Goal: Task Accomplishment & Management: Manage account settings

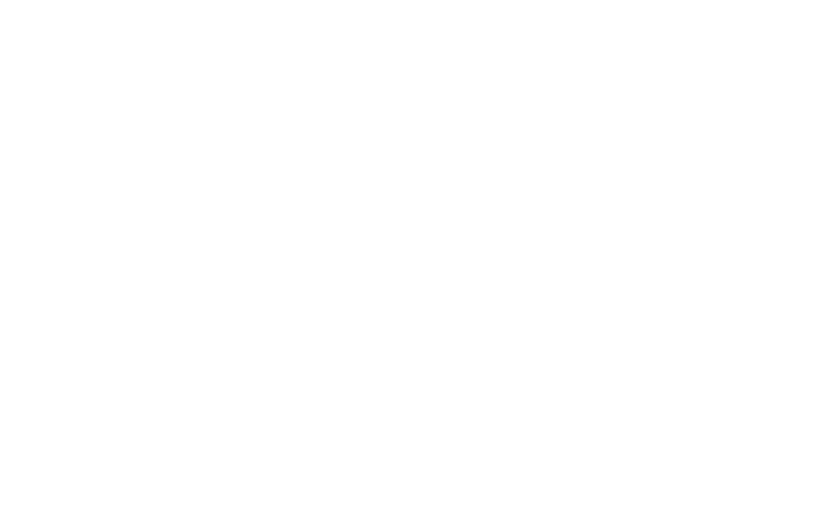
click at [611, 3] on html at bounding box center [410, 1] width 820 height 3
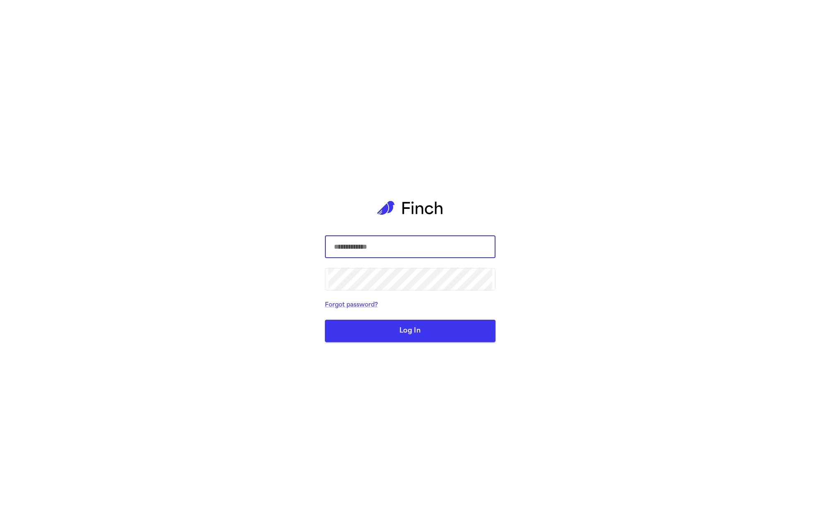
click at [0, 522] on com-1password-button at bounding box center [0, 522] width 0 height 0
type input "**********"
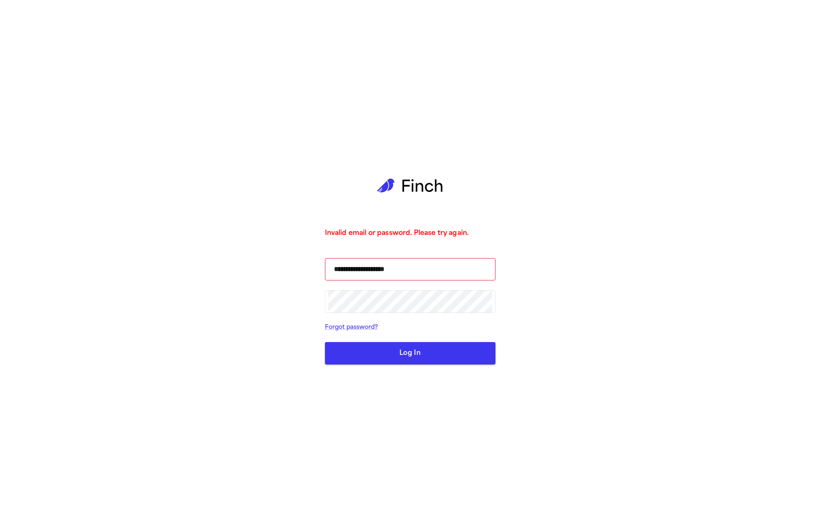
click at [466, 339] on form "**********" at bounding box center [410, 311] width 171 height 107
click at [463, 350] on button "Log In" at bounding box center [410, 353] width 171 height 22
click at [455, 356] on button "Log In" at bounding box center [410, 353] width 171 height 22
click at [443, 359] on button "Log In" at bounding box center [410, 353] width 171 height 22
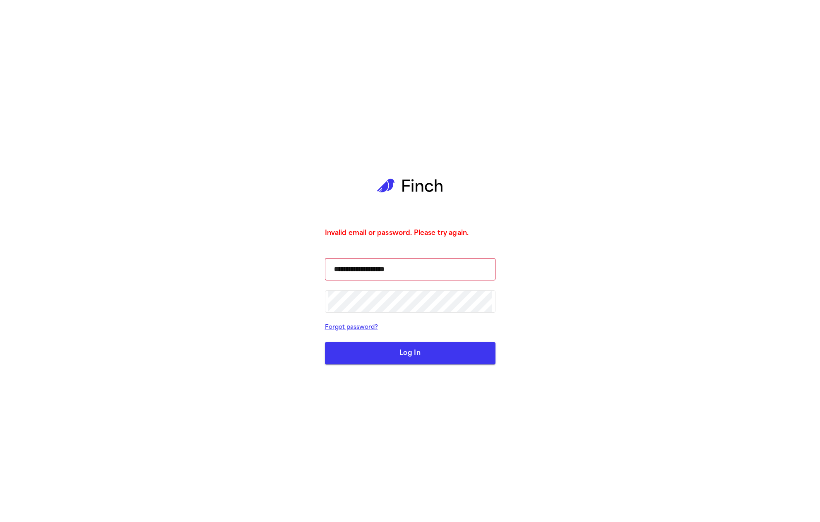
click at [443, 359] on button "Log In" at bounding box center [410, 353] width 171 height 22
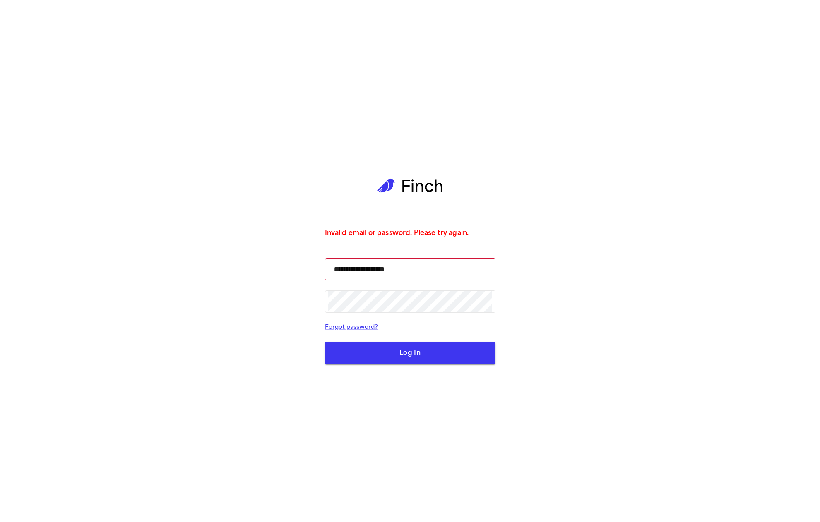
click at [443, 359] on button "Log In" at bounding box center [410, 353] width 171 height 22
click at [436, 360] on button "Log In" at bounding box center [410, 353] width 171 height 22
click at [433, 272] on input "**********" at bounding box center [410, 269] width 164 height 23
click at [433, 349] on button "Log In" at bounding box center [410, 353] width 171 height 22
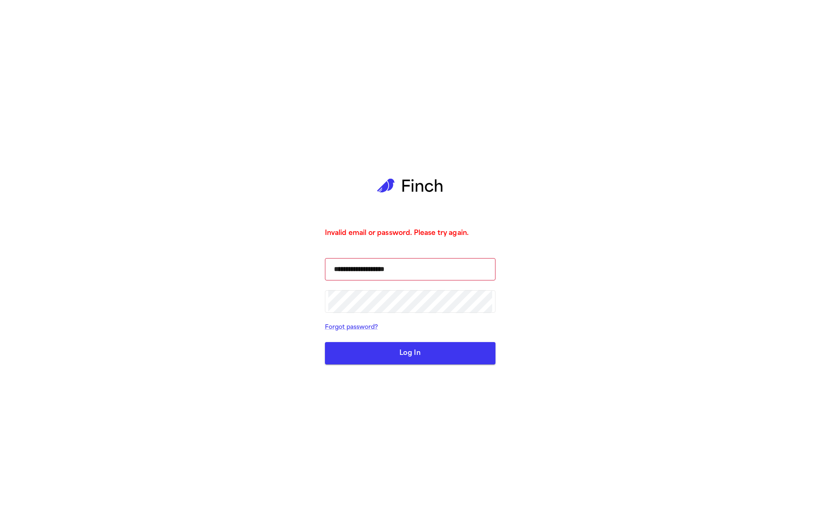
click at [566, 333] on div "**********" at bounding box center [410, 261] width 820 height 522
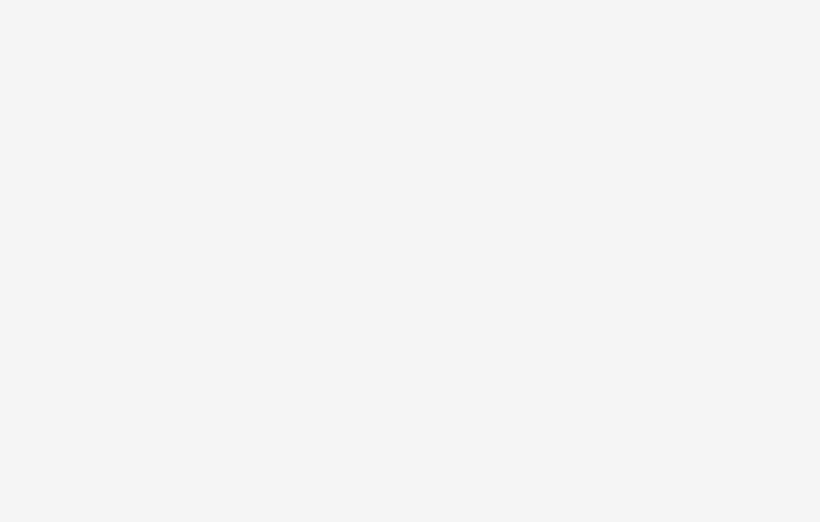
click at [563, 0] on html at bounding box center [410, 0] width 820 height 0
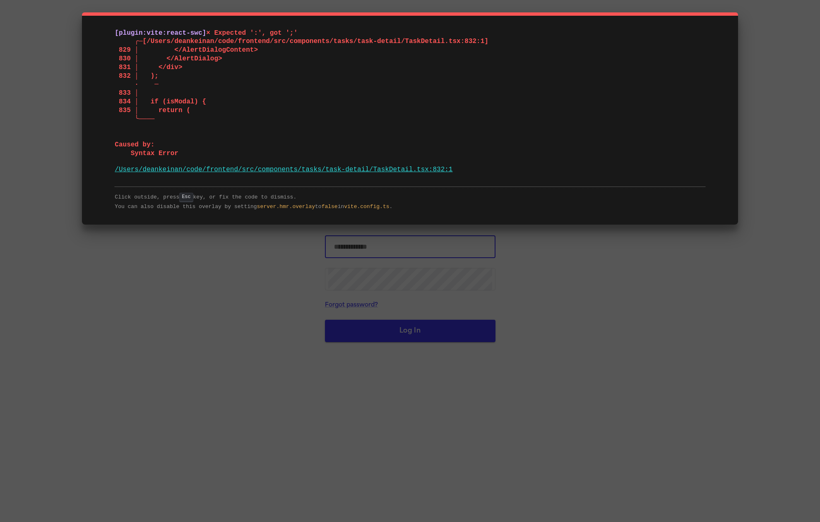
type input "**********"
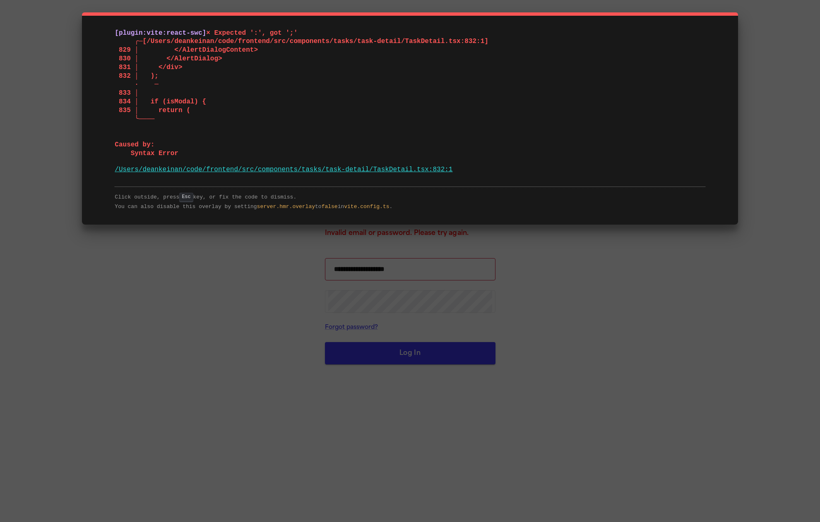
click at [426, 351] on div "[plugin:vite:react-swc] × Expected ':', got ';' ╭─[/Users/deankeinan/code/front…" at bounding box center [410, 261] width 820 height 522
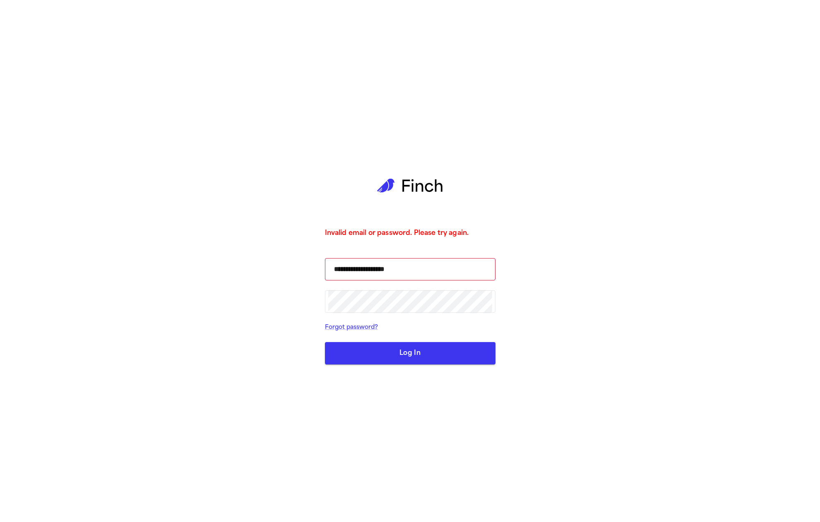
click at [424, 354] on button "Log In" at bounding box center [410, 353] width 171 height 22
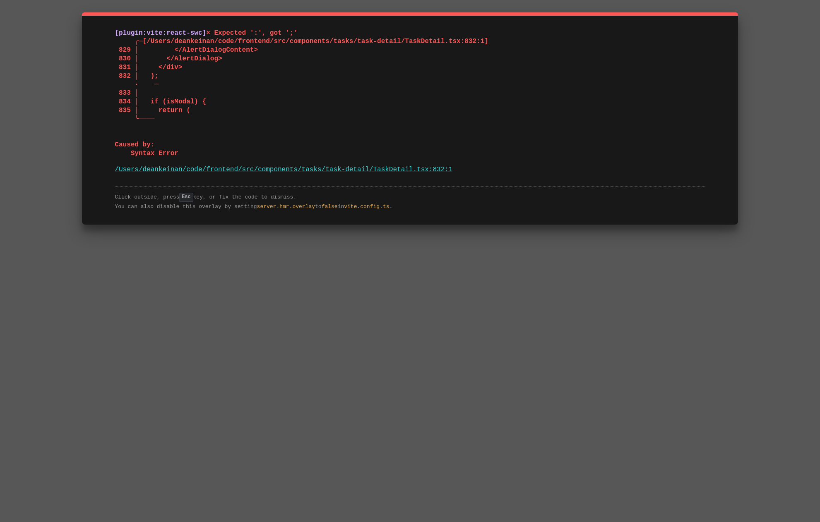
click at [602, 287] on div "[plugin:vite:react-swc] × Expected ':', got ';' ╭─[/Users/deankeinan/code/front…" at bounding box center [410, 261] width 820 height 522
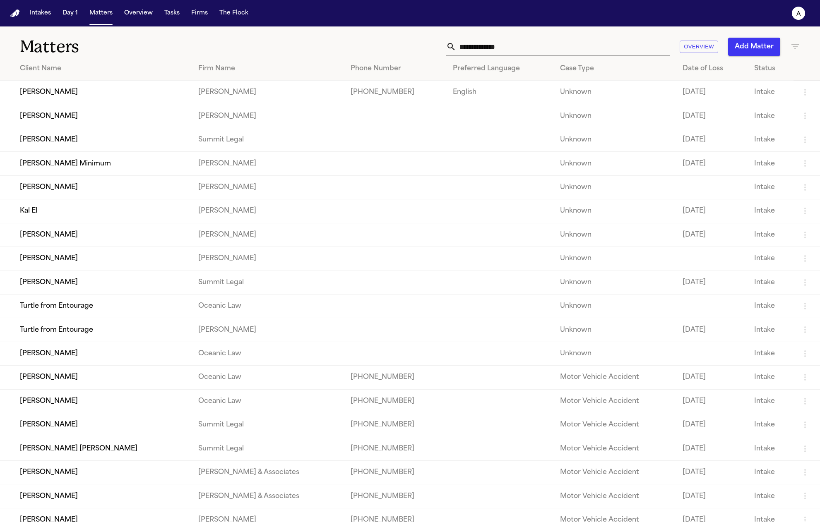
click at [72, 124] on td "[PERSON_NAME]" at bounding box center [96, 116] width 192 height 24
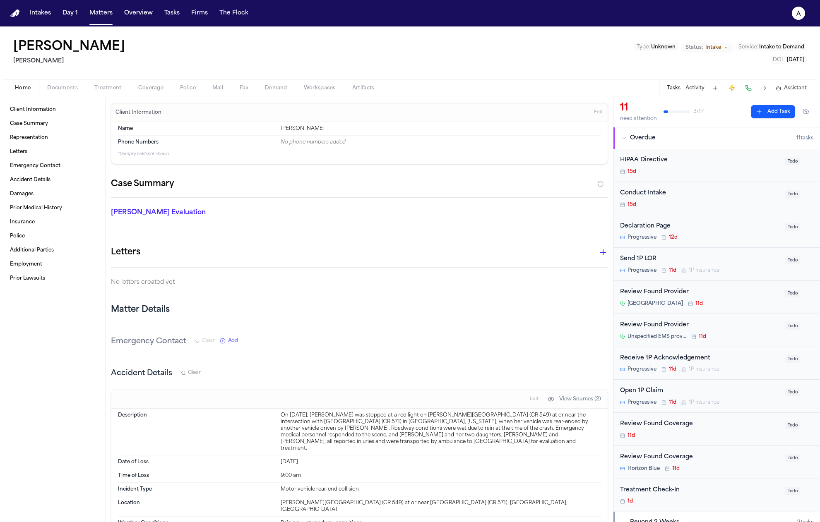
scroll to position [217, 0]
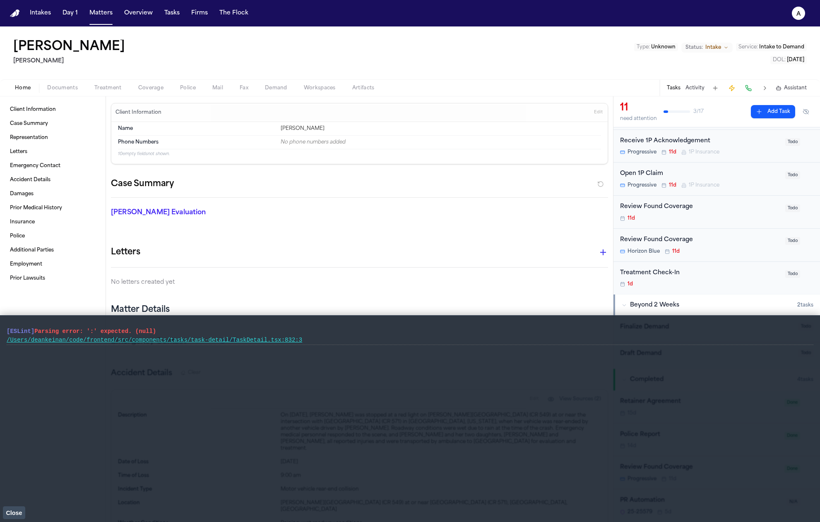
click at [701, 236] on div "Review Found Coverage" at bounding box center [700, 241] width 160 height 10
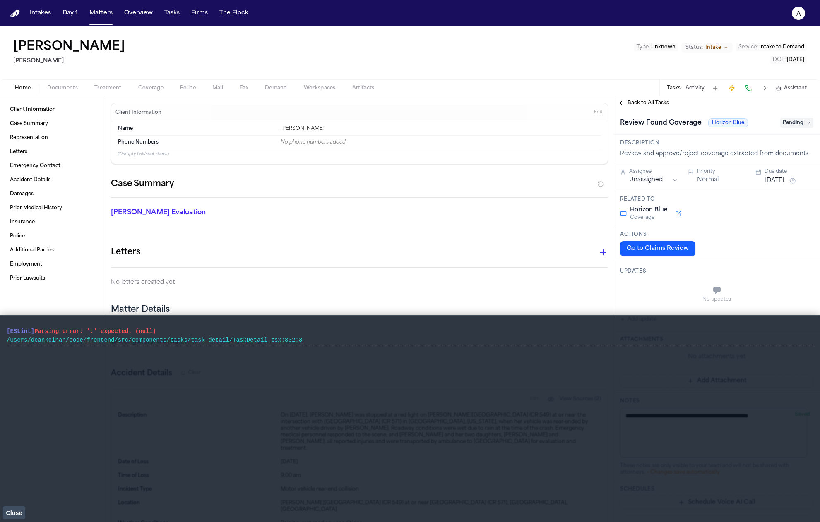
click at [664, 109] on div "Back to All Tasks" at bounding box center [717, 102] width 207 height 13
click at [661, 106] on span "Back to All Tasks" at bounding box center [648, 103] width 41 height 7
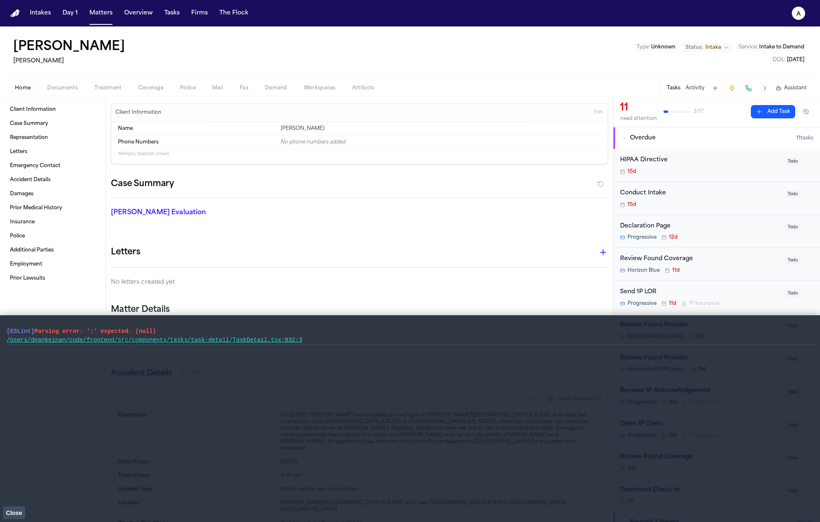
click at [14, 516] on span "Close" at bounding box center [14, 513] width 16 height 7
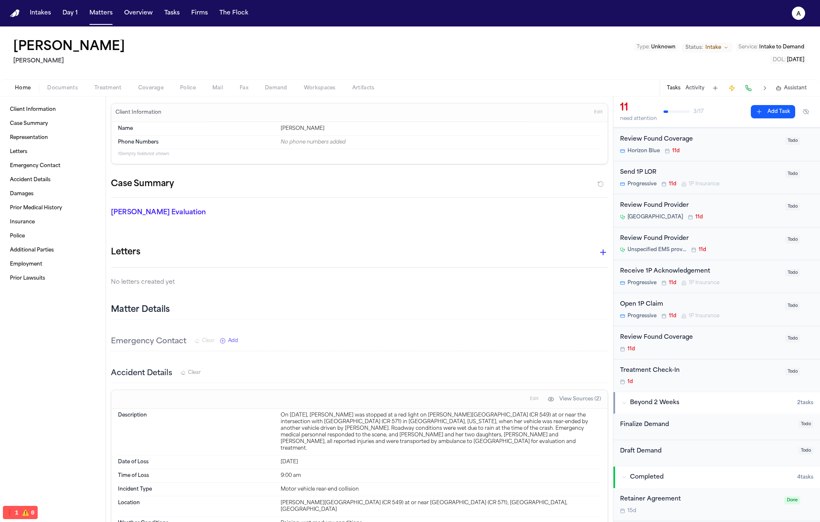
scroll to position [217, 0]
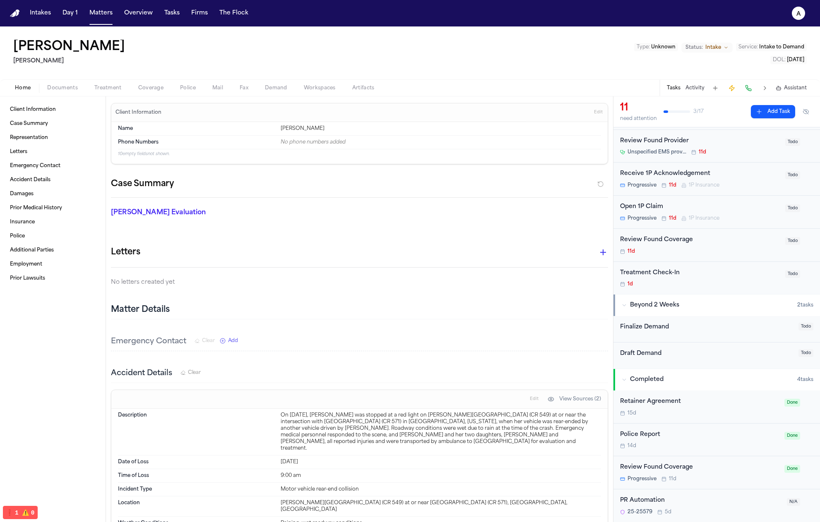
click at [674, 435] on div "Police Report" at bounding box center [699, 436] width 159 height 10
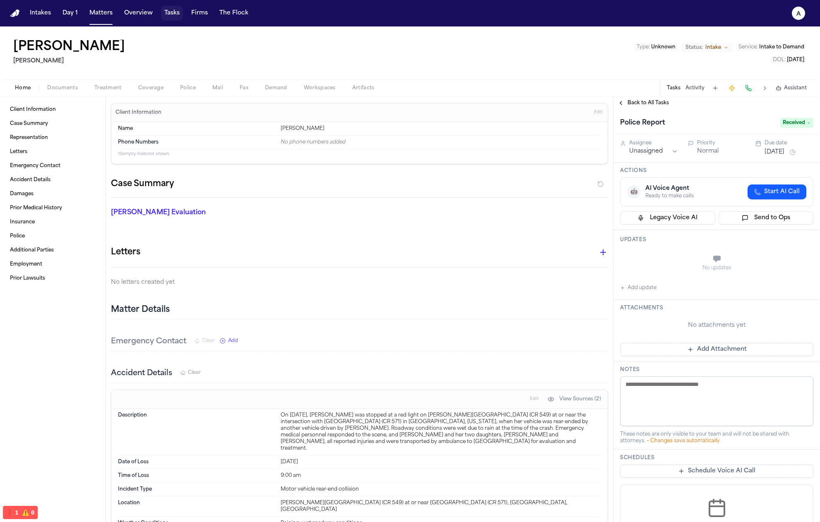
click at [171, 14] on button "Tasks" at bounding box center [172, 13] width 22 height 15
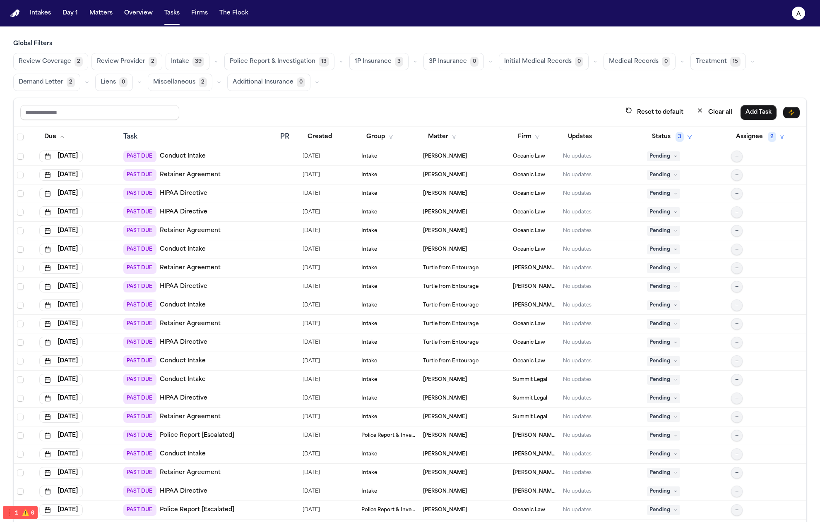
click at [242, 268] on div "PAST DUE Retainer Agreement" at bounding box center [198, 268] width 150 height 12
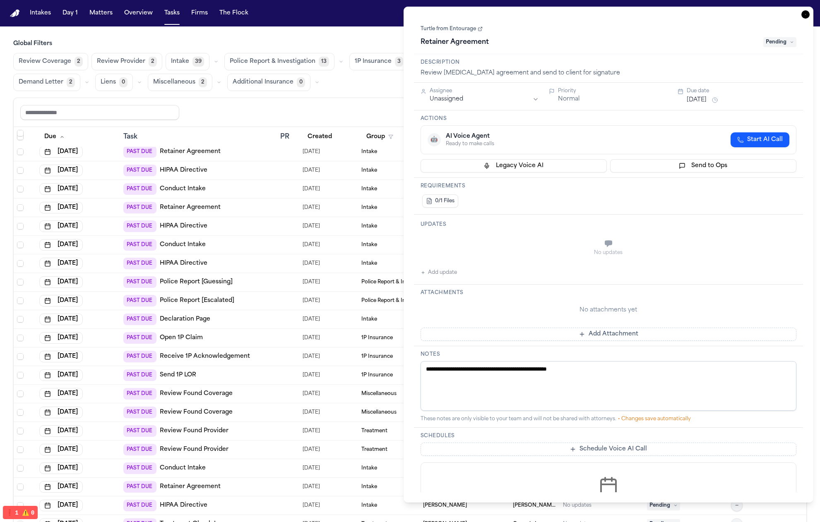
scroll to position [829, 0]
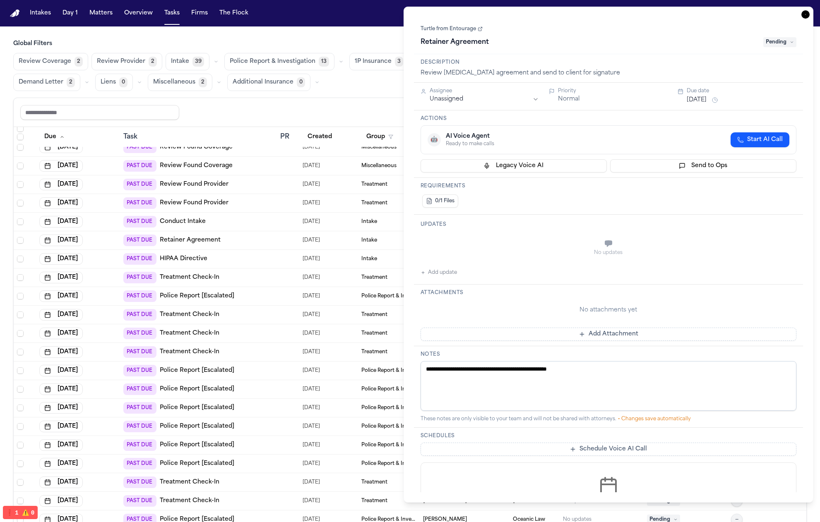
click at [259, 423] on div "PAST DUE Police Report [Escalated]" at bounding box center [198, 427] width 150 height 12
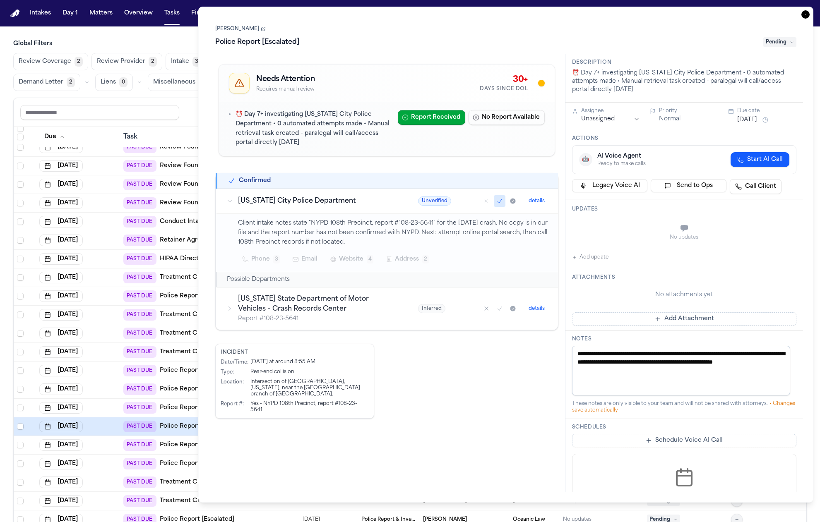
click at [521, 437] on div "Needs Attention Requires manual review 30+ Days Since DOL ⏰ Day 7+ investigatin…" at bounding box center [387, 273] width 356 height 438
click at [301, 385] on div "Intersection of 43rd Avenue and 46th Street, Sunnyside, Queens, New York, near …" at bounding box center [309, 388] width 118 height 19
click at [391, 376] on div "Incident Date/Time : 5/27/2023 at around 8:55 AM Type : Rear-end collision Loca…" at bounding box center [386, 381] width 343 height 75
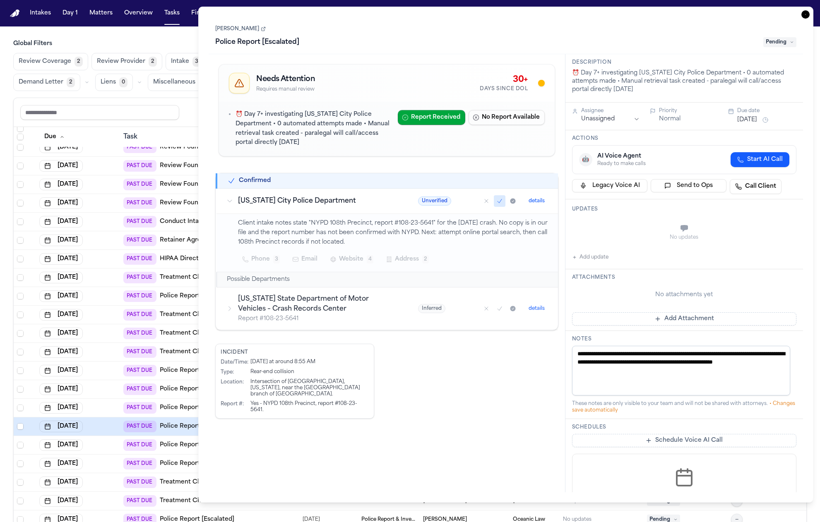
drag, startPoint x: 331, startPoint y: 395, endPoint x: 237, endPoint y: 364, distance: 99.1
click at [237, 364] on div "Date/Time : 5/27/2023 at around 8:55 AM Type : Rear-end collision Location : In…" at bounding box center [295, 386] width 148 height 54
click at [237, 364] on div "Date/Time :" at bounding box center [234, 362] width 26 height 7
click at [311, 405] on div "Yes - NYPD 108th Precinct, report #108-23-5641." at bounding box center [309, 407] width 118 height 12
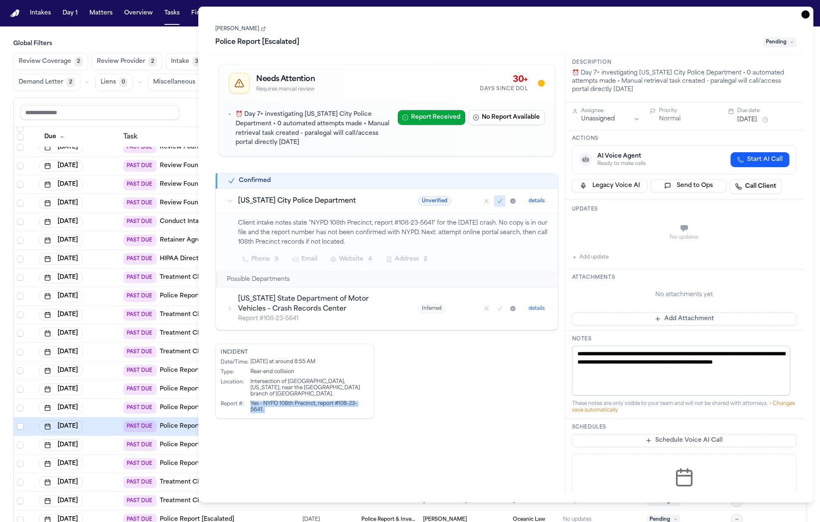
click at [311, 405] on div "Yes - NYPD 108th Precinct, report #108-23-5641." at bounding box center [309, 407] width 118 height 12
click at [313, 410] on div "Yes - NYPD 108th Precinct, report #108-23-5641." at bounding box center [309, 407] width 118 height 12
drag, startPoint x: 315, startPoint y: 411, endPoint x: 220, endPoint y: 354, distance: 110.8
click at [220, 354] on div "Incident Date/Time : 5/27/2023 at around 8:55 AM Type : Rear-end collision Loca…" at bounding box center [294, 381] width 159 height 75
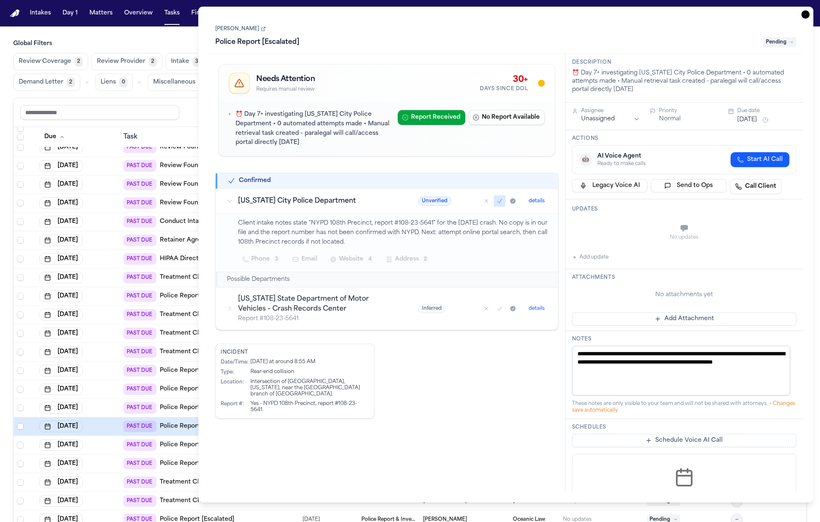
click at [418, 396] on div "Incident Date/Time : 5/27/2023 at around 8:55 AM Type : Rear-end collision Loca…" at bounding box center [386, 381] width 343 height 75
click at [352, 311] on h3 "New York State Department of Motor Vehicles – Crash Records Center" at bounding box center [318, 304] width 160 height 20
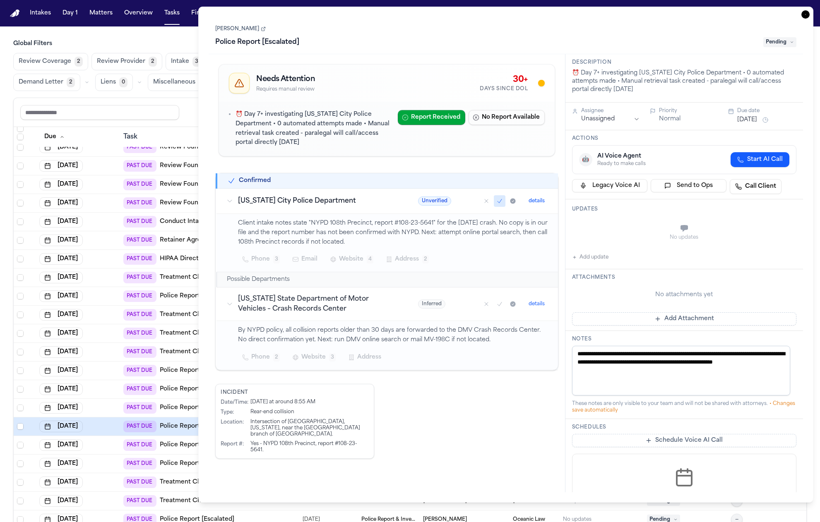
click at [352, 311] on h3 "New York State Department of Motor Vehicles – Crash Records Center" at bounding box center [318, 304] width 160 height 20
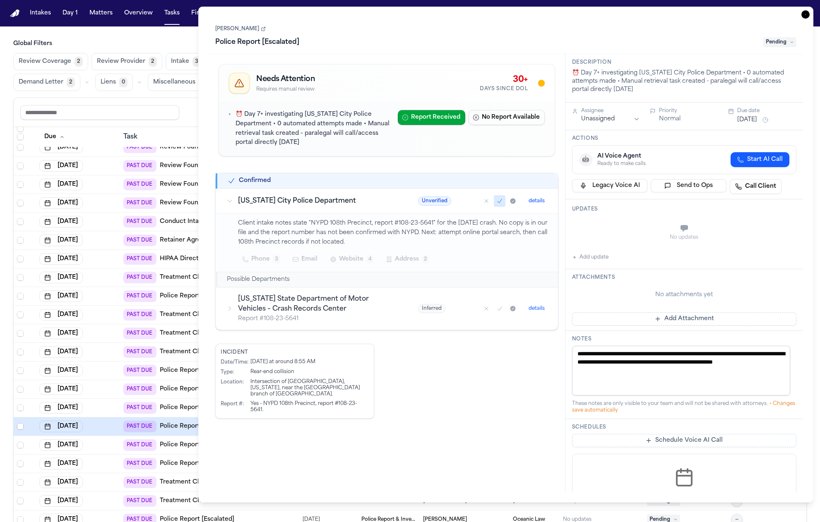
click at [368, 216] on td "Client intake notes state "NYPD 108th Precinct, report #108-23-5641" for the 05…" at bounding box center [387, 243] width 341 height 58
click at [362, 202] on h3 "New York City Police Department" at bounding box center [318, 201] width 160 height 10
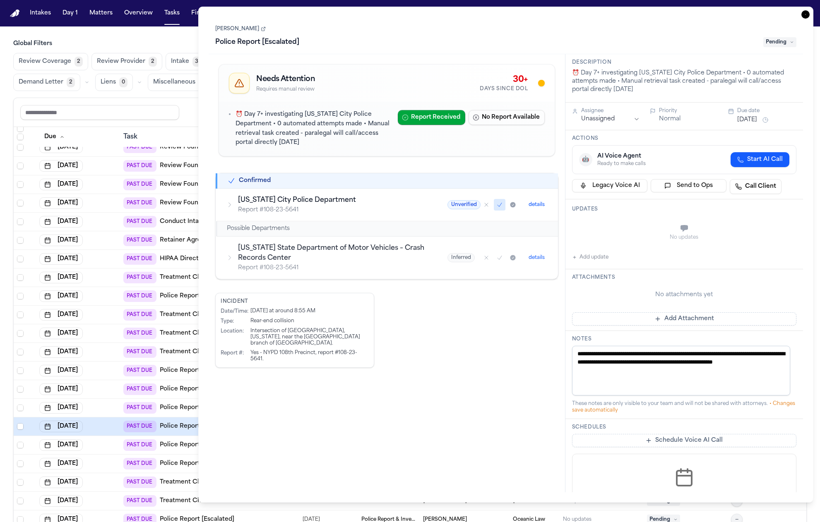
click at [353, 207] on p "Report # 108-23-5641" at bounding box center [332, 210] width 189 height 8
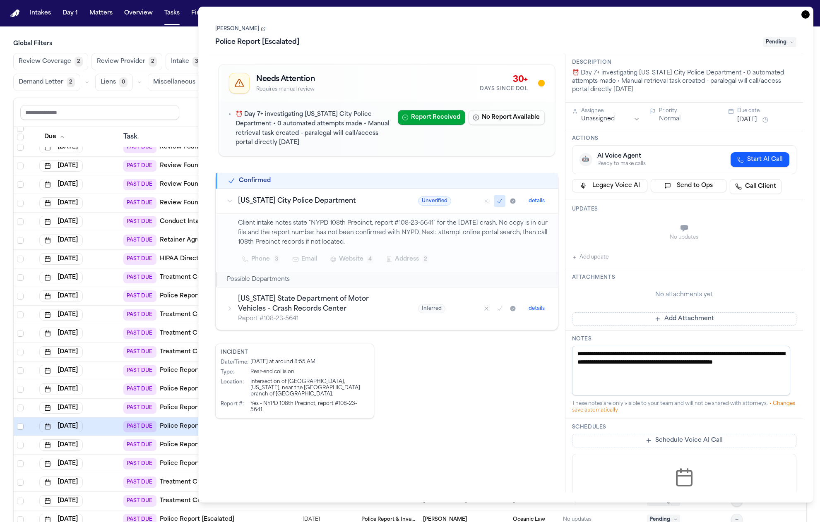
click at [332, 284] on div "Possible Departments" at bounding box center [387, 280] width 321 height 8
click at [326, 305] on h3 "New York State Department of Motor Vehicles – Crash Records Center" at bounding box center [318, 304] width 160 height 20
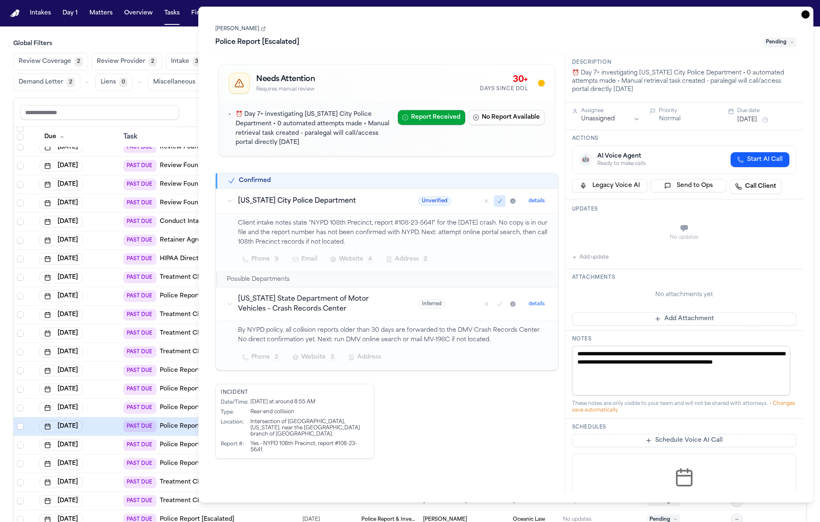
click at [326, 305] on h3 "New York State Department of Motor Vehicles – Crash Records Center" at bounding box center [318, 304] width 160 height 20
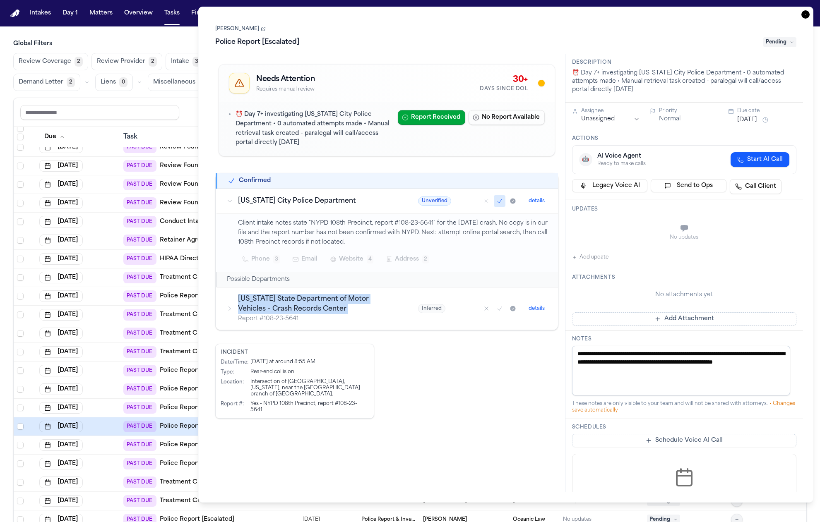
click at [326, 305] on h3 "New York State Department of Motor Vehicles – Crash Records Center" at bounding box center [318, 304] width 160 height 20
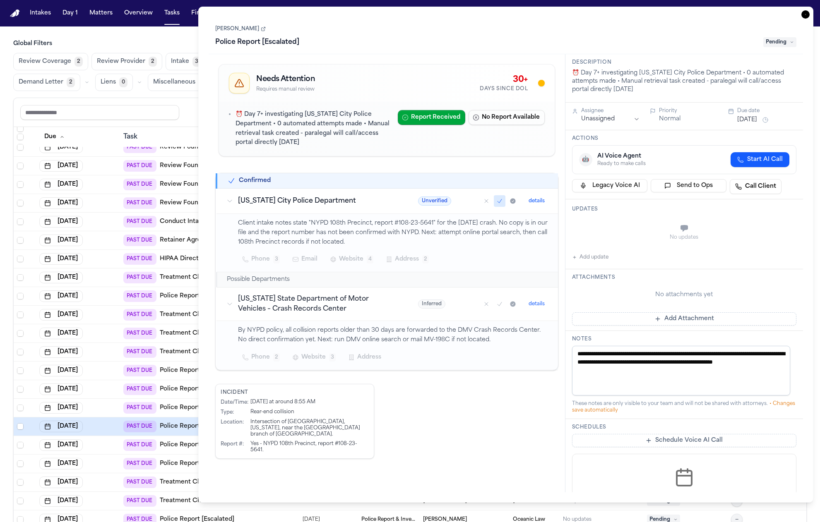
click at [339, 332] on p "By NYPD policy, all collision reports older than 30 days are forwarded to the D…" at bounding box center [393, 335] width 310 height 19
click at [305, 320] on td "New York State Department of Motor Vehicles – Crash Records Center" at bounding box center [312, 305] width 191 height 34
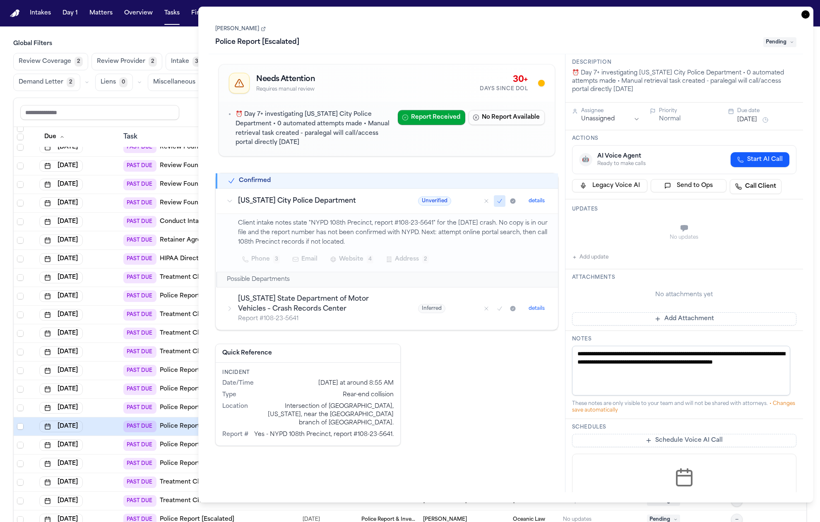
click at [394, 467] on div "Needs Attention Requires manual review 30+ Days Since DOL ⏰ Day 7+ investigatin…" at bounding box center [387, 273] width 356 height 438
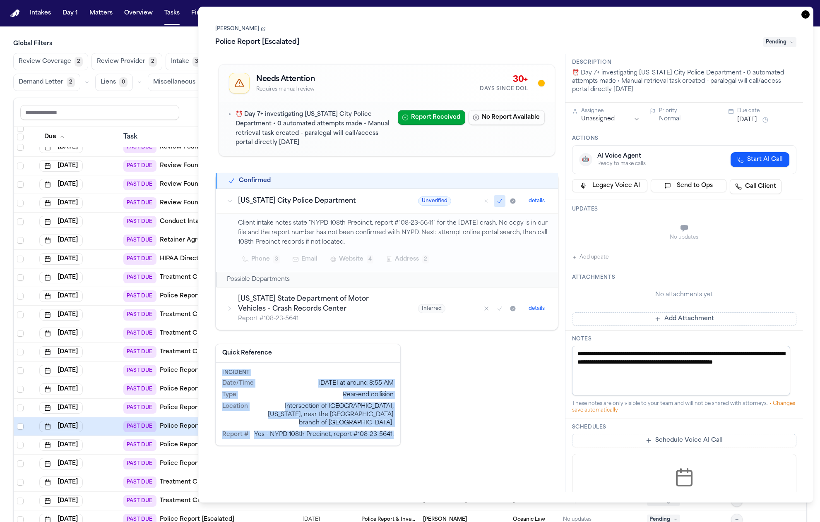
drag, startPoint x: 390, startPoint y: 446, endPoint x: 282, endPoint y: 369, distance: 132.5
click at [282, 369] on div "Needs Attention Requires manual review 30+ Days Since DOL ⏰ Day 7+ investigatin…" at bounding box center [387, 253] width 356 height 399
click at [282, 369] on div "Incident Date/Time 5/27/2023 at around 8:55 AM Type Rear-end collision Location…" at bounding box center [308, 404] width 185 height 83
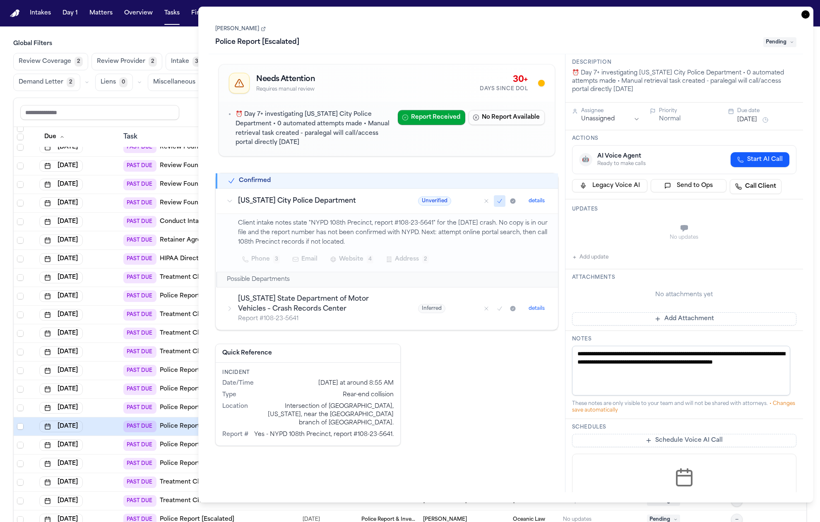
click at [259, 354] on h3 "Quick Reference" at bounding box center [307, 353] width 171 height 8
click at [295, 399] on div "Type Rear-end collision" at bounding box center [307, 395] width 171 height 8
click at [296, 400] on div "Type Rear-end collision" at bounding box center [307, 395] width 171 height 8
click at [436, 426] on div "Quick Reference Incident Date/Time 5/27/2023 at around 8:55 AM Type Rear-end co…" at bounding box center [386, 395] width 343 height 102
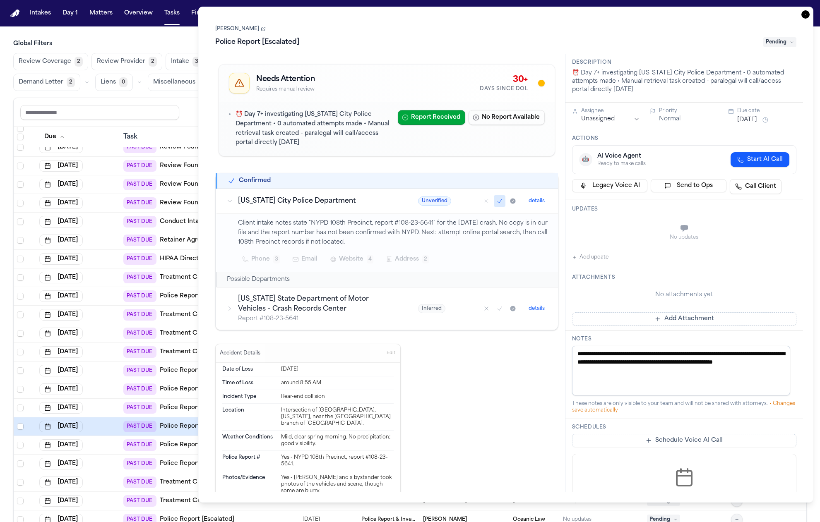
click at [496, 202] on icon "Mark as confirmed" at bounding box center [499, 201] width 7 height 7
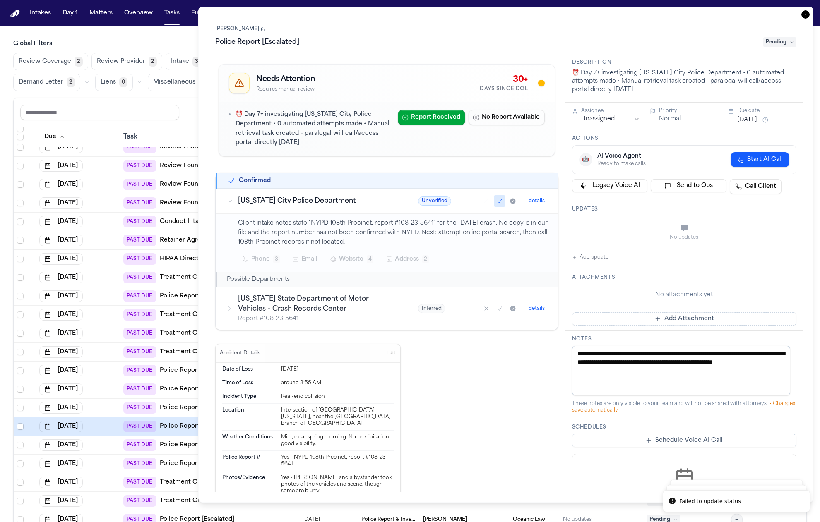
click at [496, 202] on icon "Mark as confirmed" at bounding box center [499, 201] width 7 height 7
click at [190, 112] on div "Reset to default Clear all Add Task" at bounding box center [410, 112] width 780 height 15
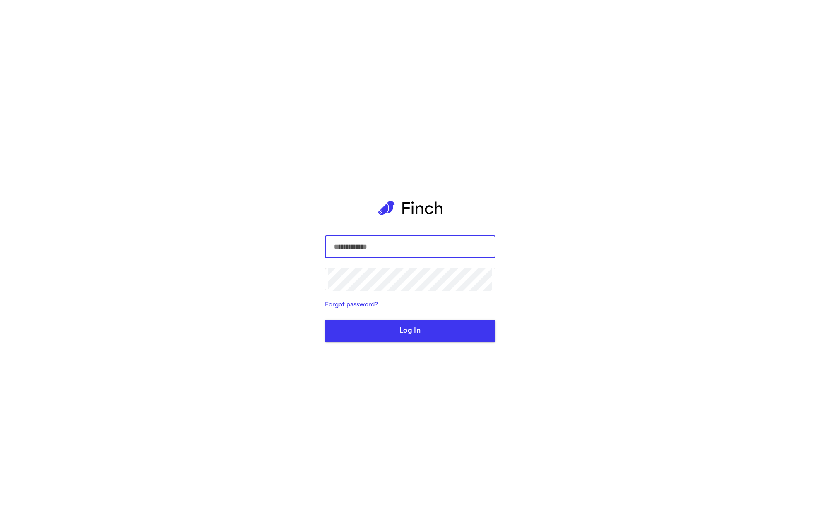
type input "**********"
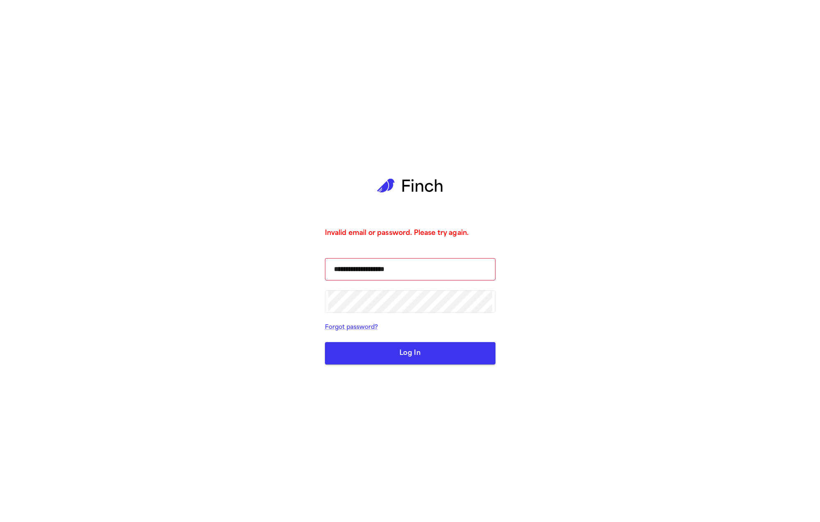
click at [393, 355] on button "Log In" at bounding box center [410, 353] width 171 height 22
click at [393, 356] on button "Log In" at bounding box center [410, 353] width 171 height 22
click at [416, 357] on button "Log In" at bounding box center [410, 353] width 171 height 22
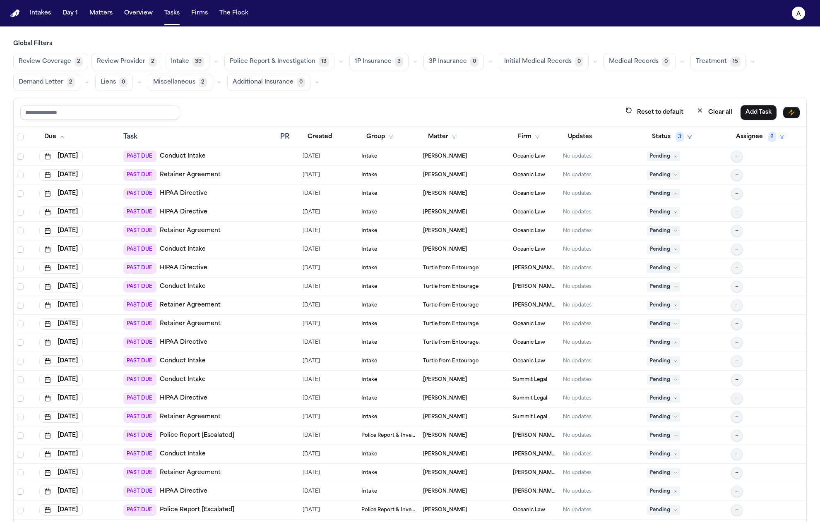
click at [252, 436] on div "PAST DUE Police Report [Escalated]" at bounding box center [198, 436] width 150 height 12
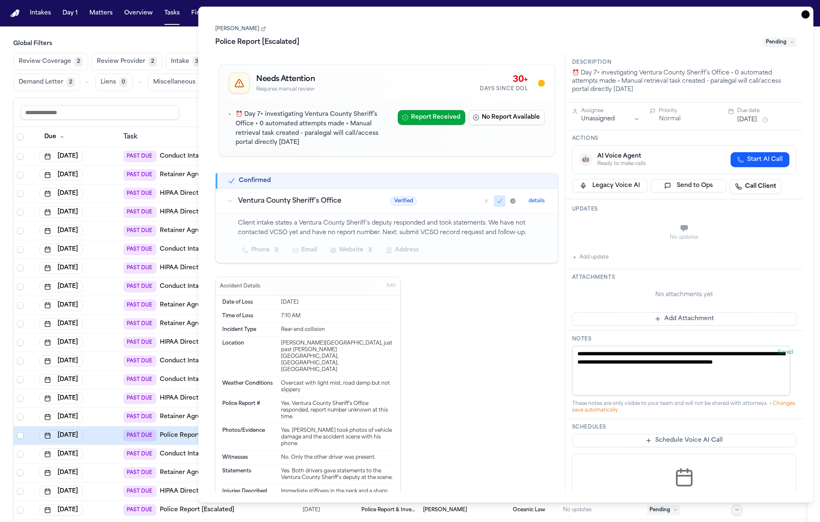
click at [496, 203] on icon "Mark as confirmed" at bounding box center [499, 201] width 7 height 7
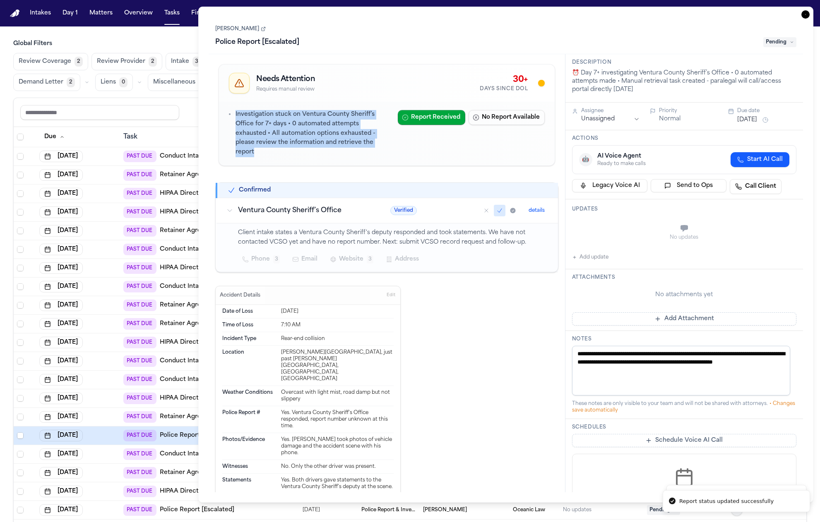
drag, startPoint x: 343, startPoint y: 156, endPoint x: 256, endPoint y: 103, distance: 101.3
click at [256, 103] on div "Investigation stuck on Ventura County Sheriff’s Office for 7+ days • 0 automate…" at bounding box center [386, 134] width 335 height 64
click at [285, 138] on p "Investigation stuck on Ventura County Sheriff’s Office for 7+ days • 0 automate…" at bounding box center [313, 133] width 155 height 47
drag, startPoint x: 314, startPoint y: 154, endPoint x: 252, endPoint y: 111, distance: 75.6
click at [252, 111] on p "Investigation stuck on Ventura County Sheriff’s Office for 7+ days • 0 automate…" at bounding box center [313, 133] width 155 height 47
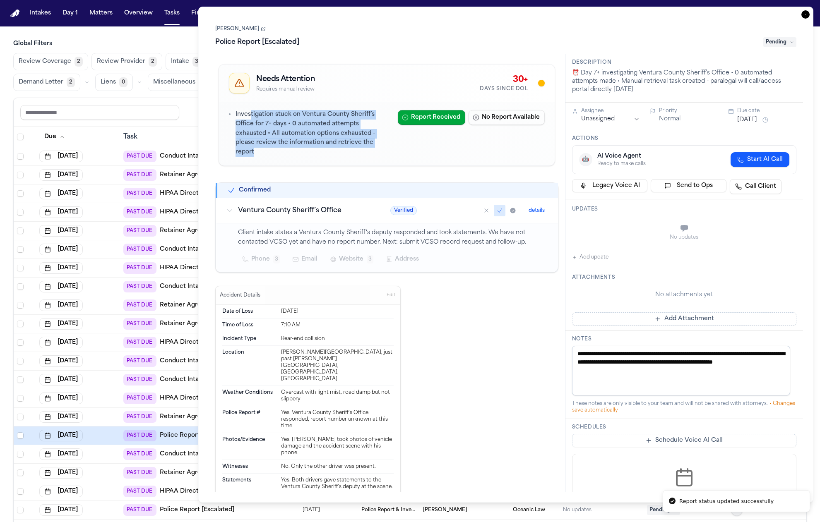
click at [277, 140] on p "Investigation stuck on Ventura County Sheriff’s Office for 7+ days • 0 automate…" at bounding box center [313, 133] width 155 height 47
drag, startPoint x: 299, startPoint y: 155, endPoint x: 262, endPoint y: 127, distance: 46.4
click at [262, 127] on p "Investigation stuck on Ventura County Sheriff’s Office for 7+ days • 0 automate…" at bounding box center [313, 133] width 155 height 47
click at [276, 138] on p "Investigation stuck on Ventura County Sheriff’s Office for 7+ days • 0 automate…" at bounding box center [313, 133] width 155 height 47
drag, startPoint x: 280, startPoint y: 149, endPoint x: 249, endPoint y: 120, distance: 43.3
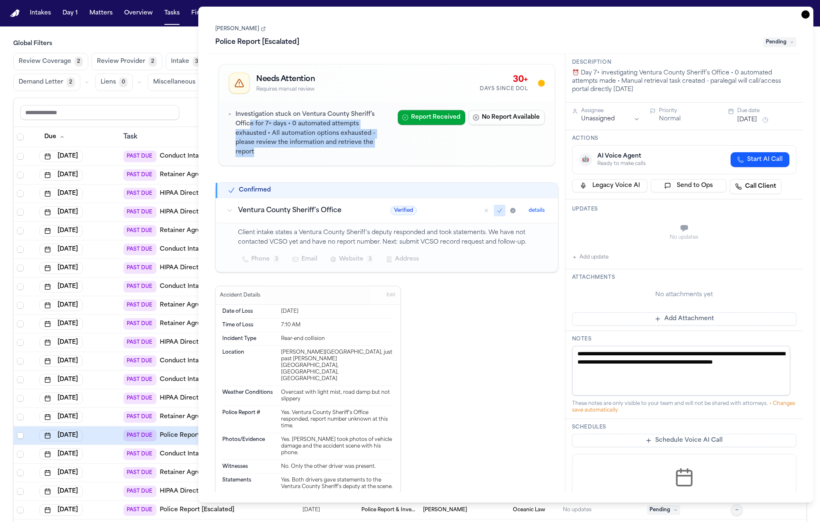
click at [249, 120] on p "Investigation stuck on Ventura County Sheriff’s Office for 7+ days • 0 automate…" at bounding box center [313, 133] width 155 height 47
click at [301, 139] on p "Investigation stuck on Ventura County Sheriff’s Office for 7+ days • 0 automate…" at bounding box center [313, 133] width 155 height 47
drag, startPoint x: 287, startPoint y: 154, endPoint x: 249, endPoint y: 101, distance: 65.4
click at [249, 101] on div "Needs Attention Requires manual review 30+ Days Since DOL Investigation stuck o…" at bounding box center [387, 115] width 336 height 102
click at [263, 138] on p "Investigation stuck on Ventura County Sheriff’s Office for 7+ days • 0 automate…" at bounding box center [313, 133] width 155 height 47
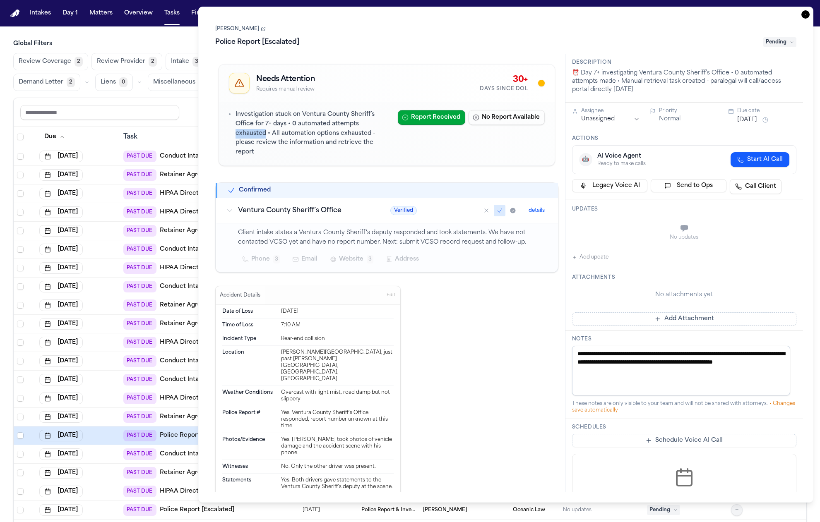
click at [263, 138] on p "Investigation stuck on Ventura County Sheriff’s Office for 7+ days • 0 automate…" at bounding box center [313, 133] width 155 height 47
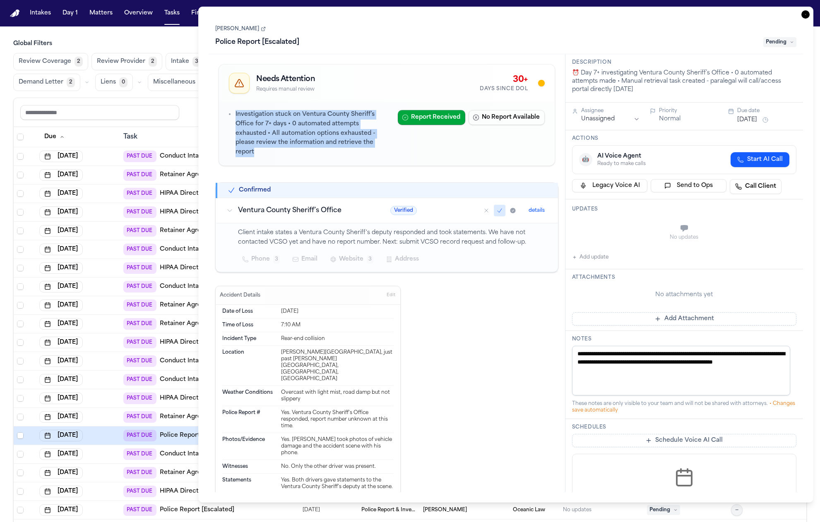
click at [263, 138] on p "Investigation stuck on Ventura County Sheriff’s Office for 7+ days • 0 automate…" at bounding box center [313, 133] width 155 height 47
click at [267, 154] on p "Investigation stuck on Ventura County Sheriff’s Office for 7+ days • 0 automate…" at bounding box center [313, 133] width 155 height 47
drag, startPoint x: 290, startPoint y: 157, endPoint x: 235, endPoint y: 110, distance: 72.0
click at [232, 108] on div "Investigation stuck on Ventura County Sheriff’s Office for 7+ days • 0 automate…" at bounding box center [386, 134] width 335 height 64
click at [281, 143] on p "Investigation stuck on Ventura County Sheriff’s Office for 7+ days • 0 automate…" at bounding box center [313, 133] width 155 height 47
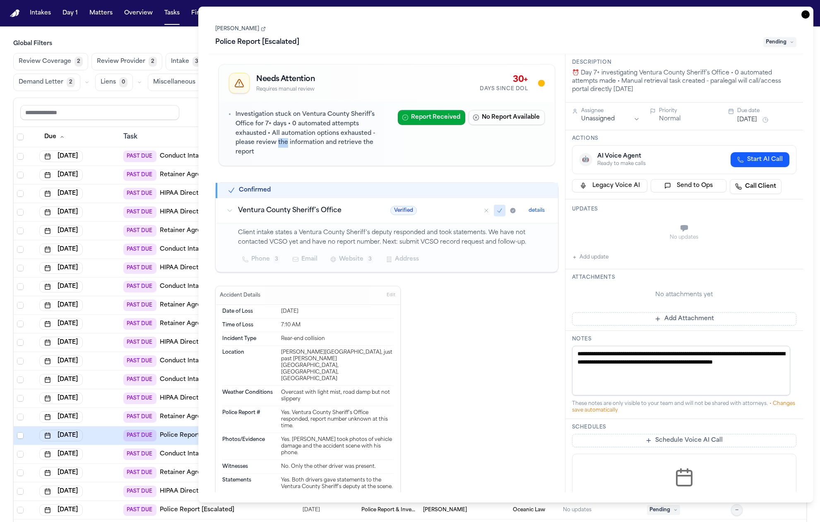
click at [281, 143] on p "Investigation stuck on Ventura County Sheriff’s Office for 7+ days • 0 automate…" at bounding box center [313, 133] width 155 height 47
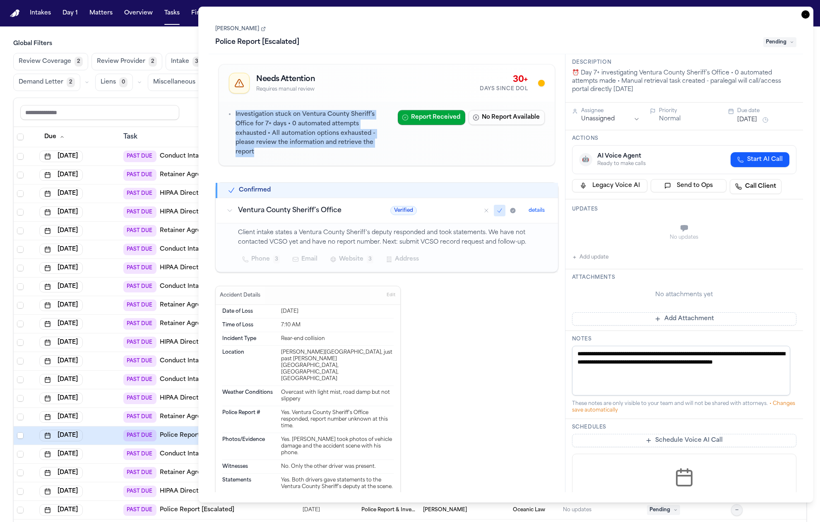
click at [281, 143] on p "Investigation stuck on Ventura County Sheriff’s Office for 7+ days • 0 automate…" at bounding box center [313, 133] width 155 height 47
click at [287, 136] on p "Investigation stuck on Ventura County Sheriff’s Office for 7+ days • 0 automate…" at bounding box center [313, 133] width 155 height 47
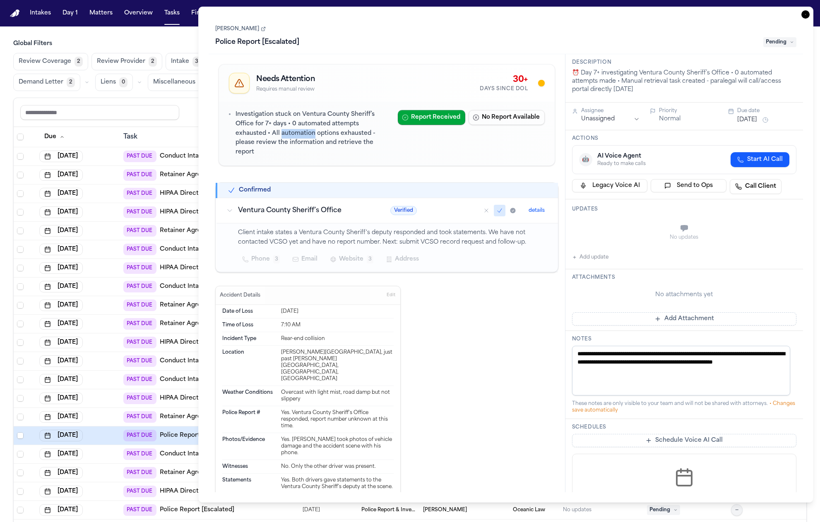
click at [287, 136] on p "Investigation stuck on Ventura County Sheriff’s Office for 7+ days • 0 automate…" at bounding box center [313, 133] width 155 height 47
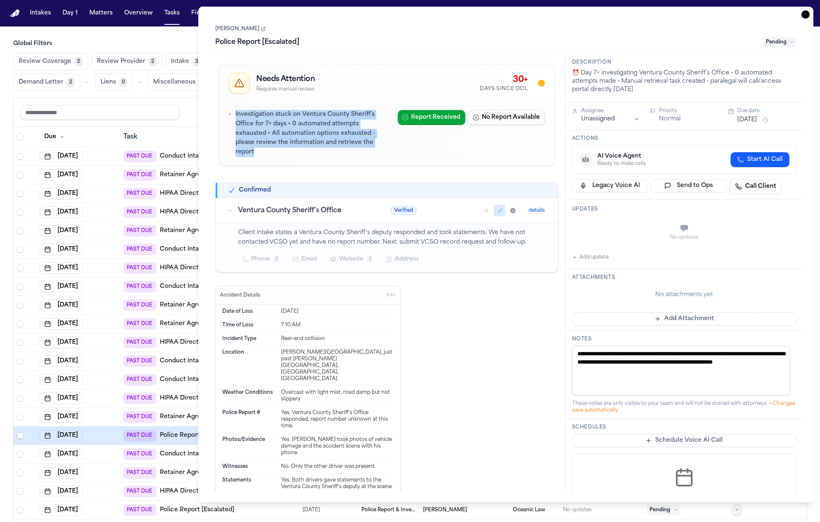
click at [287, 136] on p "Investigation stuck on Ventura County Sheriff’s Office for 7+ days • 0 automate…" at bounding box center [313, 133] width 155 height 47
click at [288, 142] on p "Investigation stuck on Ventura County Sheriff’s Office for 7+ days • 0 automate…" at bounding box center [313, 133] width 155 height 47
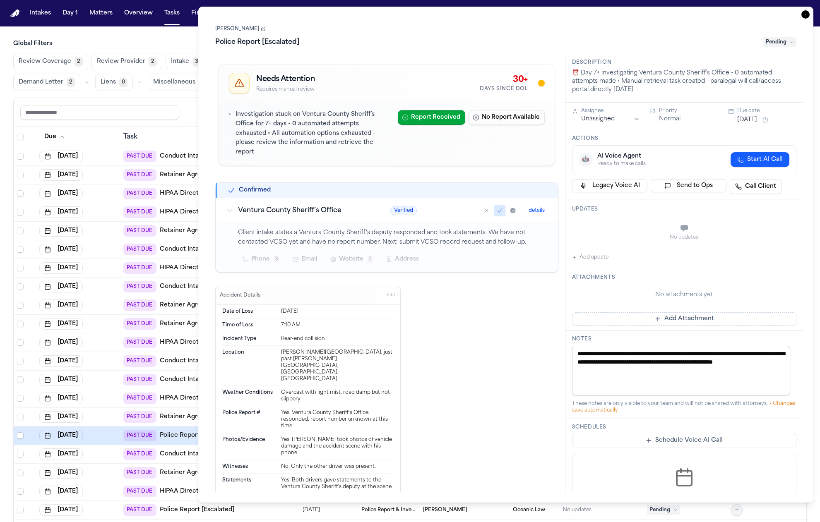
click at [496, 211] on icon "Mark as confirmed" at bounding box center [499, 210] width 7 height 7
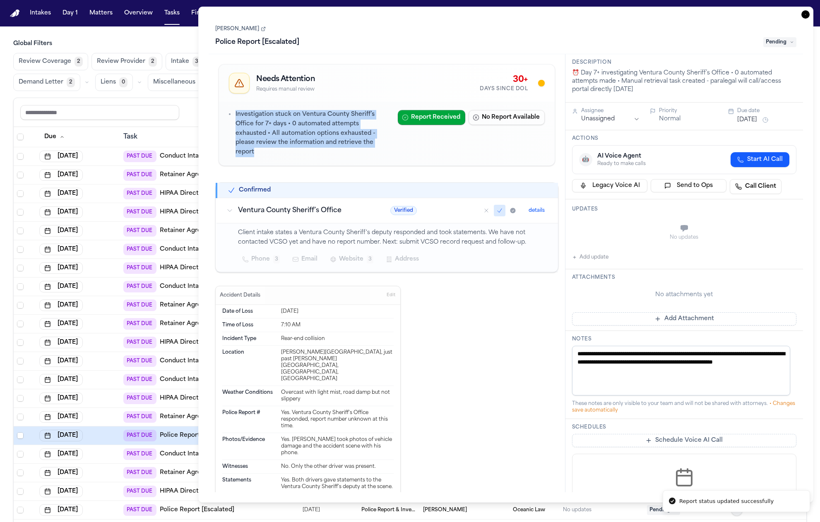
drag, startPoint x: 301, startPoint y: 155, endPoint x: 226, endPoint y: 109, distance: 87.8
click at [226, 109] on div "Investigation stuck on Ventura County Sheriff’s Office for 7+ days • 0 automate…" at bounding box center [386, 134] width 335 height 64
click at [243, 117] on p "Investigation stuck on Ventura County Sheriff’s Office for 7+ days • 0 automate…" at bounding box center [313, 133] width 155 height 47
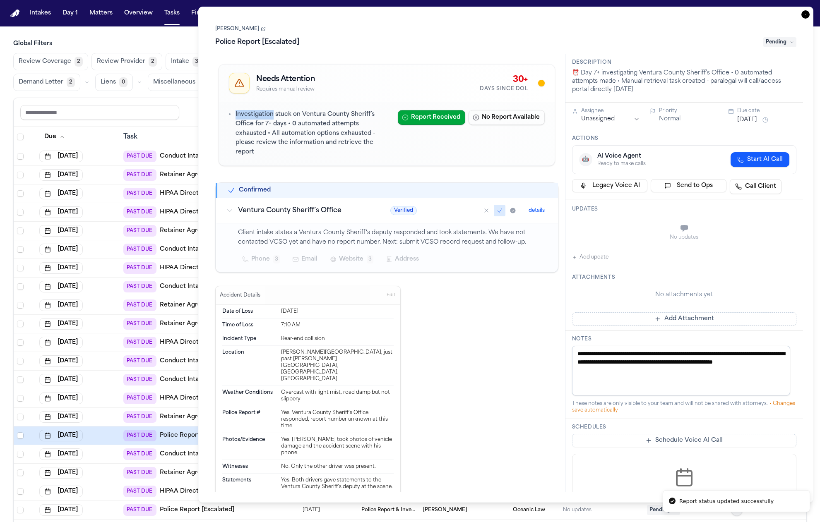
click at [243, 117] on p "Investigation stuck on Ventura County Sheriff’s Office for 7+ days • 0 automate…" at bounding box center [313, 133] width 155 height 47
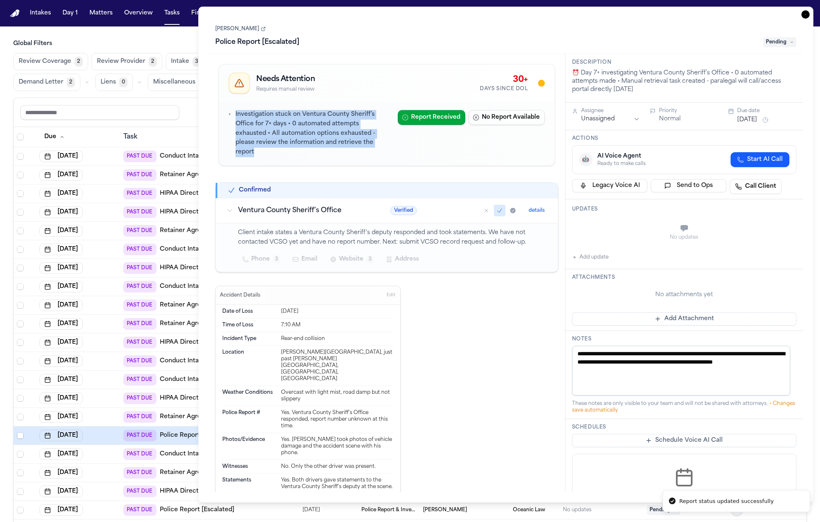
click at [243, 117] on p "Investigation stuck on Ventura County Sheriff’s Office for 7+ days • 0 automate…" at bounding box center [313, 133] width 155 height 47
click at [254, 142] on p "Investigation stuck on Ventura County Sheriff’s Office for 7+ days • 0 automate…" at bounding box center [313, 133] width 155 height 47
drag, startPoint x: 294, startPoint y: 158, endPoint x: 229, endPoint y: 113, distance: 79.4
click at [229, 113] on div "Investigation stuck on Ventura County Sheriff’s Office for 7+ days • 0 automate…" at bounding box center [386, 134] width 335 height 64
click at [278, 135] on p "Investigation stuck on Ventura County Sheriff’s Office for 7+ days • 0 automate…" at bounding box center [313, 133] width 155 height 47
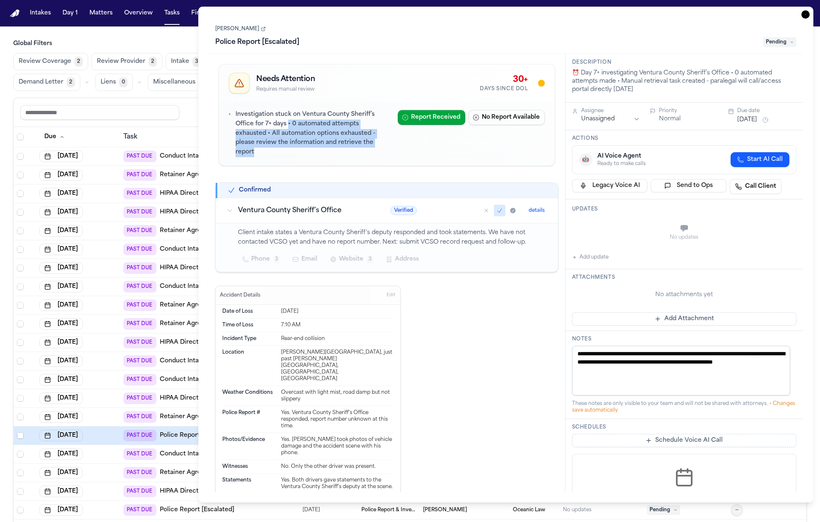
drag, startPoint x: 287, startPoint y: 125, endPoint x: 304, endPoint y: 160, distance: 39.1
click at [304, 160] on div "Investigation stuck on Ventura County Sheriff’s Office for 7+ days • 0 automate…" at bounding box center [386, 134] width 335 height 64
drag, startPoint x: 307, startPoint y: 158, endPoint x: 225, endPoint y: 110, distance: 95.2
click at [225, 110] on div "Investigation stuck on Ventura County Sheriff’s Office for 7+ days • 0 automate…" at bounding box center [386, 134] width 335 height 64
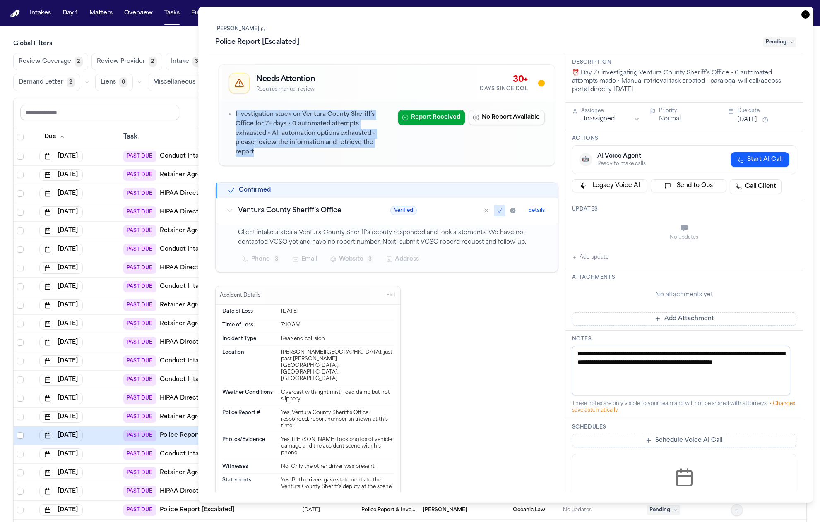
click at [243, 116] on p "Investigation stuck on Ventura County Sheriff’s Office for 7+ days • 0 automate…" at bounding box center [313, 133] width 155 height 47
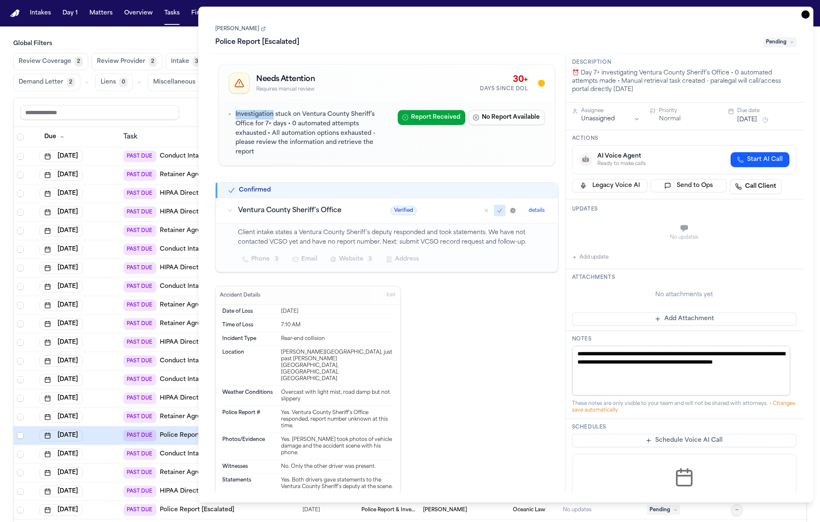
click at [243, 116] on p "Investigation stuck on Ventura County Sheriff’s Office for 7+ days • 0 automate…" at bounding box center [313, 133] width 155 height 47
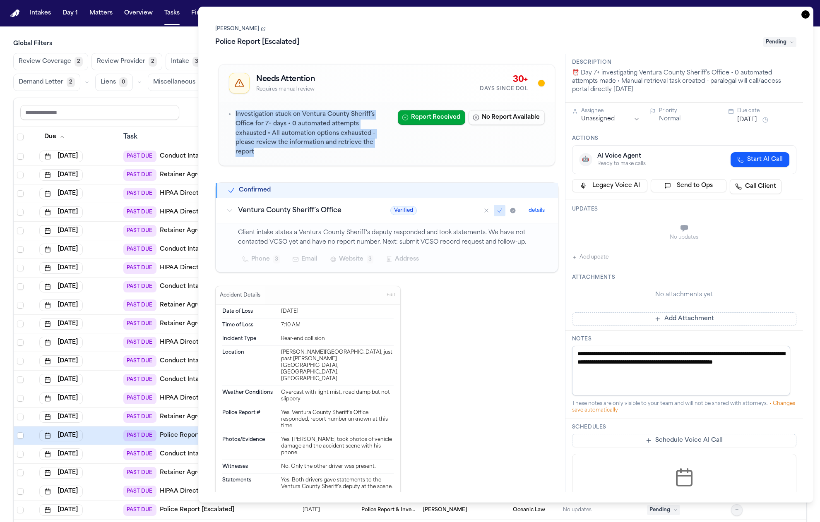
click at [243, 116] on p "Investigation stuck on Ventura County Sheriff’s Office for 7+ days • 0 automate…" at bounding box center [313, 133] width 155 height 47
click at [271, 148] on p "Investigation stuck on Ventura County Sheriff’s Office for 7+ days • 0 automate…" at bounding box center [313, 133] width 155 height 47
drag, startPoint x: 290, startPoint y: 152, endPoint x: 229, endPoint y: 116, distance: 70.6
click at [229, 116] on div "Investigation stuck on Ventura County Sheriff’s Office for 7+ days • 0 automate…" at bounding box center [310, 133] width 162 height 47
click at [242, 120] on p "Investigation stuck on Ventura County Sheriff’s Office for 7+ days • 0 automate…" at bounding box center [313, 133] width 155 height 47
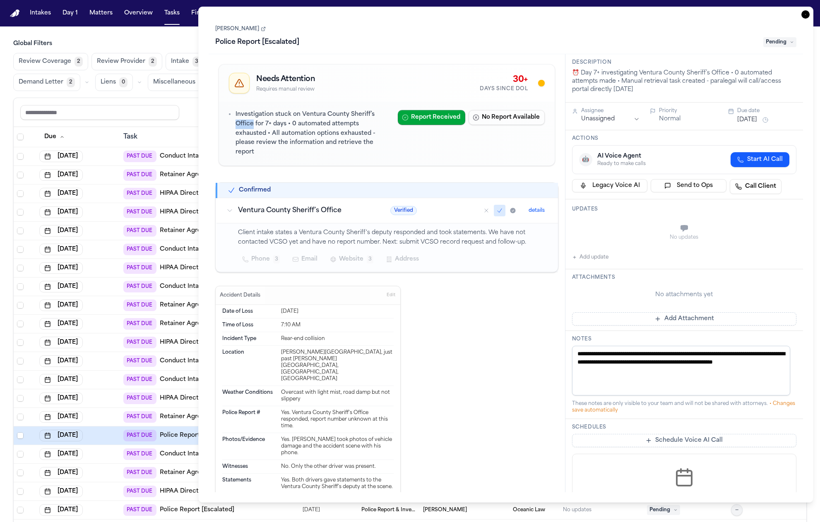
click at [242, 120] on p "Investigation stuck on Ventura County Sheriff’s Office for 7+ days • 0 automate…" at bounding box center [313, 133] width 155 height 47
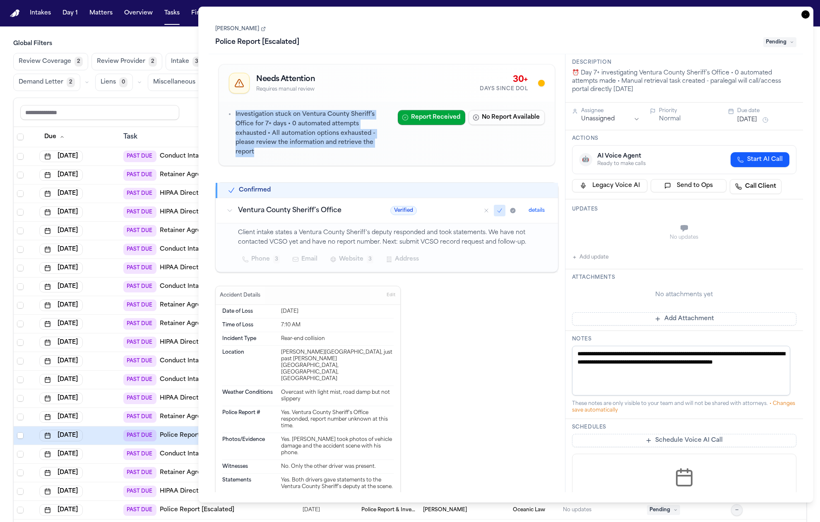
click at [242, 120] on p "Investigation stuck on Ventura County Sheriff’s Office for 7+ days • 0 automate…" at bounding box center [313, 133] width 155 height 47
click at [286, 144] on p "Investigation stuck on Ventura County Sheriff’s Office for 7+ days • 0 automate…" at bounding box center [313, 133] width 155 height 47
drag, startPoint x: 354, startPoint y: 156, endPoint x: 251, endPoint y: 105, distance: 115.2
click at [251, 105] on div "Investigation stuck on Ventura County Sheriff’s Office for 7+ days • 0 automate…" at bounding box center [386, 134] width 335 height 64
click at [273, 125] on p "Investigation stuck on Ventura County Sheriff’s Office for 7+ days • 0 automate…" at bounding box center [313, 133] width 155 height 47
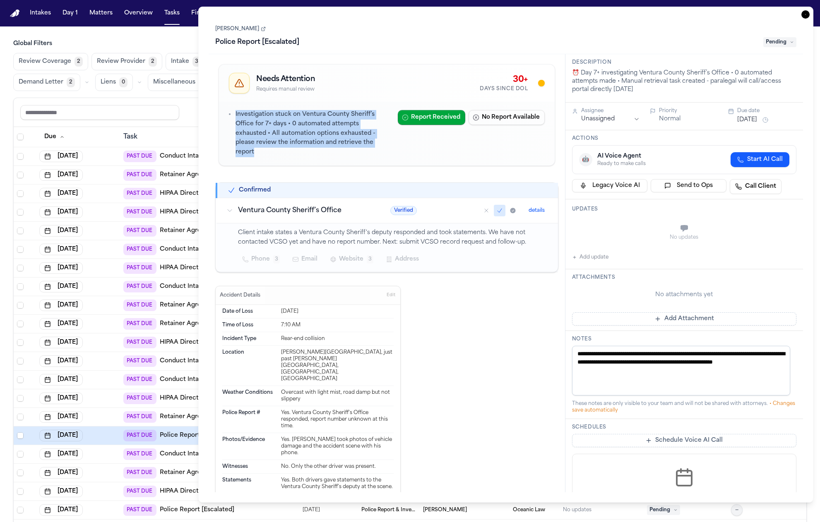
drag, startPoint x: 314, startPoint y: 157, endPoint x: 233, endPoint y: 110, distance: 93.7
click at [233, 110] on div "Investigation stuck on Ventura County Sheriff’s Office for 7+ days • 0 automate…" at bounding box center [386, 134] width 335 height 64
drag, startPoint x: 230, startPoint y: 110, endPoint x: 321, endPoint y: 149, distance: 99.6
click at [321, 149] on div "Investigation stuck on Ventura County Sheriff’s Office for 7+ days • 0 automate…" at bounding box center [310, 133] width 162 height 47
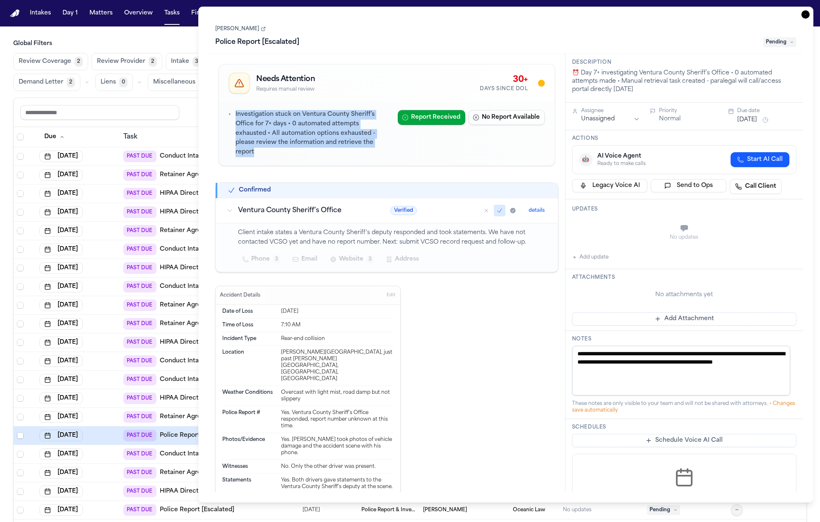
click at [321, 149] on p "Investigation stuck on Ventura County Sheriff’s Office for 7+ days • 0 automate…" at bounding box center [313, 133] width 155 height 47
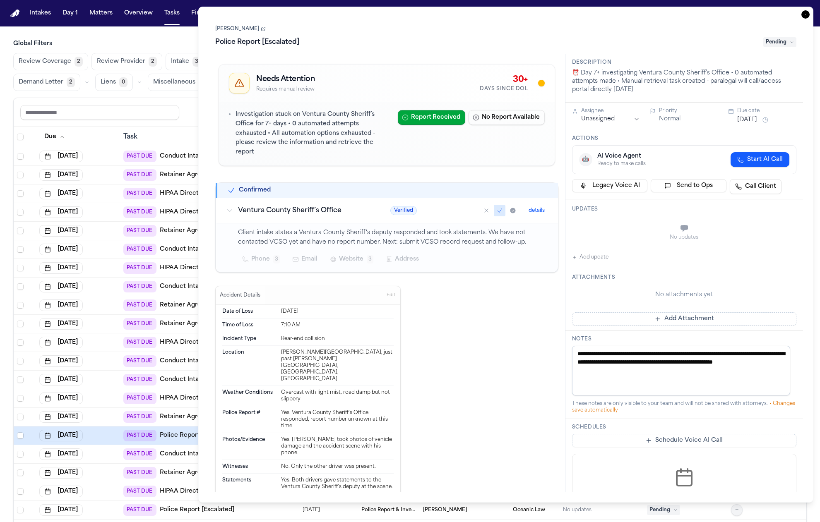
click at [806, 12] on icon "button" at bounding box center [806, 14] width 8 height 8
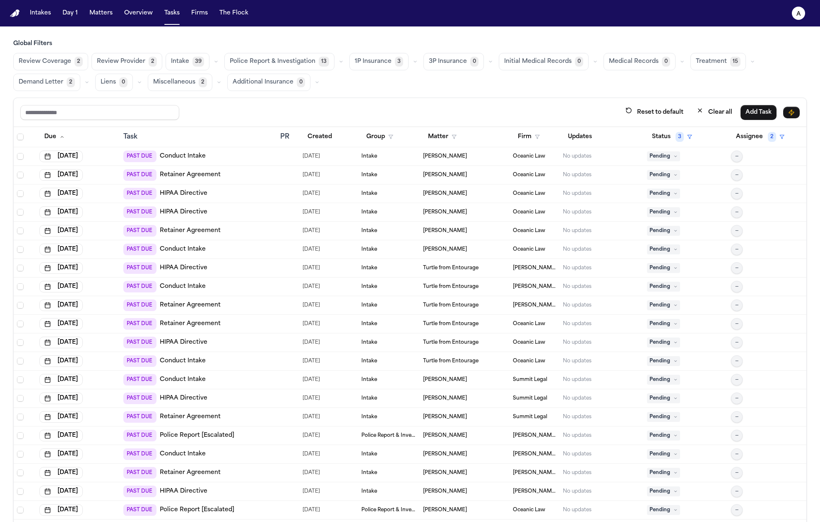
click at [294, 53] on button "Police Report & Investigation 13" at bounding box center [279, 61] width 110 height 17
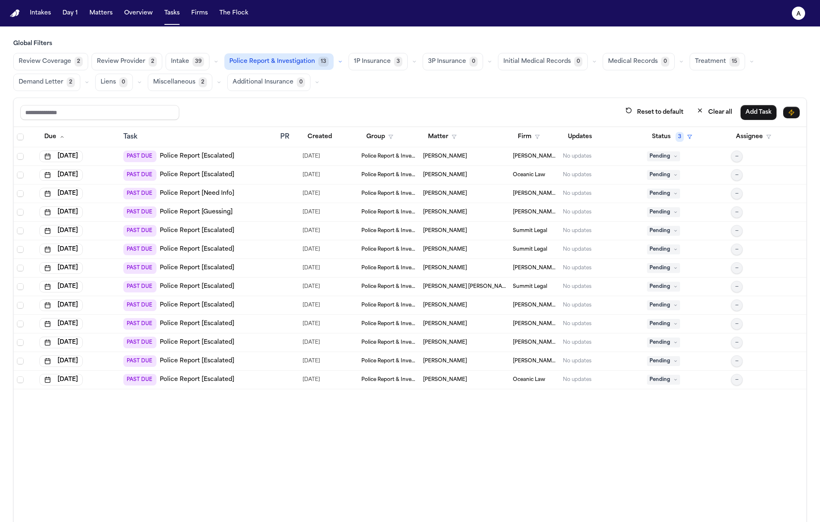
click at [259, 159] on div "PAST DUE Police Report [Escalated]" at bounding box center [198, 157] width 150 height 12
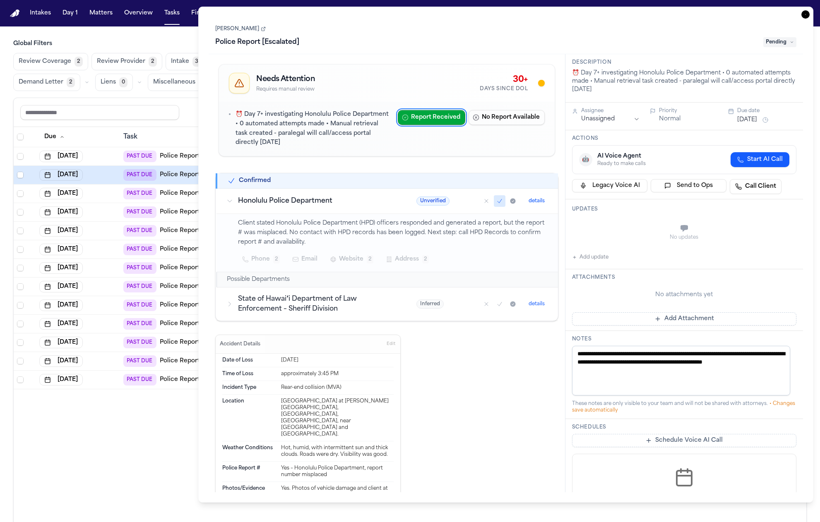
click at [496, 202] on icon "Mark as confirmed" at bounding box center [499, 201] width 7 height 7
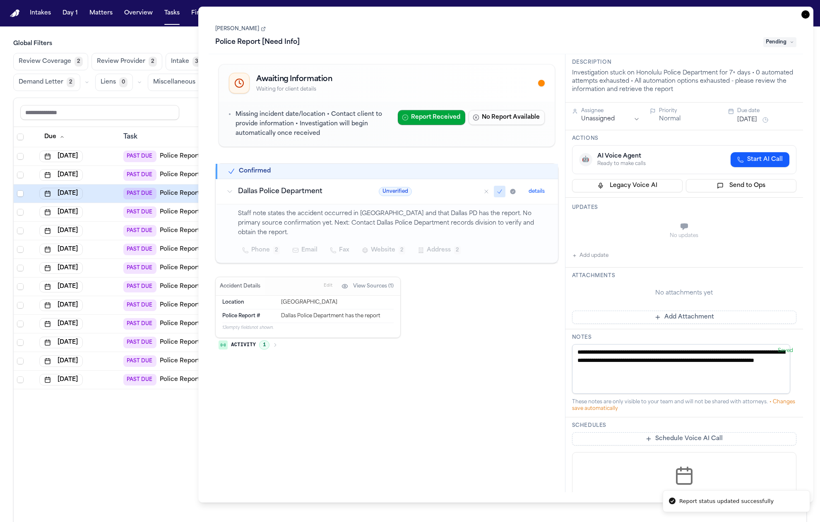
click at [502, 191] on icon "Mark as confirmed" at bounding box center [499, 191] width 7 height 7
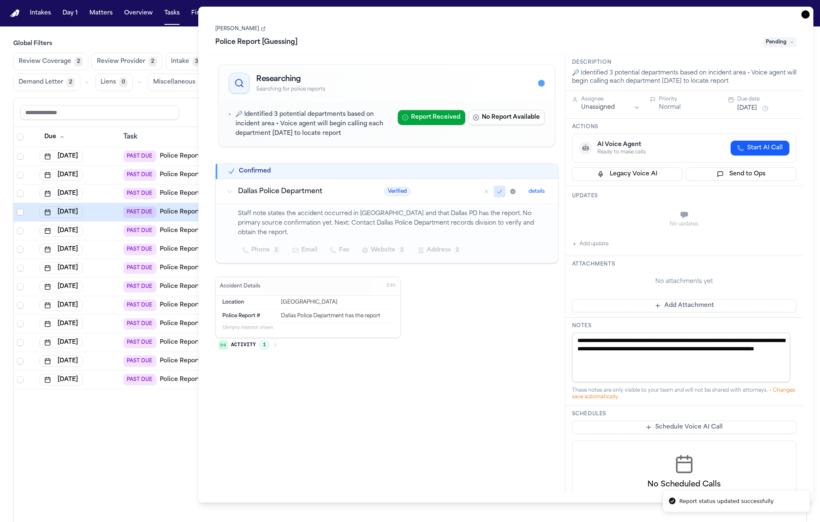
type textarea "**********"
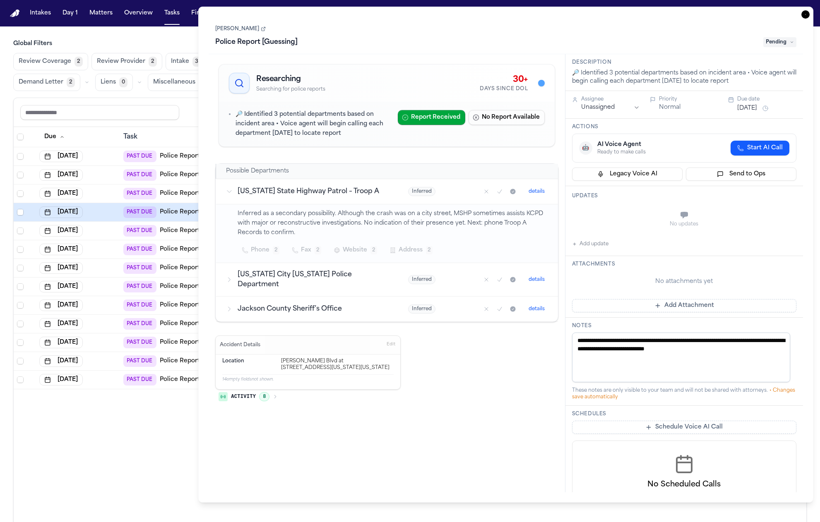
click at [501, 191] on icon "Mark as confirmed" at bounding box center [500, 192] width 4 height 4
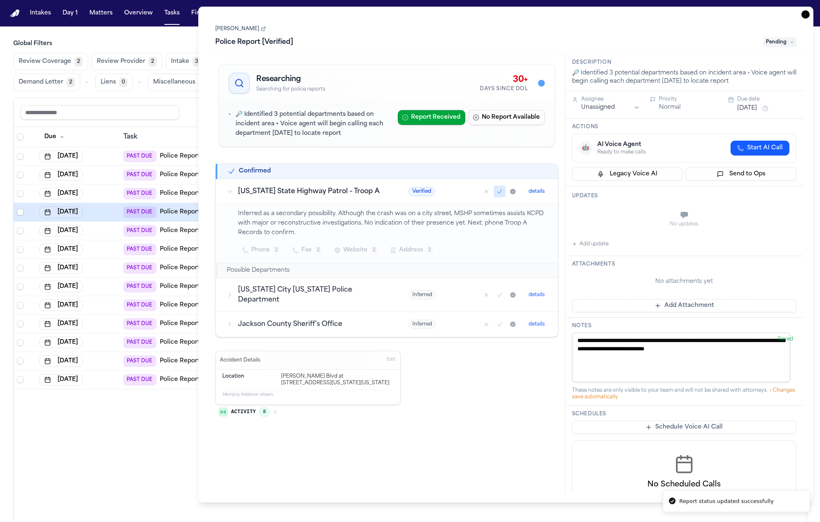
click at [501, 191] on icon "Mark as confirmed" at bounding box center [500, 192] width 4 height 4
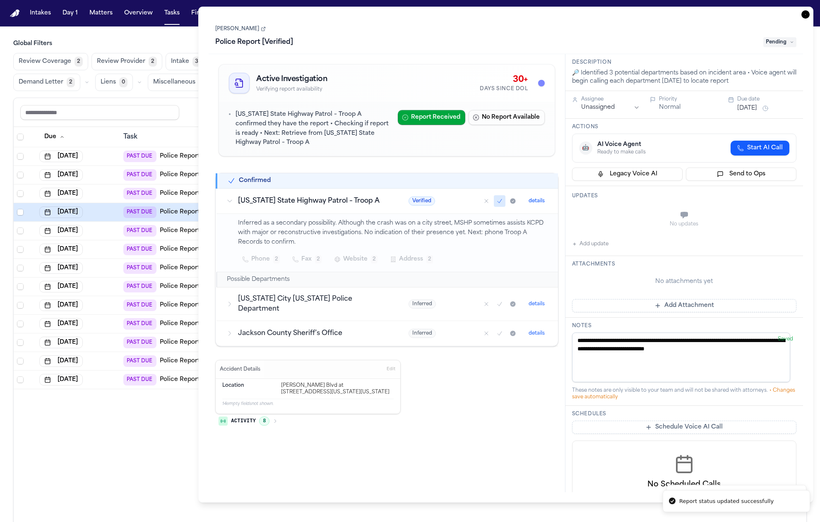
click at [501, 191] on td "Verified details" at bounding box center [478, 201] width 159 height 25
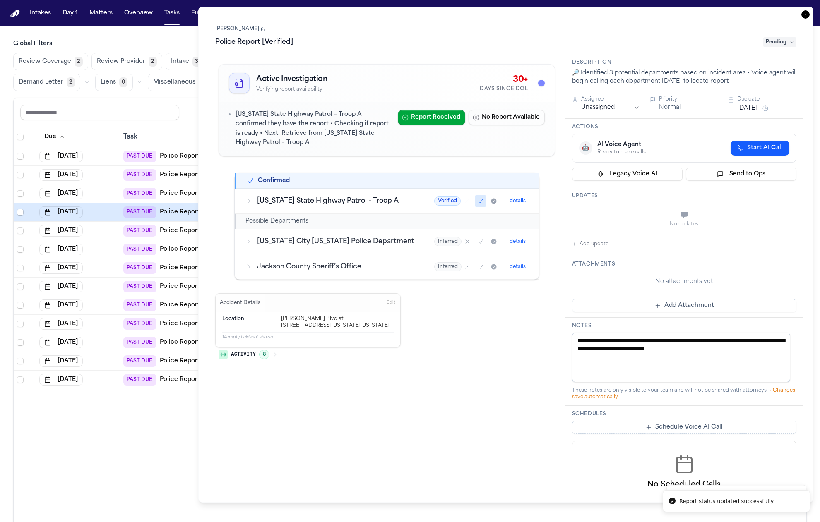
click at [501, 191] on td "Verified details" at bounding box center [481, 201] width 115 height 25
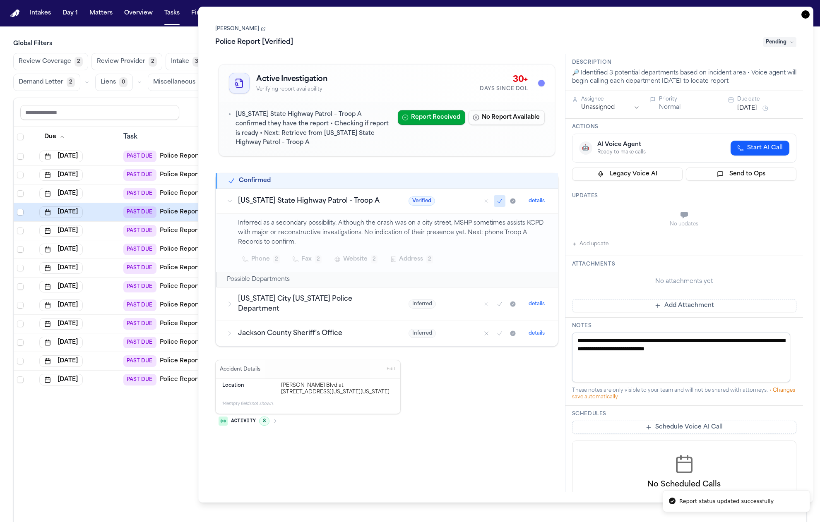
click at [499, 204] on icon "Mark as confirmed" at bounding box center [499, 201] width 7 height 7
click at [388, 367] on span "Edit" at bounding box center [391, 370] width 9 height 6
click at [361, 367] on span "Cancel" at bounding box center [367, 370] width 14 height 6
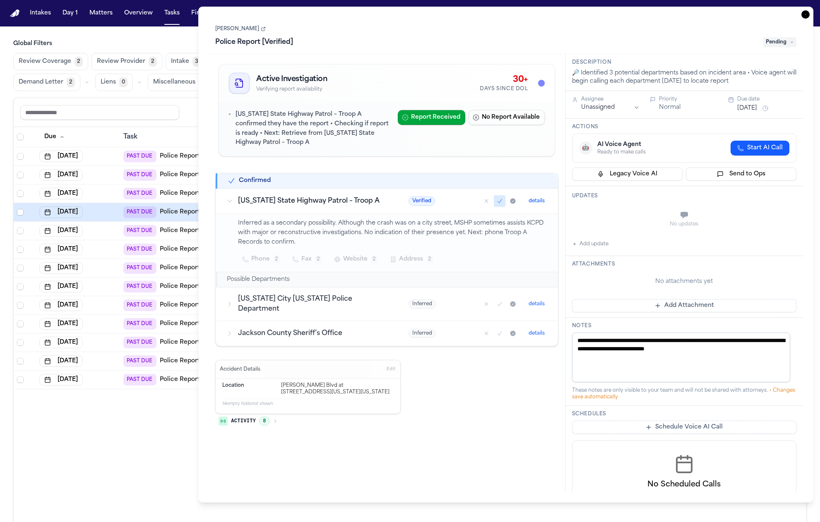
click at [368, 361] on div "Accident Details Edit" at bounding box center [308, 370] width 185 height 19
click at [319, 401] on p "14 empty fields not shown." at bounding box center [307, 404] width 171 height 6
click at [376, 383] on div "[PERSON_NAME] Blvd at [STREET_ADDRESS][US_STATE][US_STATE]" at bounding box center [337, 389] width 113 height 13
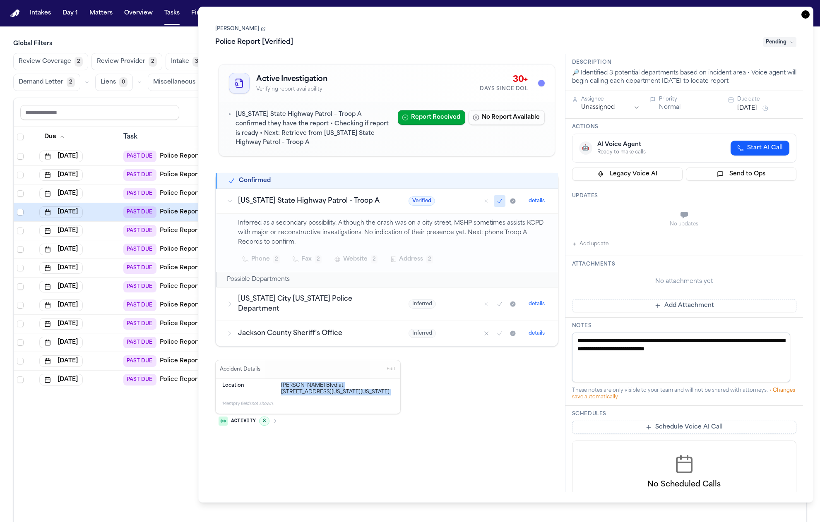
click at [466, 392] on div "Accident Details Edit Location Van Brunt Blvd at E 20th Street, Kansas City, Mi…" at bounding box center [386, 396] width 343 height 72
click at [294, 133] on p "Missouri State Highway Patrol – Troop A confirmed they have the report • Checki…" at bounding box center [313, 129] width 155 height 38
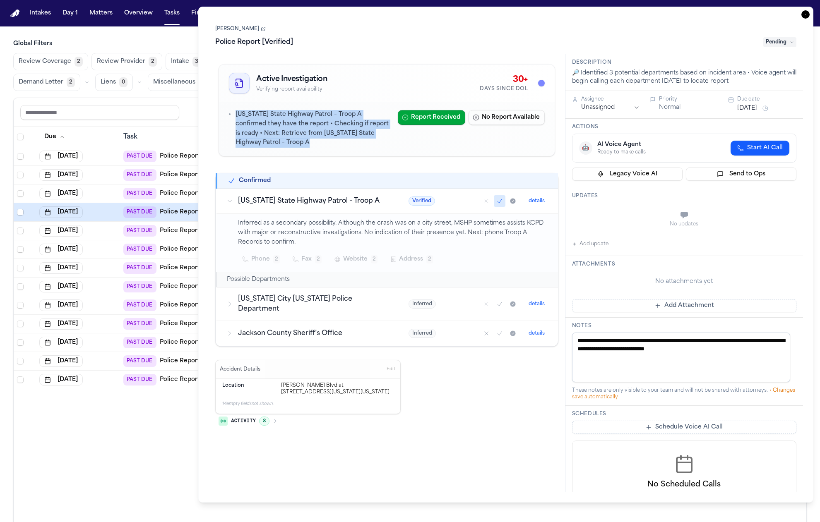
click at [294, 133] on p "Missouri State Highway Patrol – Troop A confirmed they have the report • Checki…" at bounding box center [313, 129] width 155 height 38
click at [302, 143] on p "Missouri State Highway Patrol – Troop A confirmed they have the report • Checki…" at bounding box center [313, 129] width 155 height 38
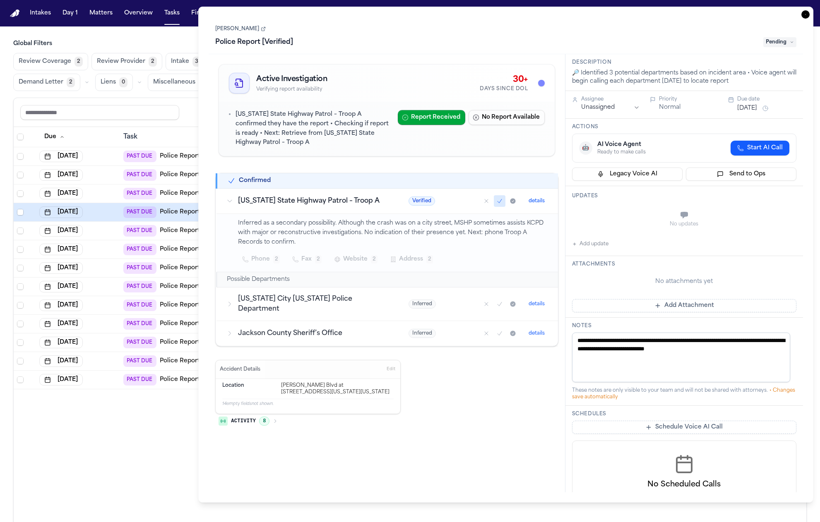
click at [254, 418] on span "Activity" at bounding box center [243, 421] width 25 height 7
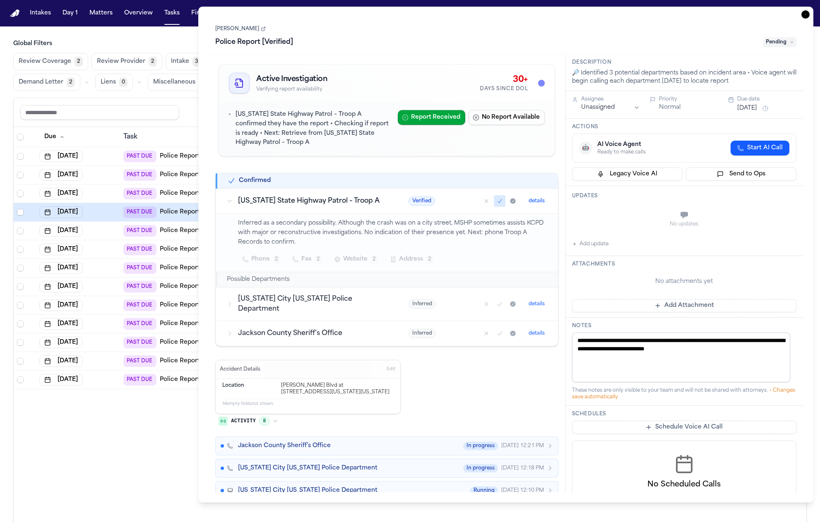
click at [255, 418] on span "Activity" at bounding box center [243, 421] width 25 height 7
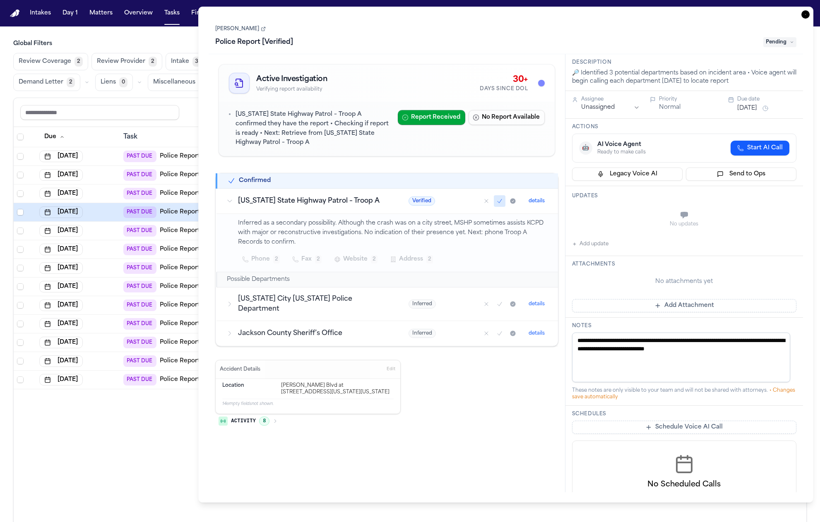
click at [237, 421] on div "Activity 8" at bounding box center [386, 422] width 343 height 17
click at [244, 417] on button "Activity 8" at bounding box center [248, 421] width 66 height 14
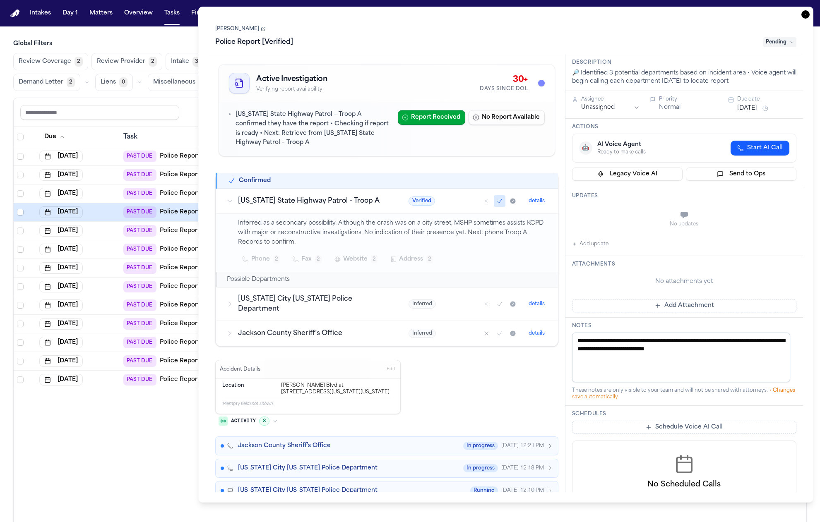
click at [250, 418] on span "Activity" at bounding box center [243, 421] width 25 height 7
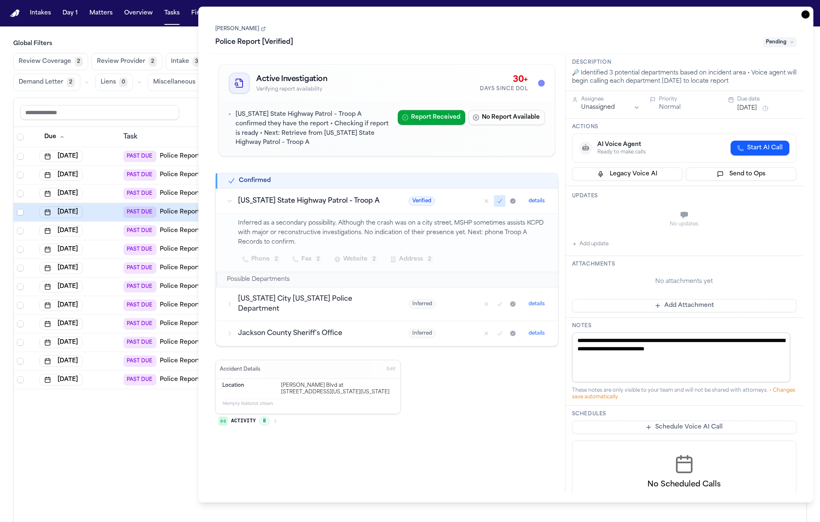
click at [250, 418] on span "Activity" at bounding box center [243, 421] width 25 height 7
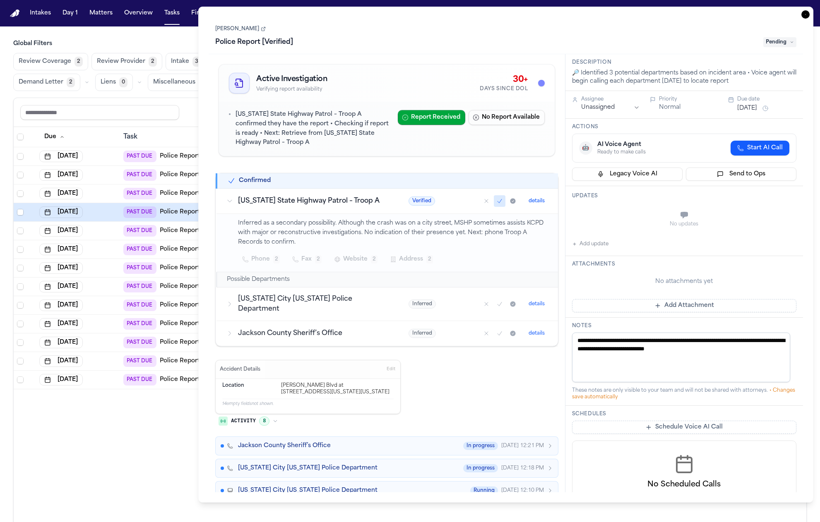
click at [253, 418] on span "Activity" at bounding box center [243, 421] width 25 height 7
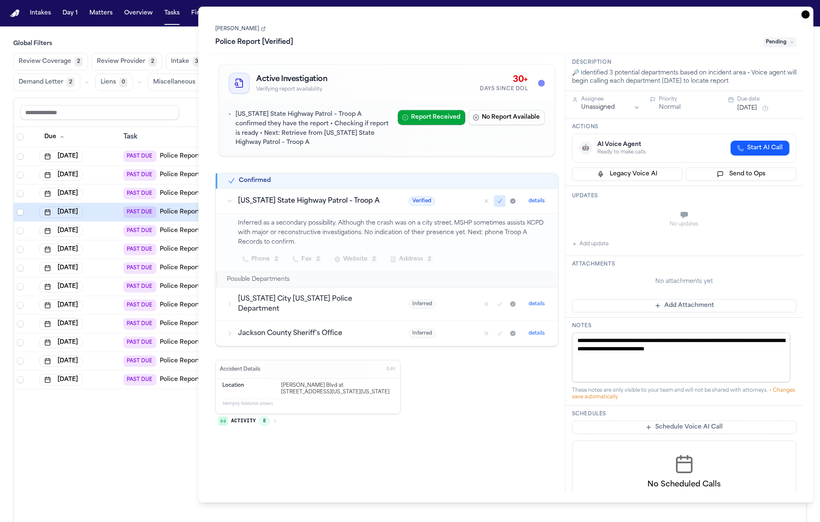
drag, startPoint x: 347, startPoint y: 413, endPoint x: 339, endPoint y: 414, distance: 7.5
click at [347, 414] on div "Activity 8" at bounding box center [386, 422] width 343 height 17
click at [270, 422] on div "Activity 8" at bounding box center [386, 422] width 343 height 17
click at [266, 417] on span "8" at bounding box center [264, 421] width 10 height 9
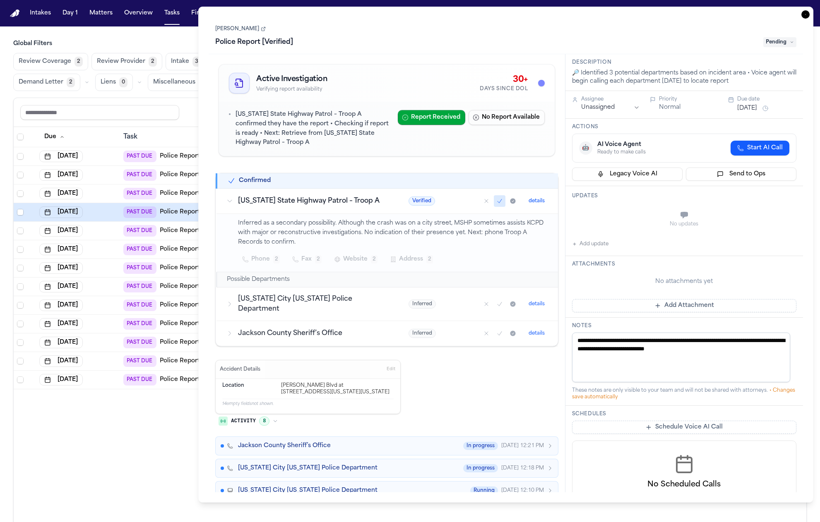
click at [311, 443] on button "Jackson County Sheriff’s Office In progress Aug 28, 12:21 PM" at bounding box center [386, 446] width 343 height 19
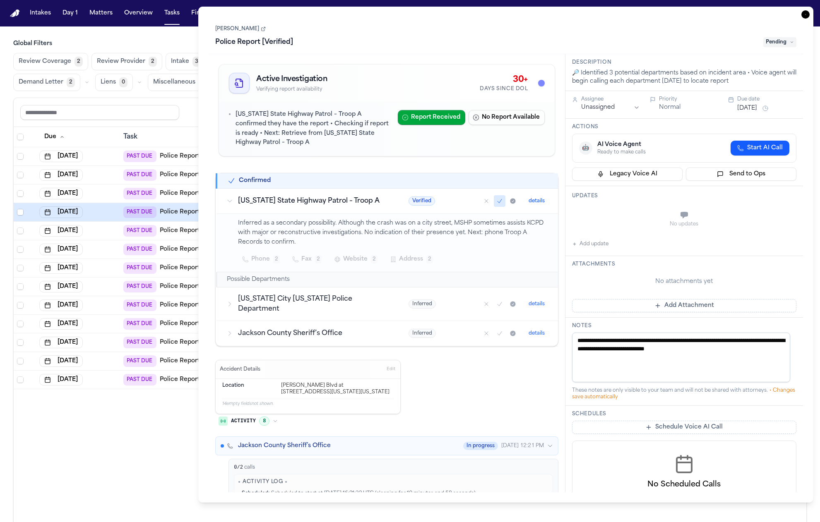
click at [311, 443] on button "Jackson County Sheriff’s Office In progress Aug 28, 12:21 PM" at bounding box center [386, 446] width 343 height 19
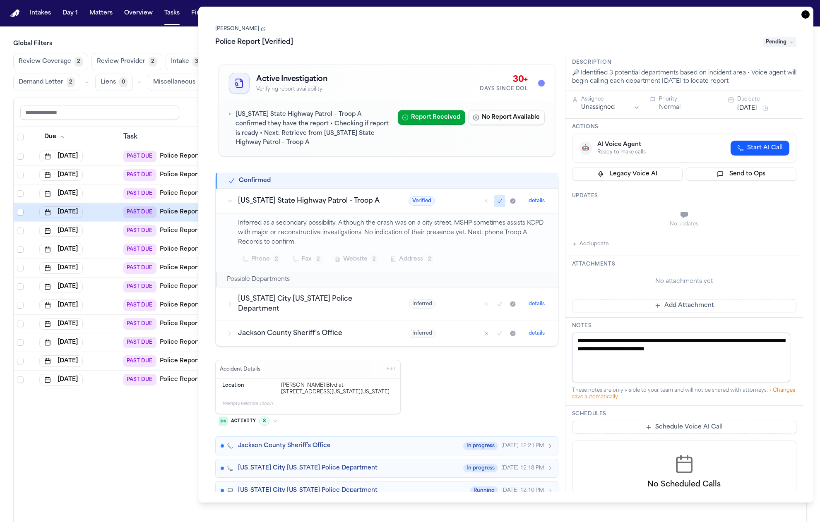
click at [282, 417] on div "Activity 8 Jackson County Sheriff’s Office In progress Aug 28, 12:21 PM Kansas …" at bounding box center [386, 513] width 343 height 198
click at [258, 416] on button "Activity 8" at bounding box center [248, 421] width 66 height 14
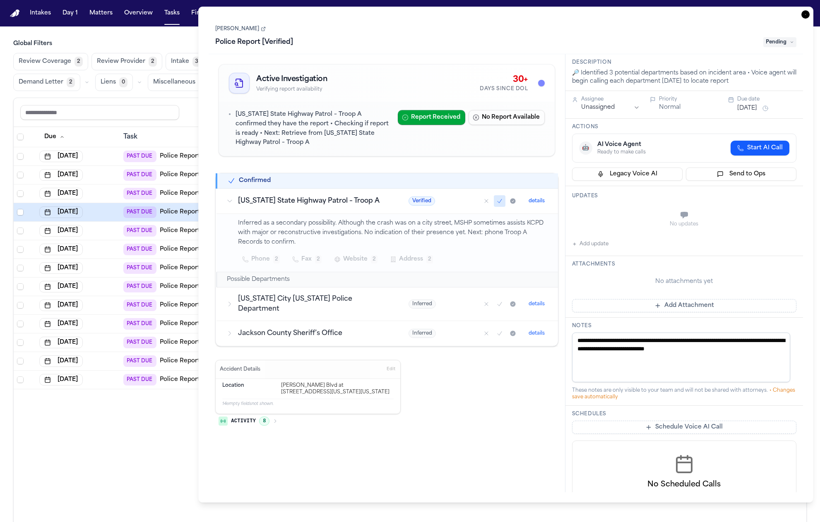
click at [258, 416] on button "Activity 8" at bounding box center [248, 421] width 66 height 14
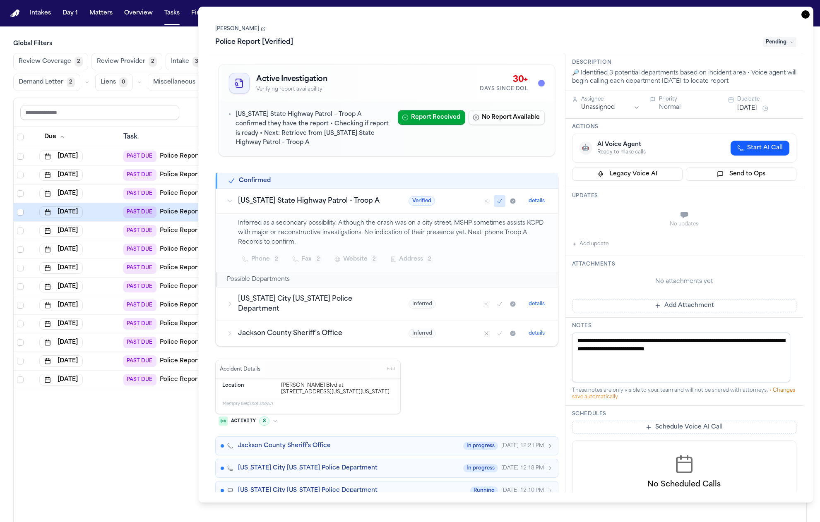
click at [258, 416] on button "Activity 8" at bounding box center [248, 421] width 66 height 14
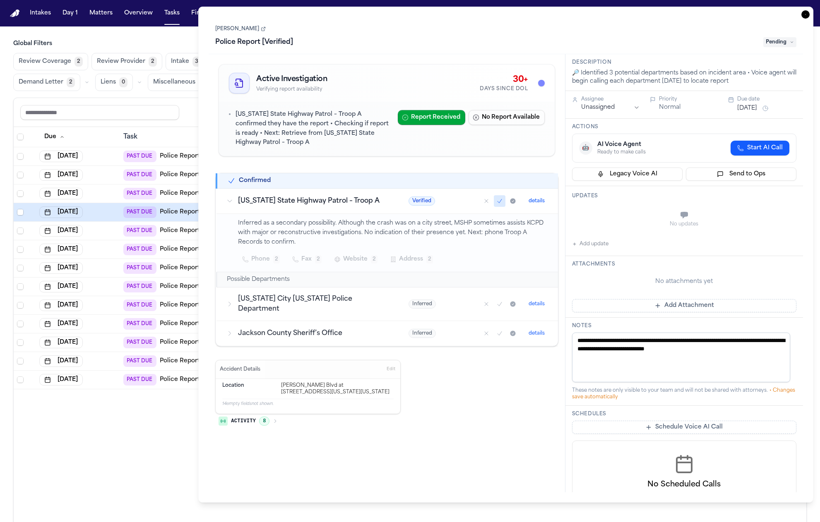
click at [258, 416] on button "Activity 8" at bounding box center [248, 421] width 66 height 14
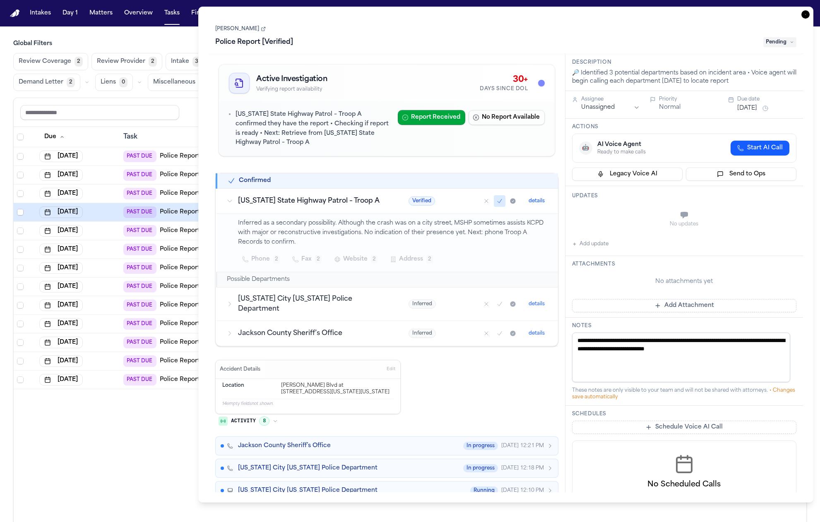
click at [258, 416] on button "Activity 8" at bounding box center [248, 421] width 66 height 14
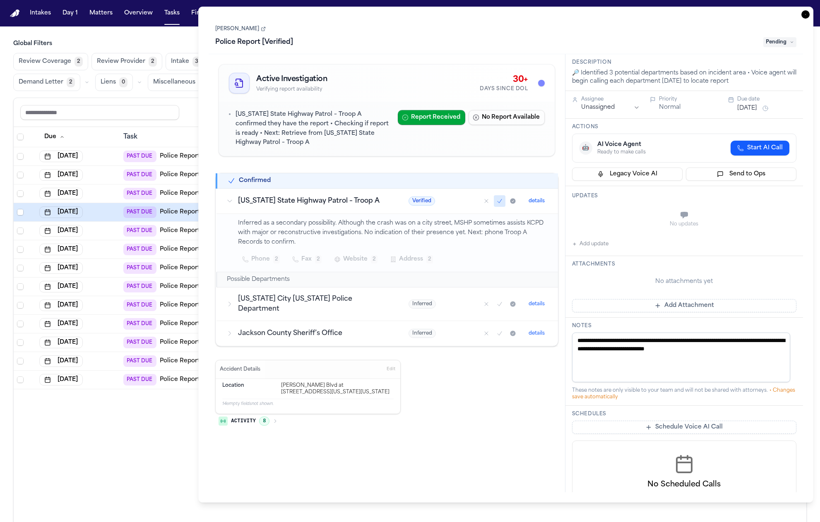
click at [259, 417] on span "8" at bounding box center [264, 421] width 10 height 9
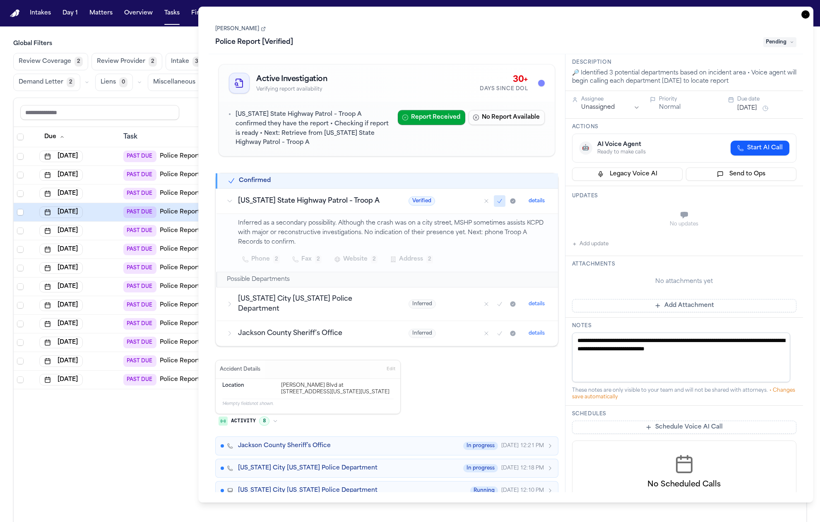
click at [324, 417] on div "Activity 8 Jackson County Sheriff’s Office In progress Aug 28, 12:21 PM Kansas …" at bounding box center [386, 513] width 343 height 198
click at [310, 444] on button "Jackson County Sheriff’s Office In progress Aug 28, 12:21 PM" at bounding box center [386, 446] width 343 height 19
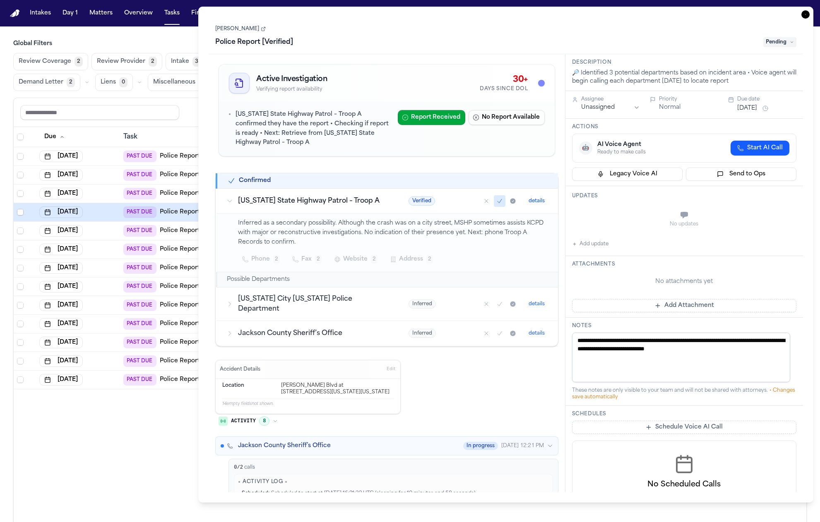
click at [310, 444] on button "Jackson County Sheriff’s Office In progress Aug 28, 12:21 PM" at bounding box center [386, 446] width 343 height 19
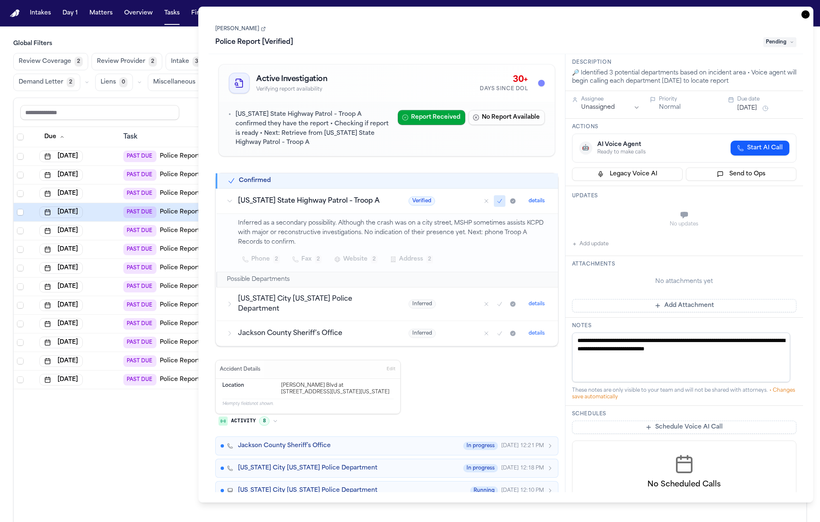
click at [310, 444] on button "Jackson County Sheriff’s Office In progress Aug 28, 12:21 PM" at bounding box center [386, 446] width 343 height 19
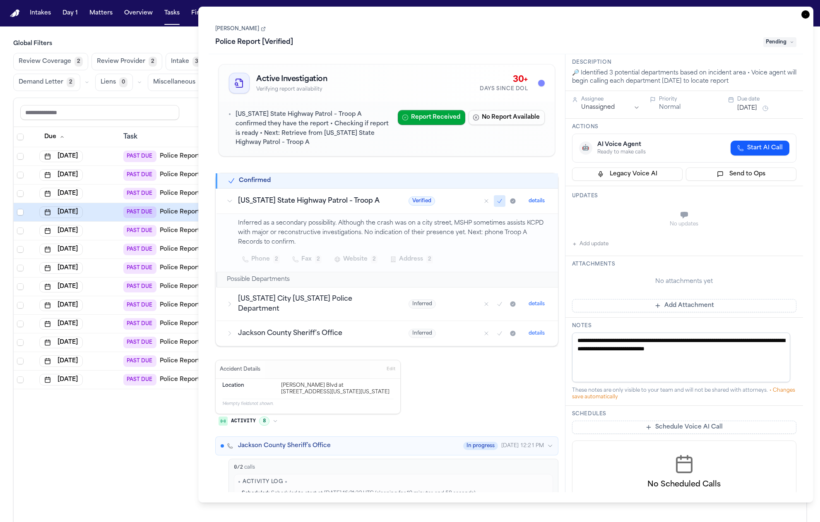
click at [310, 444] on button "Jackson County Sheriff’s Office In progress Aug 28, 12:21 PM" at bounding box center [386, 446] width 343 height 19
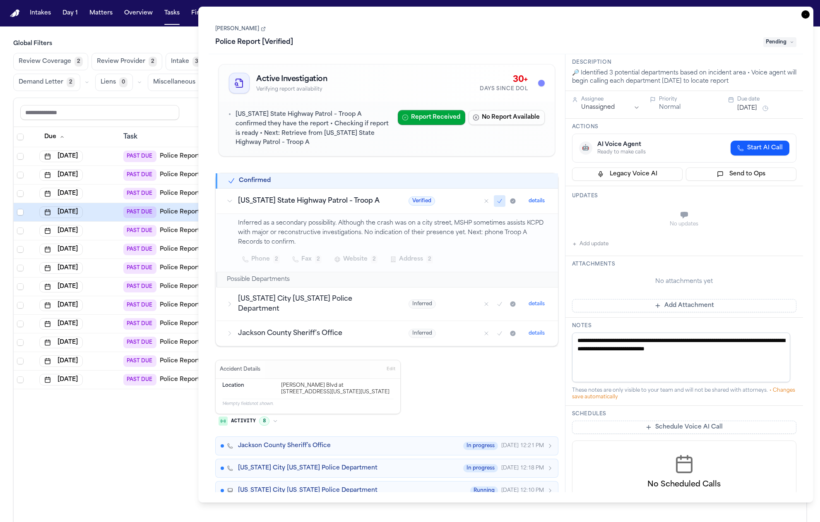
click at [250, 422] on div "Activity 8 Jackson County Sheriff’s Office In progress Aug 28, 12:21 PM Kansas …" at bounding box center [386, 513] width 343 height 198
click at [255, 418] on span "Activity" at bounding box center [243, 421] width 25 height 7
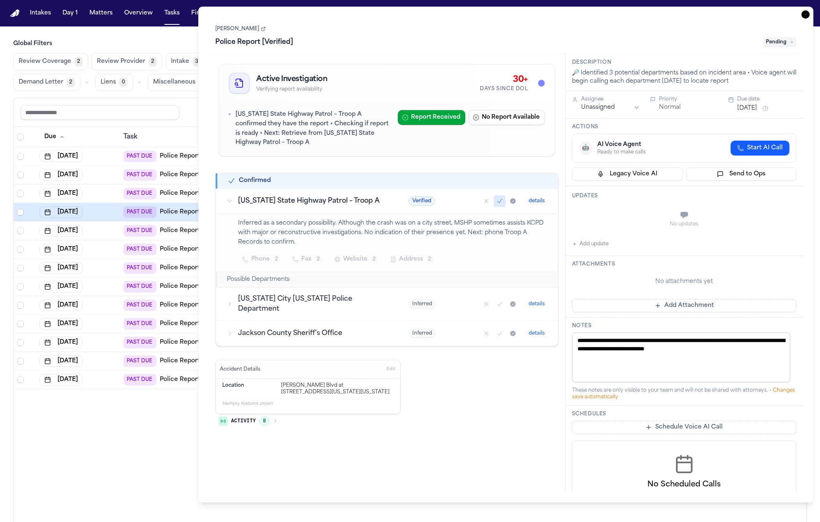
click at [255, 418] on span "Activity" at bounding box center [243, 421] width 25 height 7
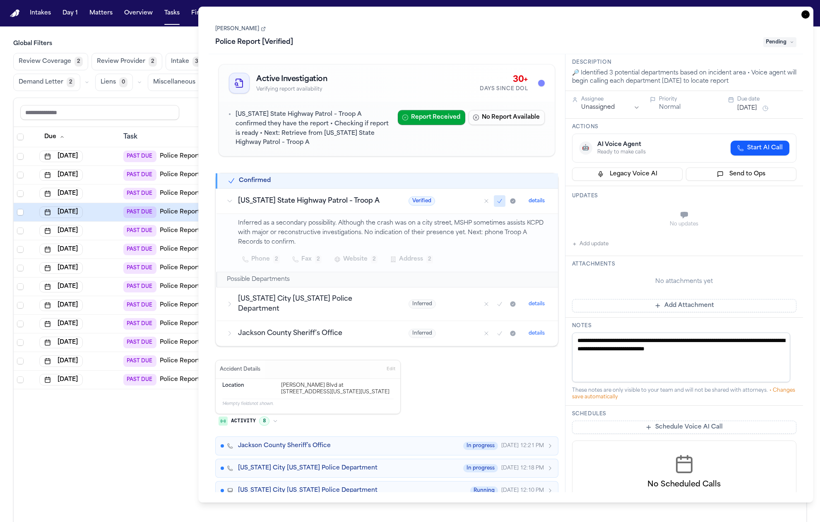
click at [256, 417] on button "Activity 8" at bounding box center [248, 421] width 66 height 14
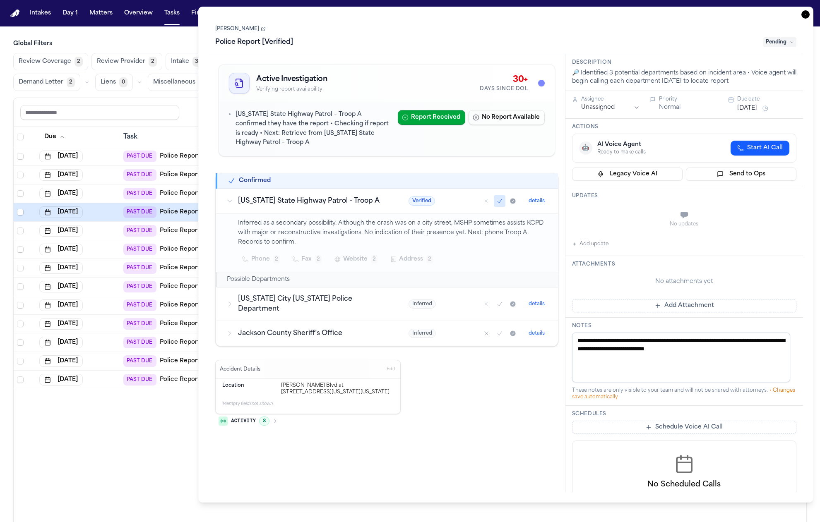
click at [256, 417] on button "Activity 8" at bounding box center [248, 421] width 66 height 14
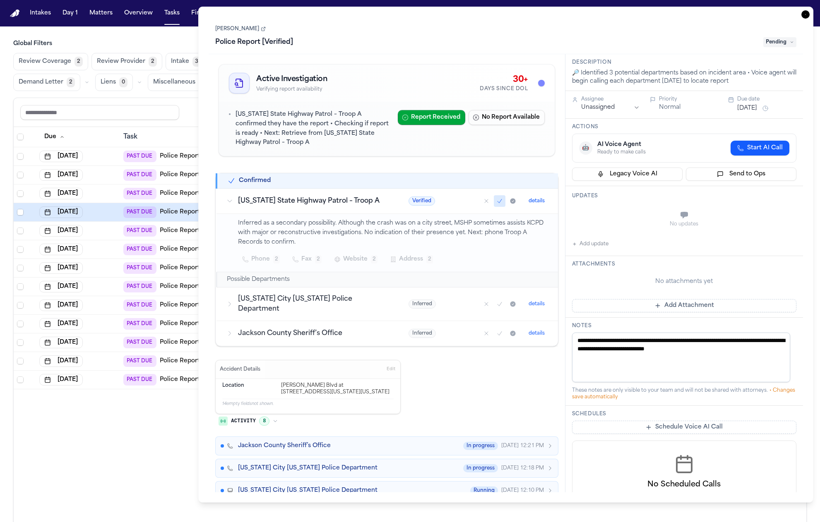
click at [257, 418] on button "Activity 8" at bounding box center [248, 421] width 66 height 14
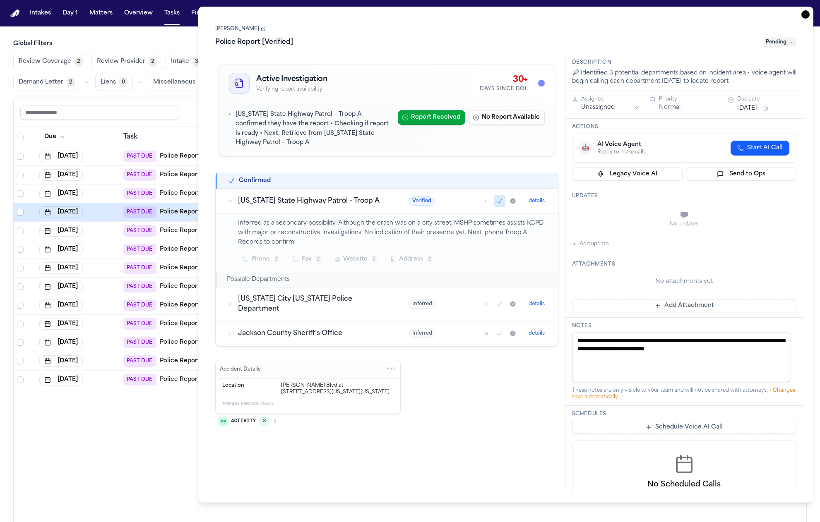
click at [257, 418] on button "Activity 8" at bounding box center [248, 421] width 66 height 14
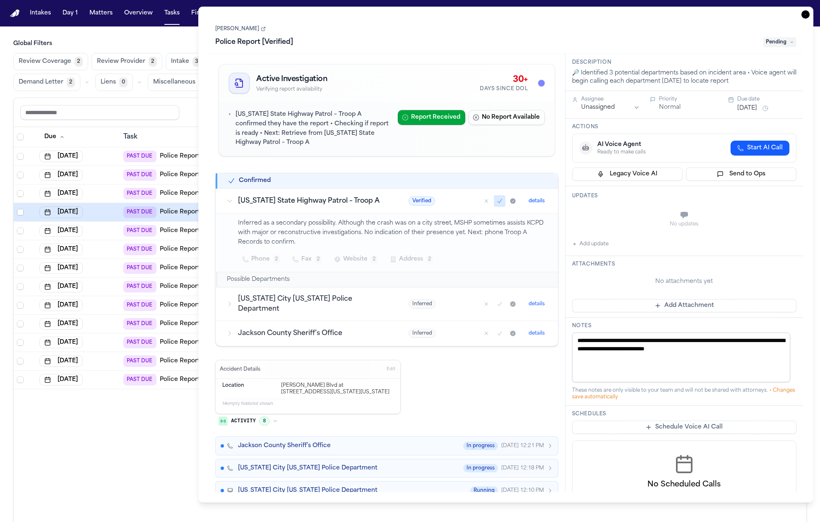
click at [257, 418] on button "Activity 8" at bounding box center [248, 421] width 66 height 14
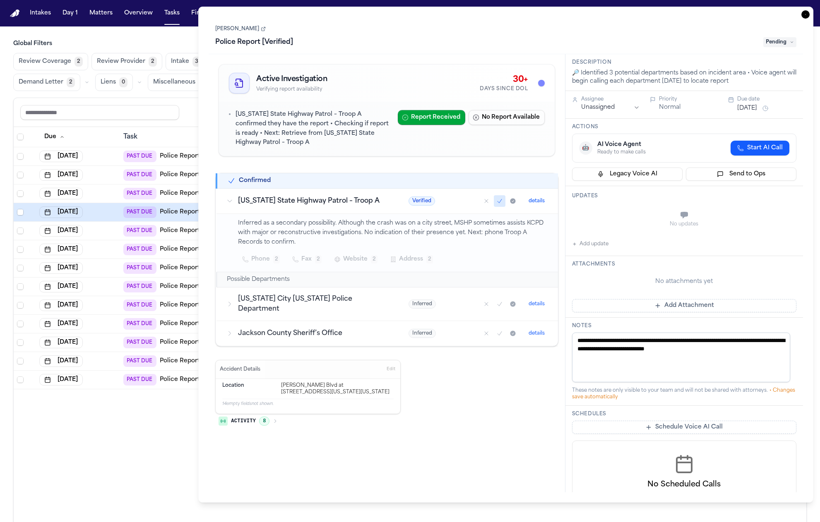
click at [257, 418] on button "Activity 8" at bounding box center [248, 421] width 66 height 14
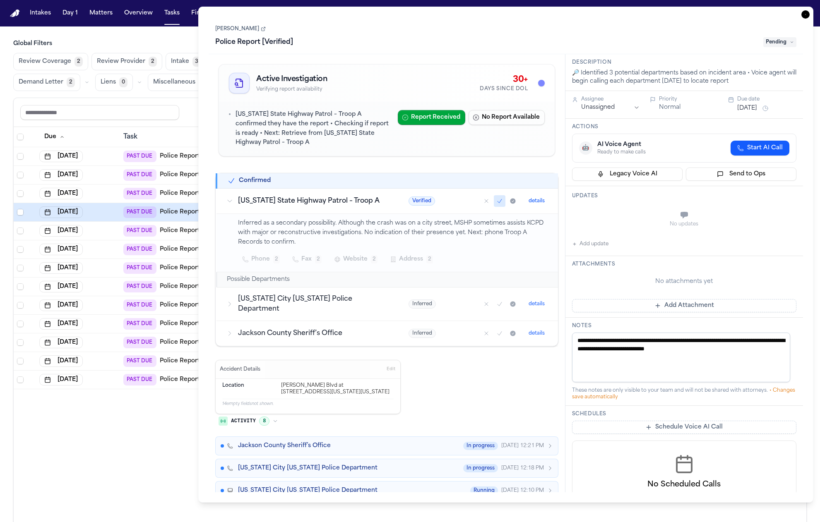
click at [257, 418] on button "Activity 8" at bounding box center [248, 421] width 66 height 14
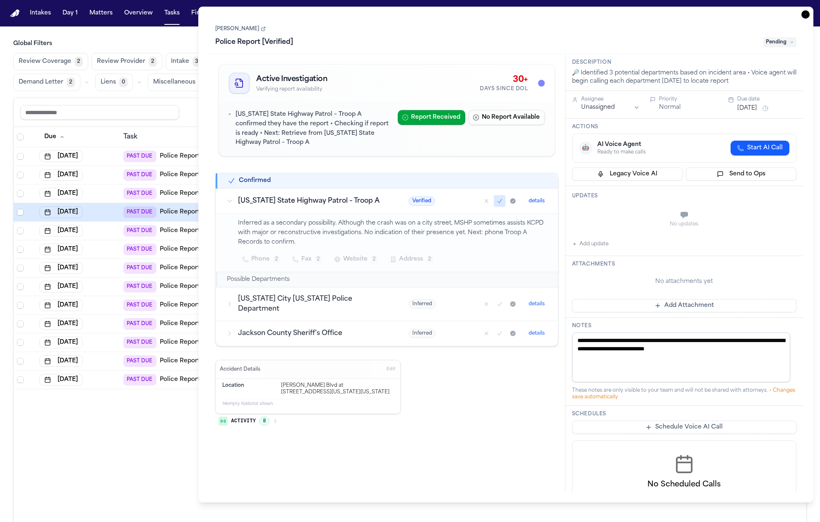
click at [257, 418] on button "Activity 8" at bounding box center [248, 421] width 66 height 14
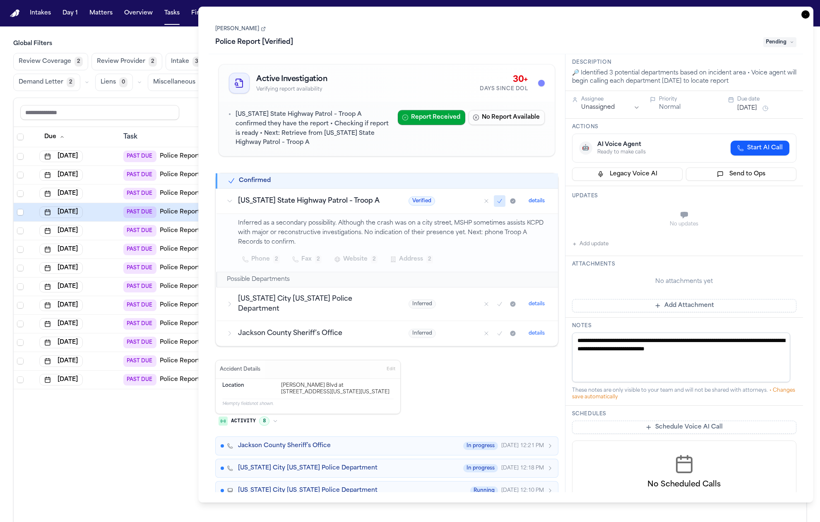
click at [257, 418] on button "Activity 8" at bounding box center [248, 421] width 66 height 14
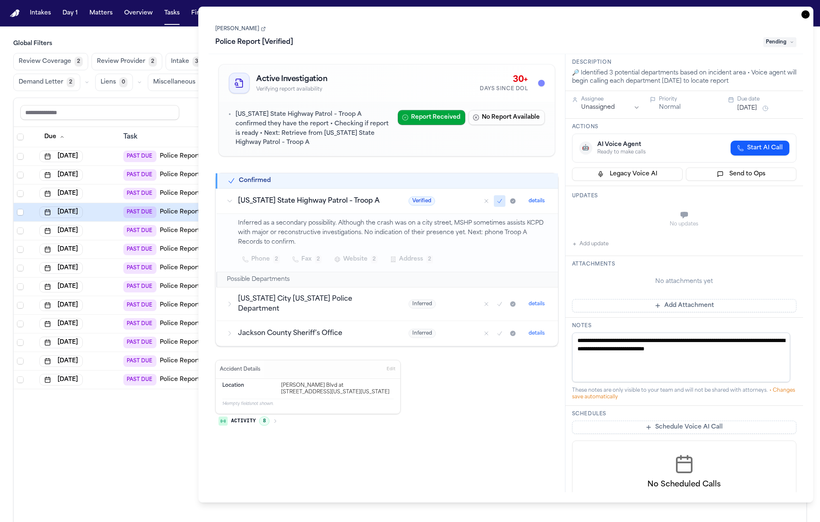
click at [257, 418] on button "Activity 8" at bounding box center [248, 421] width 66 height 14
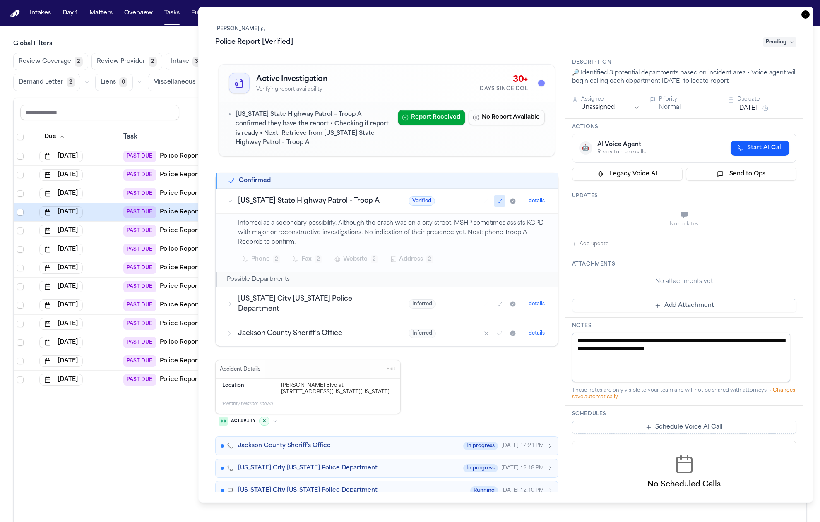
click at [257, 418] on button "Activity 8" at bounding box center [248, 421] width 66 height 14
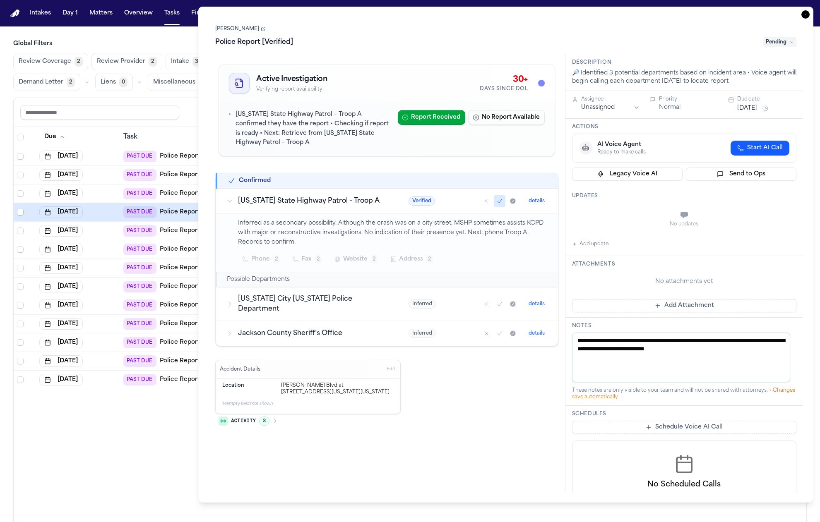
click at [257, 418] on button "Activity 8" at bounding box center [248, 421] width 66 height 14
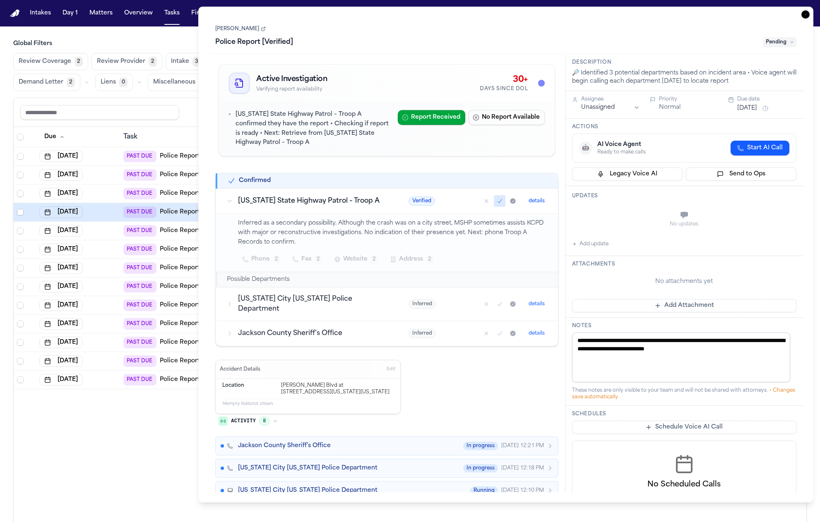
click at [257, 418] on button "Activity 8" at bounding box center [248, 421] width 66 height 14
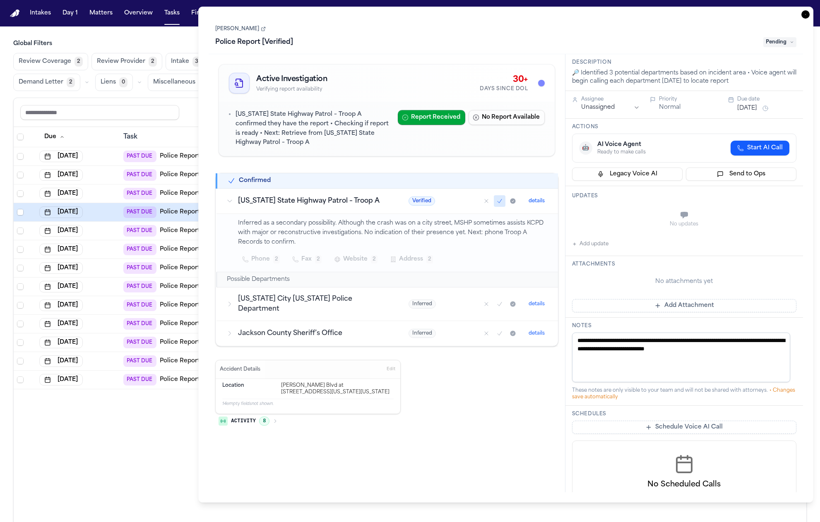
click at [498, 205] on icon "Mark as confirmed" at bounding box center [499, 201] width 7 height 7
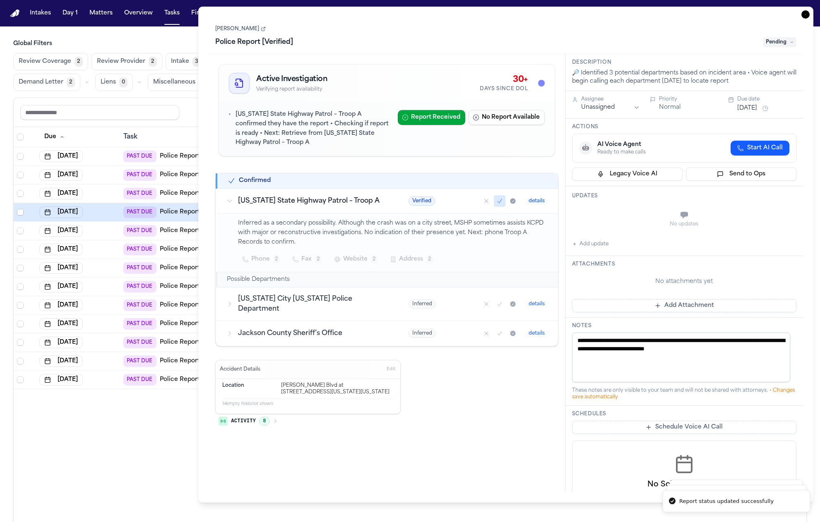
click at [498, 205] on icon "Mark as confirmed" at bounding box center [499, 201] width 7 height 7
click at [501, 203] on icon "Mark as confirmed" at bounding box center [499, 201] width 7 height 7
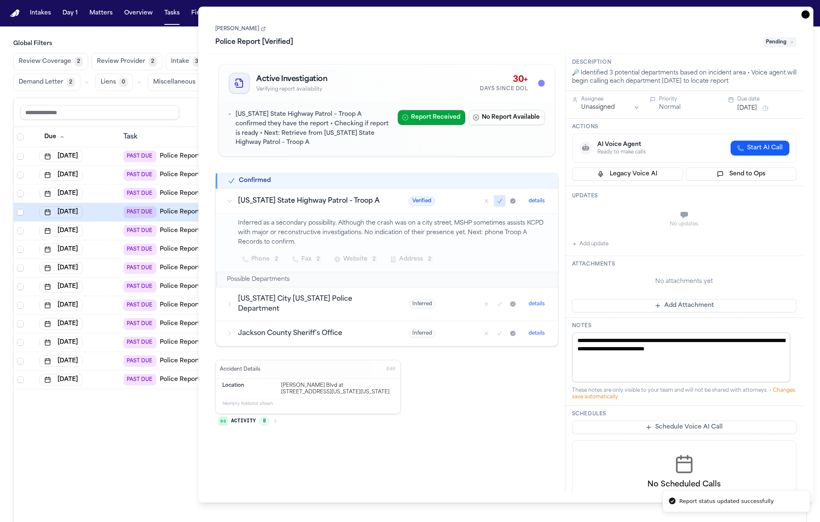
click at [501, 204] on icon "Mark as confirmed" at bounding box center [499, 201] width 7 height 7
click at [501, 201] on icon "Mark as confirmed" at bounding box center [499, 201] width 7 height 7
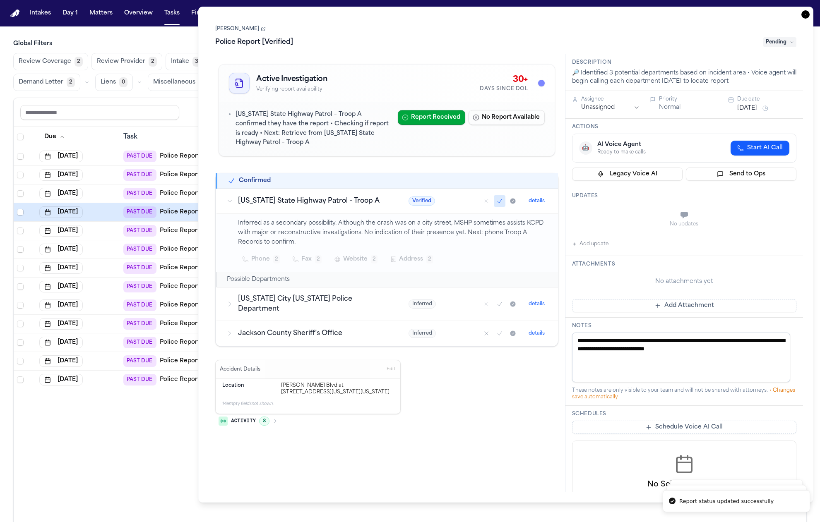
click at [501, 201] on icon "Mark as confirmed" at bounding box center [499, 201] width 7 height 7
click at [500, 204] on icon "Mark as confirmed" at bounding box center [499, 201] width 7 height 7
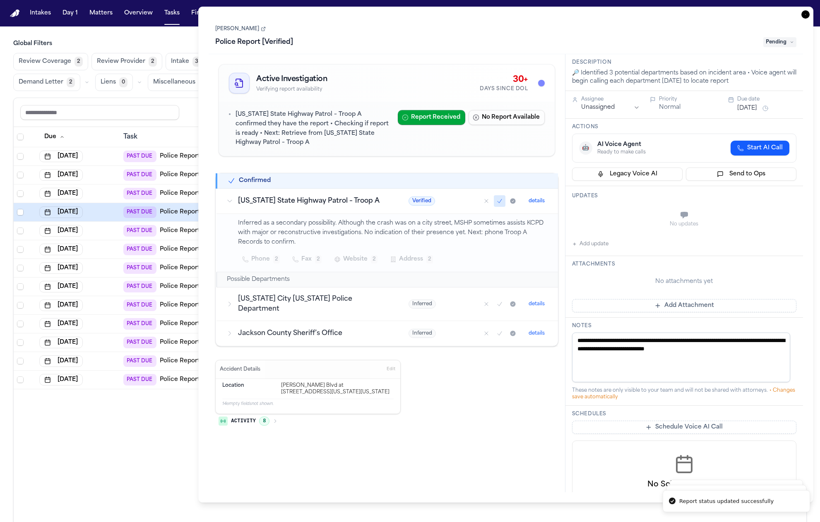
click at [327, 135] on p "Missouri State Highway Patrol – Troop A confirmed they have the report • Checki…" at bounding box center [313, 129] width 155 height 38
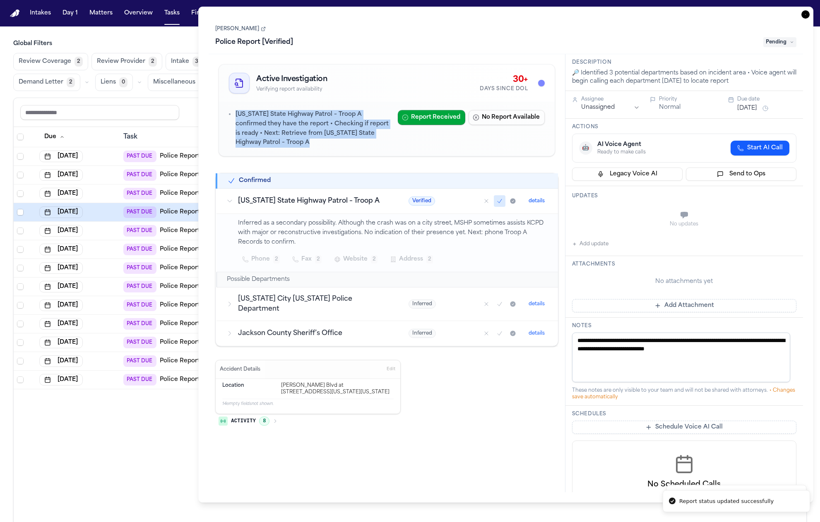
click at [327, 135] on p "Missouri State Highway Patrol – Troop A confirmed they have the report • Checki…" at bounding box center [313, 129] width 155 height 38
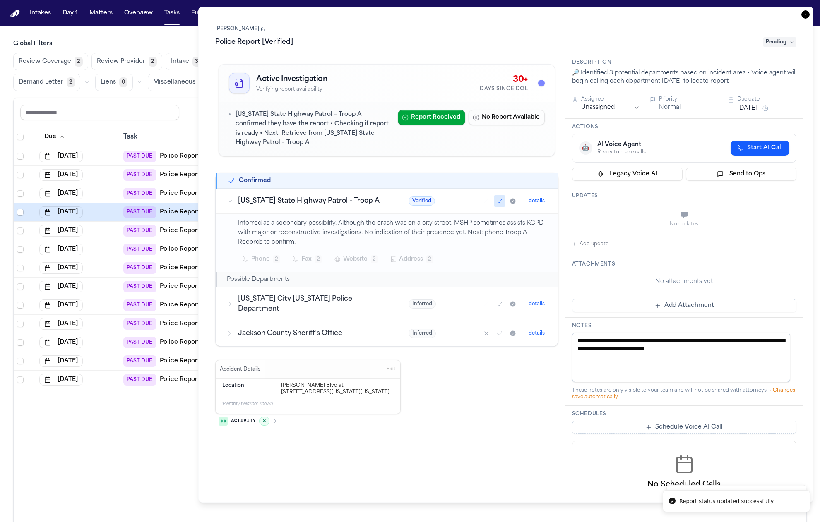
click at [328, 144] on p "Missouri State Highway Patrol – Troop A confirmed they have the report • Checki…" at bounding box center [313, 129] width 155 height 38
click at [488, 382] on div "Accident Details Edit Location Van Brunt Blvd at E 20th Street, Kansas City, Mi…" at bounding box center [386, 396] width 343 height 72
click at [503, 201] on button "Mark as confirmed" at bounding box center [500, 201] width 12 height 12
click at [400, 256] on span "Address" at bounding box center [411, 260] width 24 height 10
click at [395, 242] on div "Inferred as a secondary possibility. Although the crash was on a city street, M…" at bounding box center [393, 243] width 310 height 48
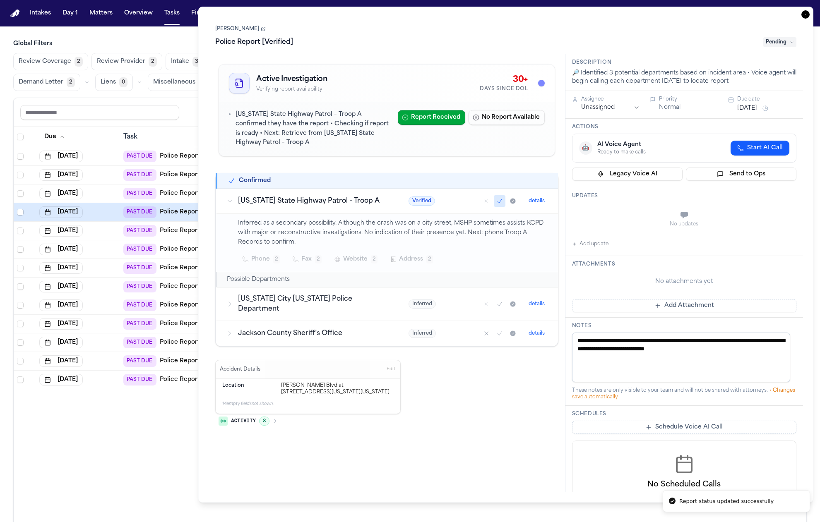
click at [373, 256] on span "2" at bounding box center [374, 259] width 7 height 8
click at [420, 266] on div "Phone 2 Fax 2 Website 2 Address 2" at bounding box center [393, 259] width 310 height 15
click at [422, 262] on span "Address" at bounding box center [411, 260] width 24 height 10
click at [419, 307] on div "Patrol Records Division (mail)" at bounding box center [402, 306] width 83 height 7
click at [363, 258] on span "Website" at bounding box center [355, 260] width 24 height 10
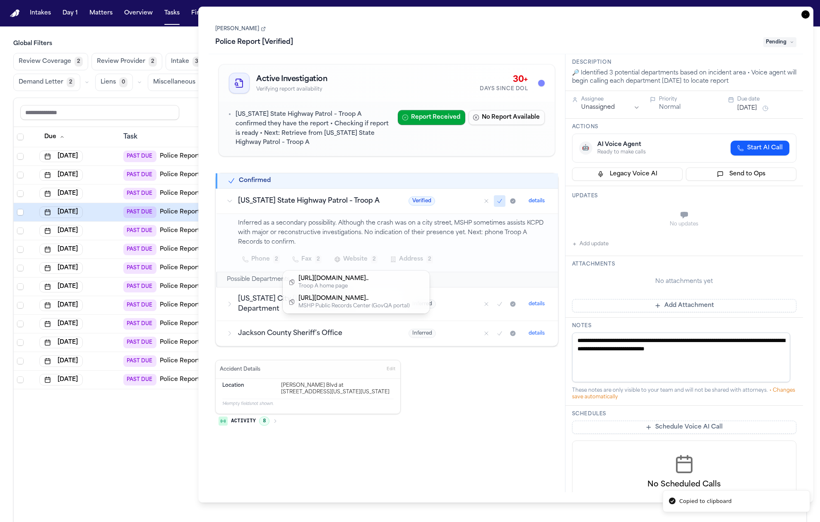
click at [411, 258] on div "Phone 2 Fax 2 Website 2 Address 2" at bounding box center [393, 259] width 310 height 15
click at [356, 260] on span "Website" at bounding box center [355, 260] width 24 height 10
click at [312, 260] on div "Phone 2 Fax 2 Website 2 Address 2" at bounding box center [393, 259] width 310 height 15
click at [308, 260] on span "Fax" at bounding box center [306, 260] width 10 height 10
click at [257, 263] on div "Phone 2 Fax 2 Website 2 Address 2" at bounding box center [393, 259] width 310 height 15
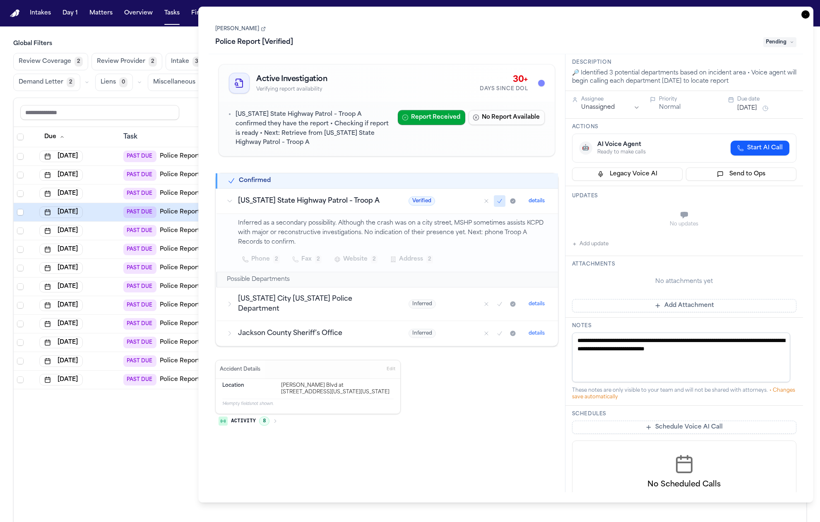
click at [259, 262] on span "Phone" at bounding box center [260, 260] width 19 height 10
drag, startPoint x: 262, startPoint y: 260, endPoint x: 300, endPoint y: 246, distance: 40.2
click at [262, 260] on span "Phone" at bounding box center [260, 260] width 19 height 10
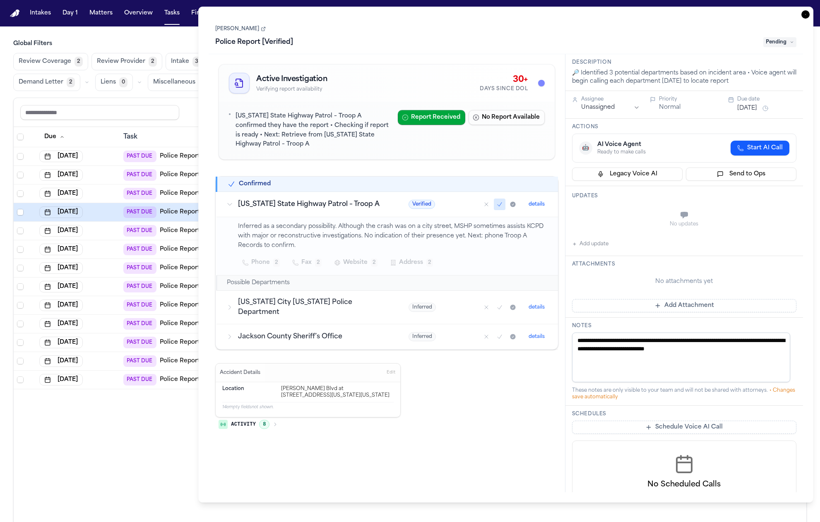
click at [502, 205] on icon "Mark as confirmed" at bounding box center [499, 204] width 7 height 7
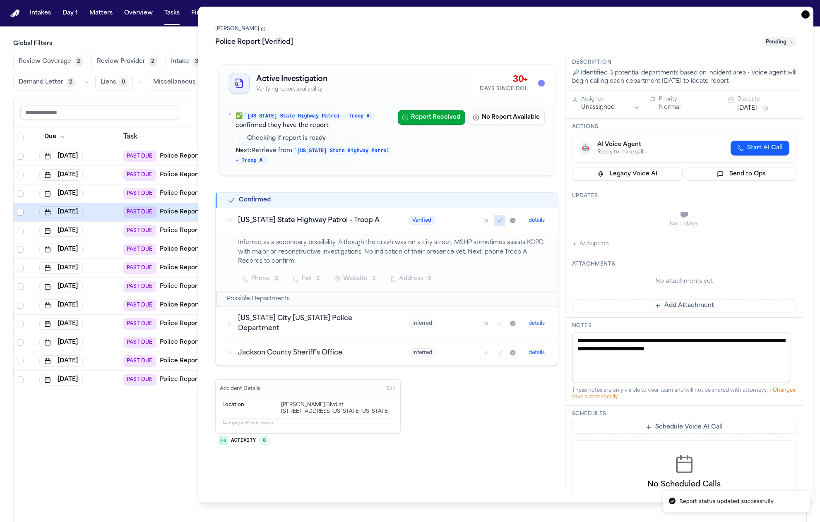
click at [322, 164] on p "Next: Retrieve from Missouri State Highway Patrol – Troop A" at bounding box center [313, 156] width 155 height 19
drag, startPoint x: 332, startPoint y: 159, endPoint x: 233, endPoint y: 128, distance: 103.3
click at [233, 128] on div "✅ Missouri State Highway Patrol – Troop A confirmed they have the report Checki…" at bounding box center [310, 138] width 162 height 57
click at [320, 146] on div "✅ Missouri State Highway Patrol – Troop A confirmed they have the report Checki…" at bounding box center [313, 138] width 155 height 57
click at [326, 150] on code "[US_STATE] State Highway Patrol – Troop A" at bounding box center [313, 155] width 154 height 17
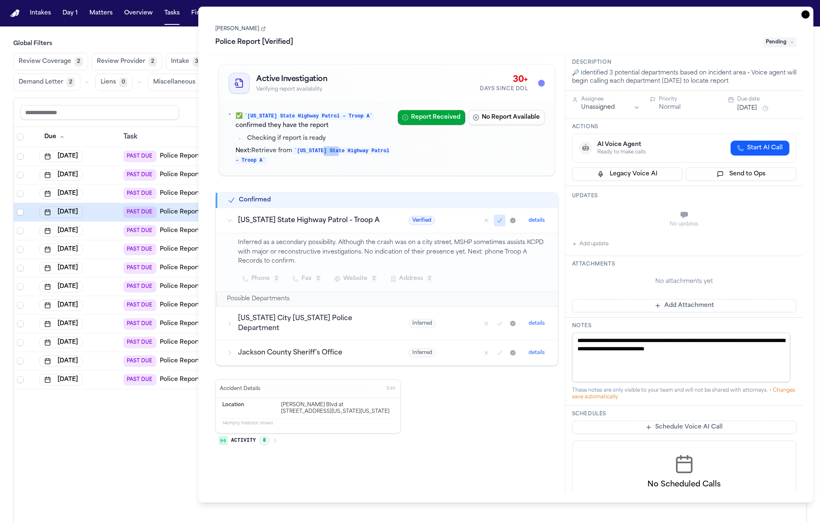
click at [326, 150] on code "[US_STATE] State Highway Patrol – Troop A" at bounding box center [313, 155] width 154 height 17
click at [318, 169] on div "✅ Missouri State Highway Patrol – Troop A confirmed they have the report Checki…" at bounding box center [386, 139] width 335 height 74
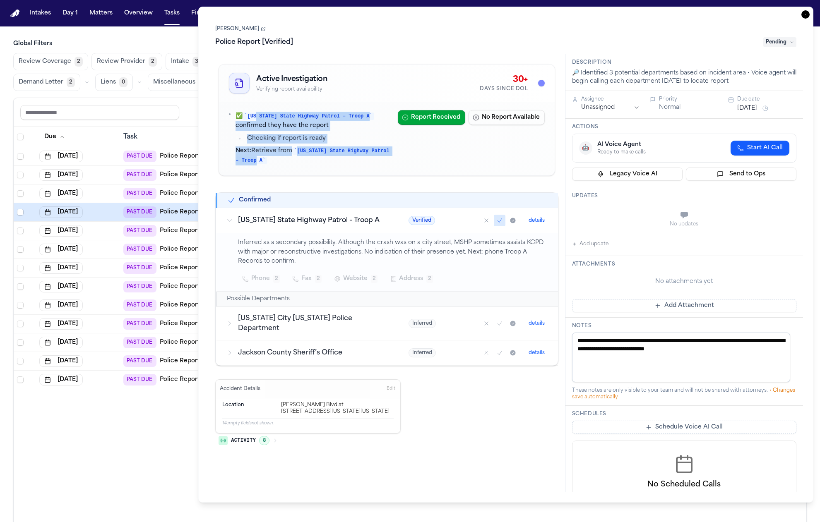
drag, startPoint x: 323, startPoint y: 156, endPoint x: 259, endPoint y: 120, distance: 73.0
click at [259, 120] on div "✅ Missouri State Highway Patrol – Troop A confirmed they have the report Checki…" at bounding box center [313, 138] width 155 height 57
click at [259, 120] on code "[US_STATE] State Highway Patrol – Troop A" at bounding box center [309, 116] width 132 height 7
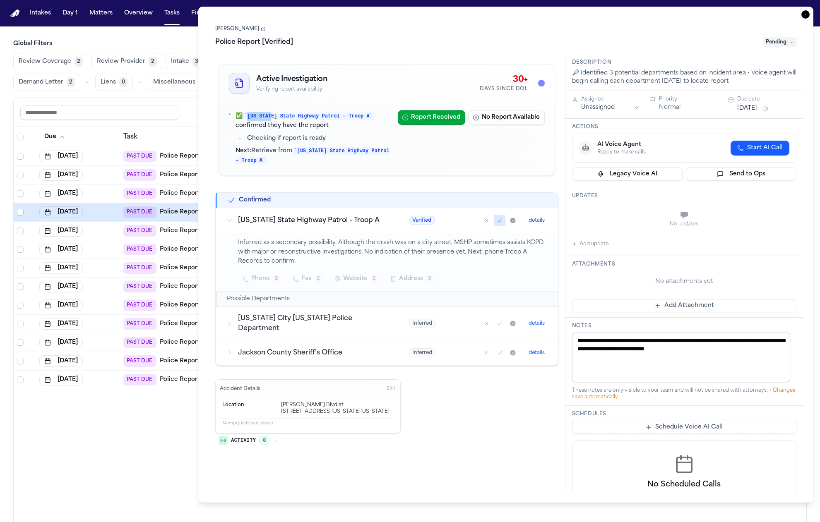
click at [259, 120] on code "[US_STATE] State Highway Patrol – Troop A" at bounding box center [309, 116] width 132 height 7
click at [299, 116] on code "[US_STATE] State Highway Patrol – Troop A" at bounding box center [309, 116] width 132 height 7
drag, startPoint x: 347, startPoint y: 116, endPoint x: 240, endPoint y: 116, distance: 106.8
click at [240, 116] on p "✅ Missouri State Highway Patrol – Troop A confirmed they have the report" at bounding box center [313, 121] width 155 height 19
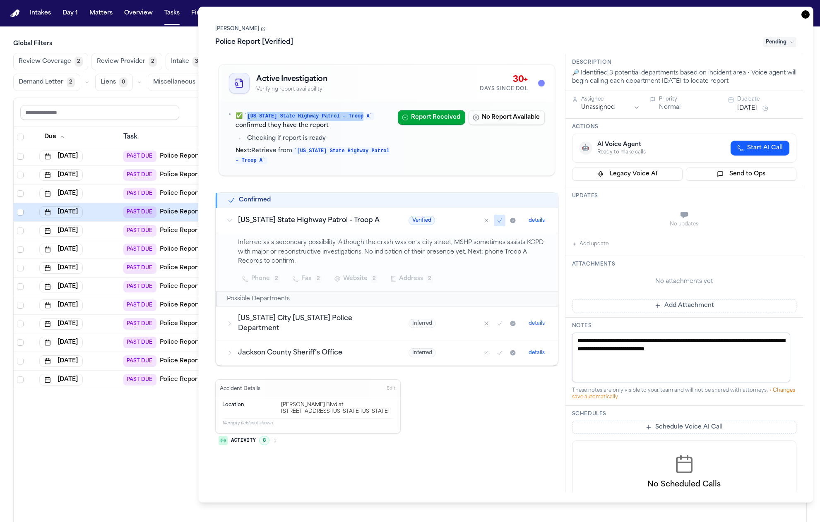
click at [247, 116] on code "[US_STATE] State Highway Patrol – Troop A" at bounding box center [309, 116] width 132 height 7
click at [240, 116] on p "✅ Missouri State Highway Patrol – Troop A confirmed they have the report" at bounding box center [313, 121] width 155 height 19
click at [299, 137] on li "Checking if report is ready" at bounding box center [318, 139] width 146 height 10
drag, startPoint x: 312, startPoint y: 151, endPoint x: 247, endPoint y: 116, distance: 73.6
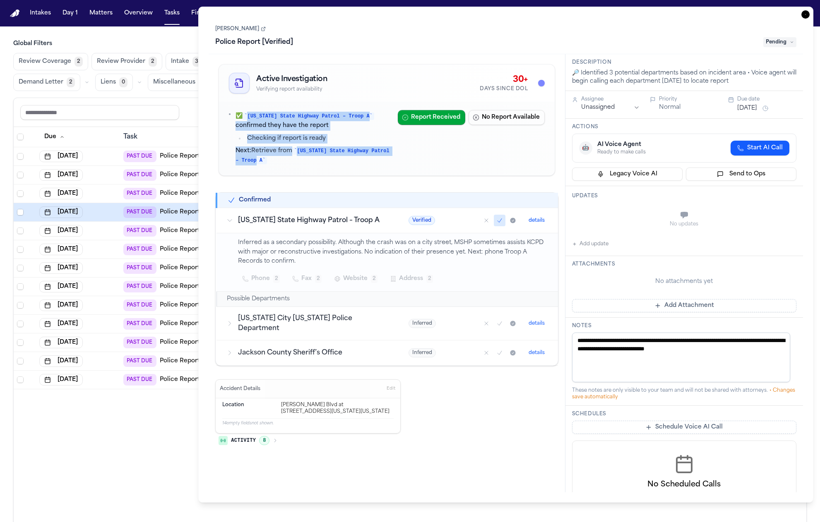
click at [247, 116] on div "✅ Missouri State Highway Patrol – Troop A confirmed they have the report Checki…" at bounding box center [313, 138] width 155 height 57
click at [268, 132] on div "✅ Missouri State Highway Patrol – Troop A confirmed they have the report Checki…" at bounding box center [313, 138] width 155 height 57
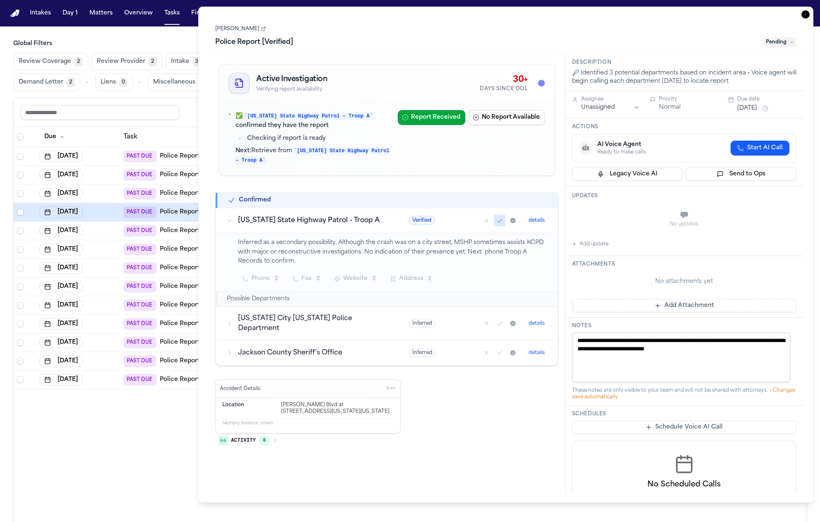
click at [330, 155] on code "[US_STATE] State Highway Patrol – Troop A" at bounding box center [313, 155] width 154 height 17
click at [332, 161] on p "Next: Retrieve from Missouri State Highway Patrol – Troop A" at bounding box center [313, 156] width 155 height 19
drag, startPoint x: 241, startPoint y: 137, endPoint x: 227, endPoint y: 141, distance: 14.1
click at [227, 141] on div "✅ Missouri State Highway Patrol – Troop A confirmed they have the report Checki…" at bounding box center [386, 139] width 335 height 74
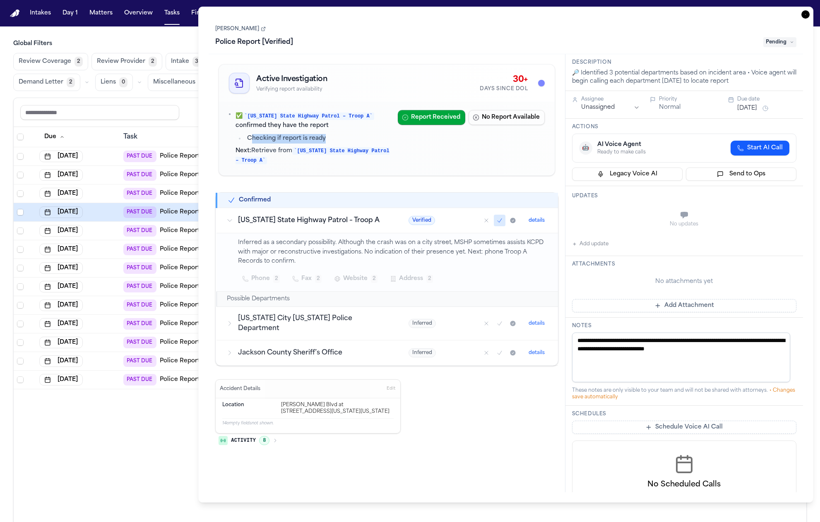
drag, startPoint x: 277, startPoint y: 146, endPoint x: 291, endPoint y: 151, distance: 15.5
click at [282, 147] on div "✅ Missouri State Highway Patrol – Troop A confirmed they have the report Checki…" at bounding box center [313, 138] width 155 height 57
click at [291, 152] on p "Next: Retrieve from Missouri State Highway Patrol – Troop A" at bounding box center [313, 156] width 155 height 19
drag, startPoint x: 293, startPoint y: 157, endPoint x: 218, endPoint y: 109, distance: 88.8
click at [218, 109] on div "Active Investigation Verifying report availability 30+ Days Since DOL ✅ Missour…" at bounding box center [386, 256] width 343 height 390
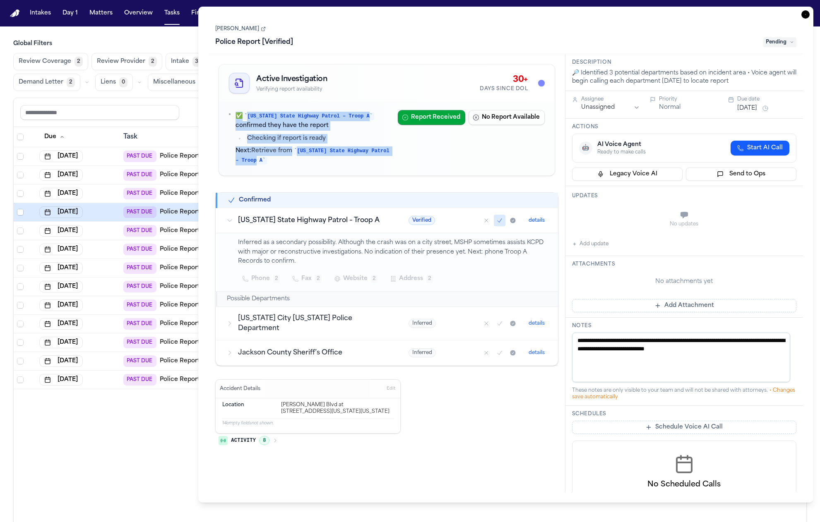
click at [229, 119] on div "✅ Missouri State Highway Patrol – Troop A confirmed they have the report Checki…" at bounding box center [386, 139] width 335 height 74
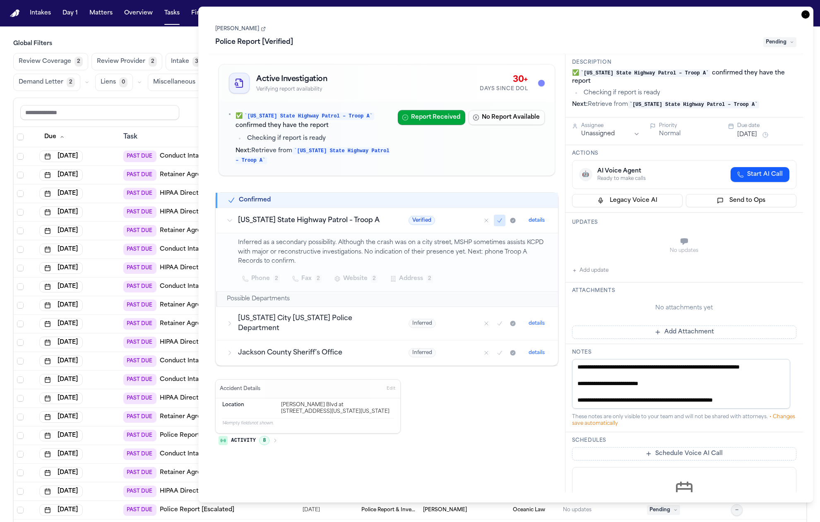
click at [452, 395] on div "Accident Details Edit Location Van Brunt Blvd at E 20th Street, Kansas City, Mi…" at bounding box center [386, 416] width 343 height 72
click at [500, 220] on icon "Mark as confirmed" at bounding box center [499, 220] width 7 height 7
click at [491, 222] on button "Mark as no report" at bounding box center [487, 221] width 12 height 12
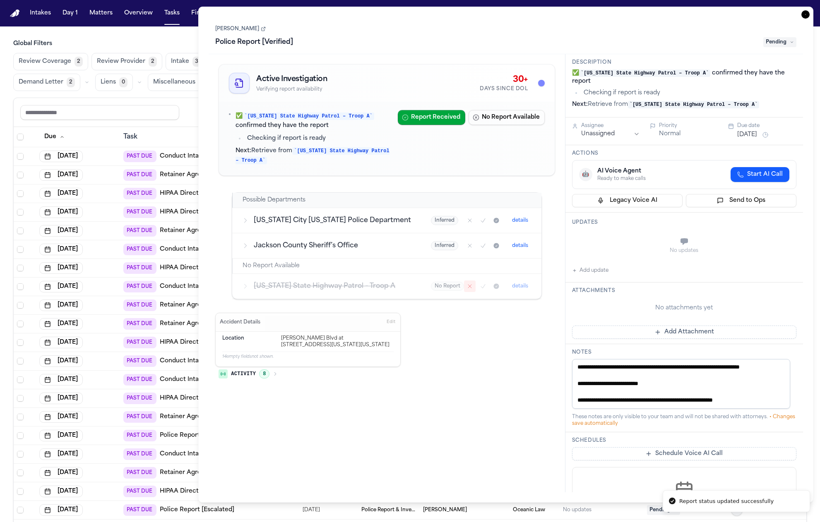
click at [467, 286] on icon "Mark as no report" at bounding box center [470, 286] width 7 height 7
click at [467, 288] on icon "Mark as no report" at bounding box center [470, 286] width 7 height 7
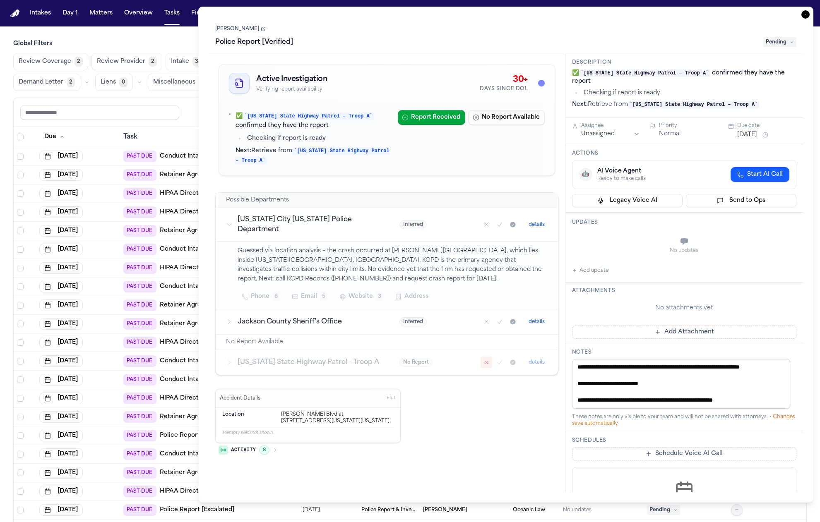
click at [487, 359] on icon "Mark as no report" at bounding box center [486, 362] width 7 height 7
click at [487, 361] on icon "Mark as no report" at bounding box center [486, 362] width 3 height 3
click at [485, 359] on icon "Mark as no report" at bounding box center [486, 362] width 7 height 7
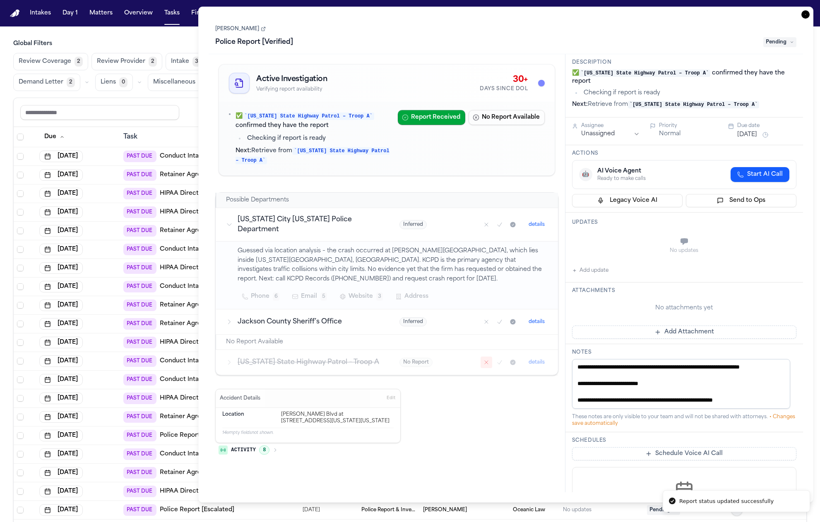
click at [485, 361] on icon "Mark as no report" at bounding box center [486, 362] width 3 height 3
click at [484, 359] on icon "Mark as no report" at bounding box center [486, 362] width 7 height 7
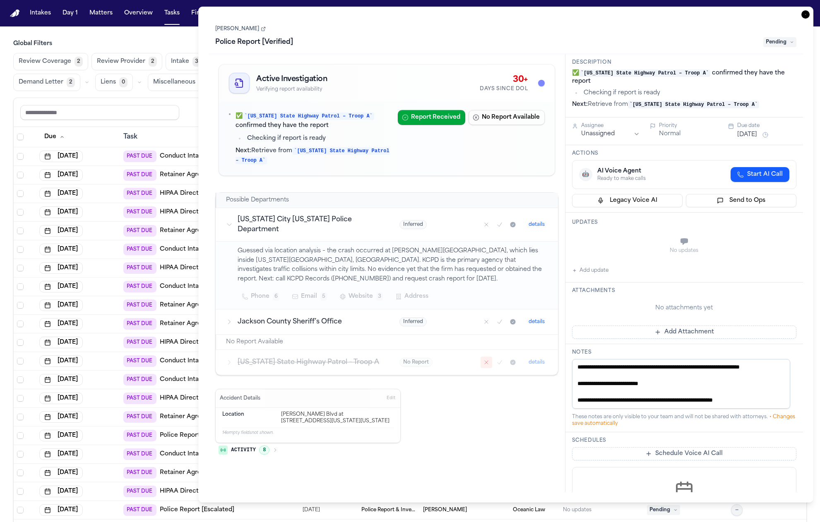
click at [484, 359] on icon "Mark as no report" at bounding box center [486, 362] width 7 height 7
click at [491, 177] on div "Active Investigation Verifying report availability 30+ Days Since DOL ✅ Missour…" at bounding box center [386, 261] width 343 height 400
click at [445, 251] on p "Guessed via location analysis – the crash occurred at [PERSON_NAME][GEOGRAPHIC_…" at bounding box center [393, 266] width 311 height 38
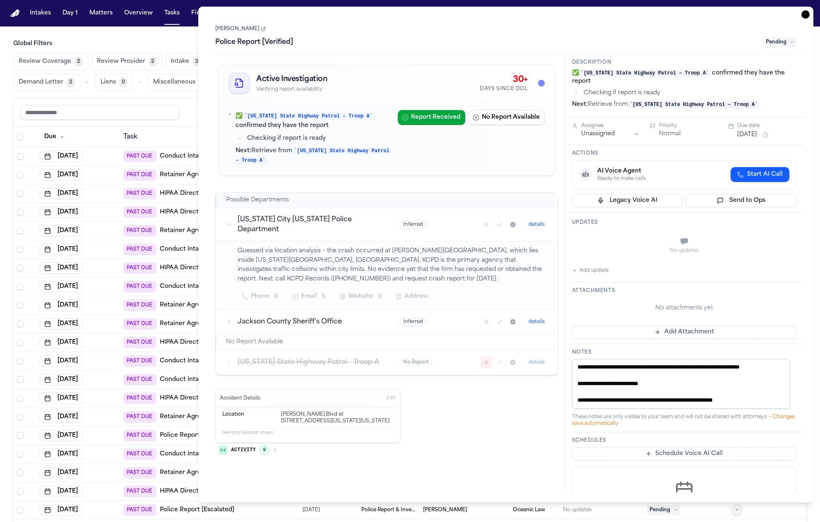
click at [431, 219] on div "Inferred details" at bounding box center [474, 225] width 149 height 12
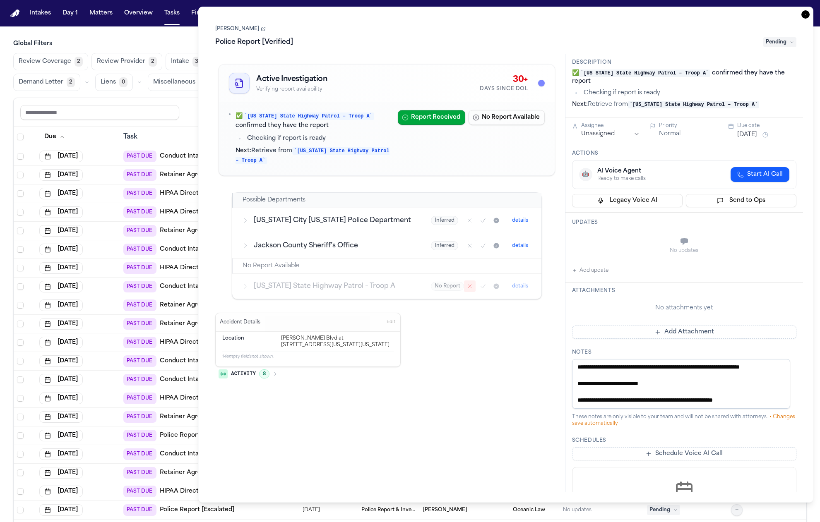
click at [431, 219] on span "Inferred" at bounding box center [444, 220] width 27 height 9
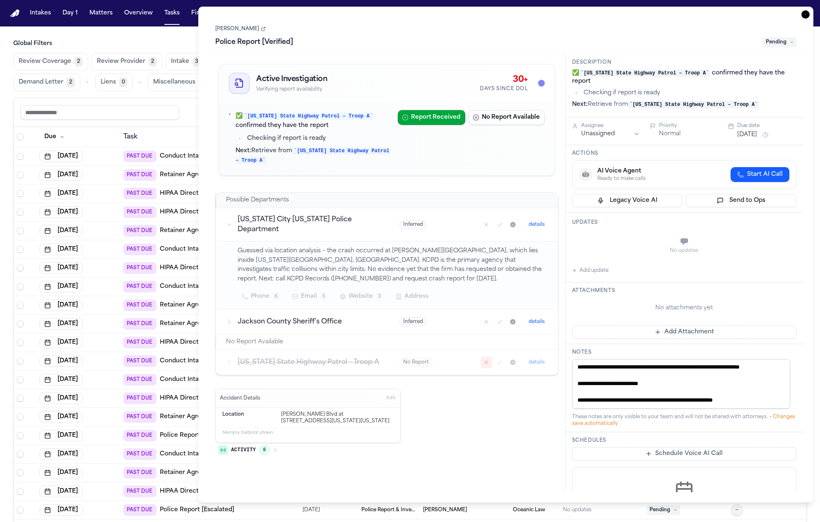
click at [421, 255] on p "Guessed via location analysis – the crash occurred at Van Brunt Blvd & E 20th S…" at bounding box center [393, 266] width 311 height 38
click at [438, 219] on div "Inferred details" at bounding box center [474, 225] width 149 height 12
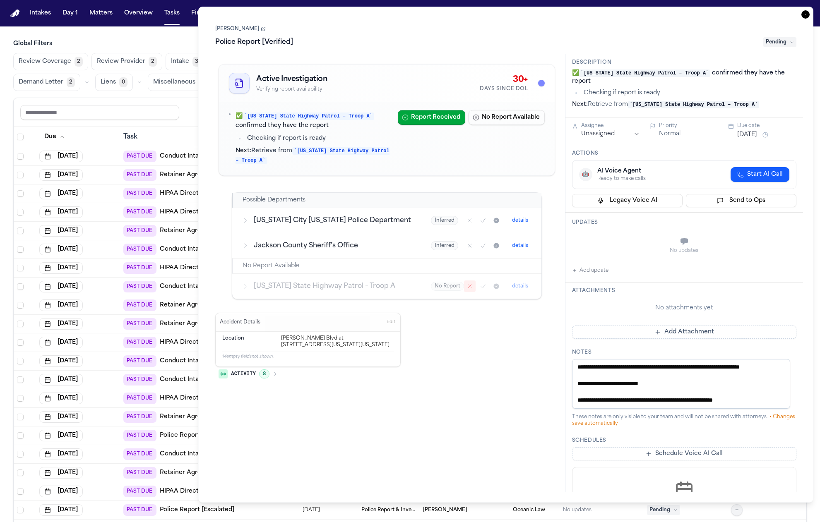
click at [436, 232] on td "Inferred details" at bounding box center [481, 220] width 120 height 25
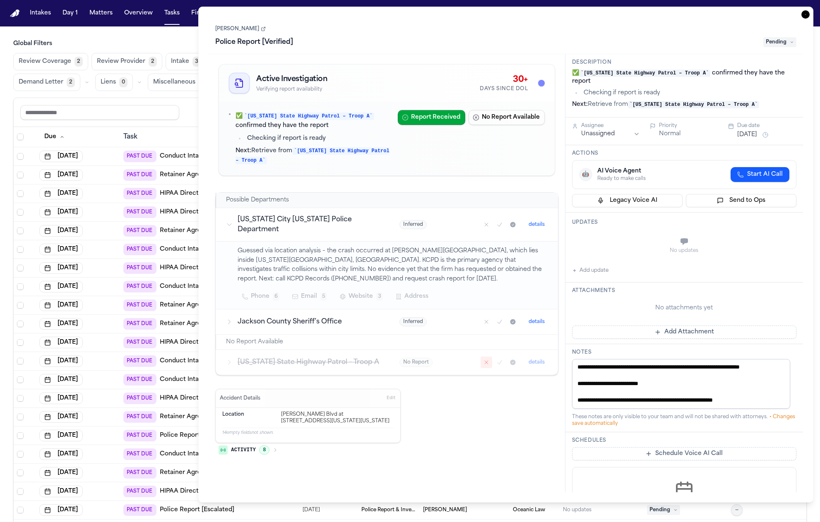
click at [353, 317] on h3 "Jackson County Sheriff’s Office" at bounding box center [309, 322] width 142 height 10
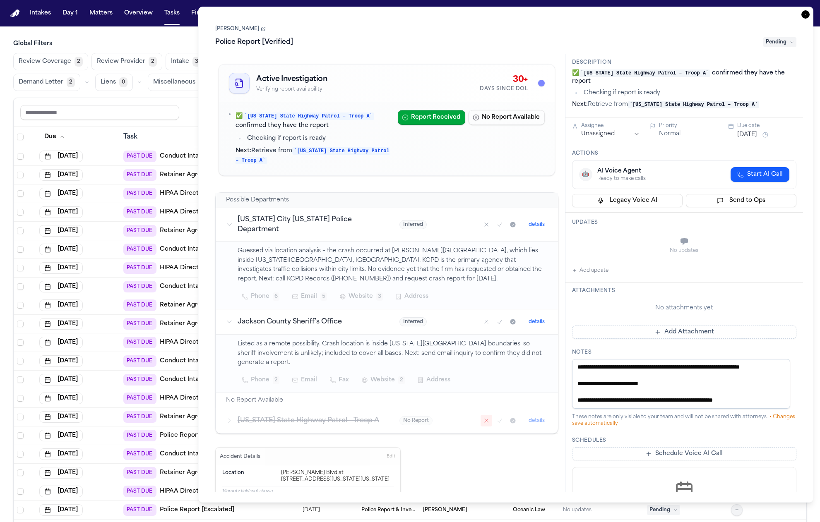
click at [351, 317] on h3 "Jackson County Sheriff’s Office" at bounding box center [309, 322] width 142 height 10
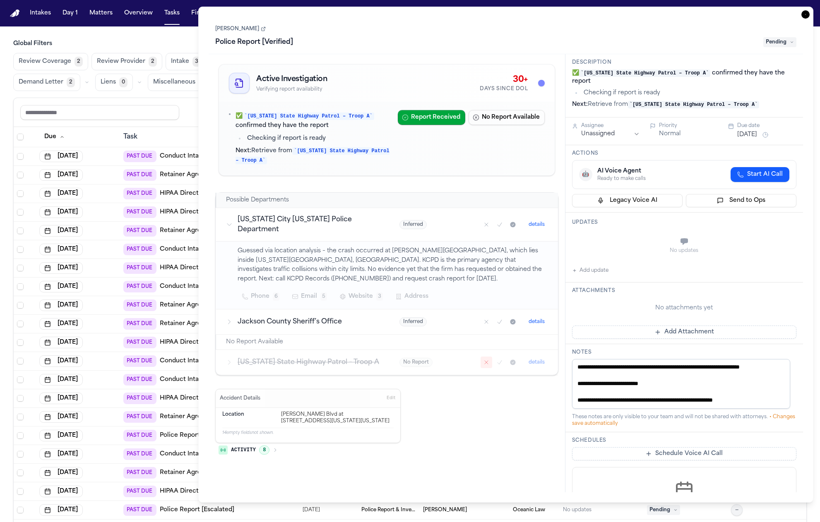
click at [350, 317] on h3 "Jackson County Sheriff’s Office" at bounding box center [309, 322] width 142 height 10
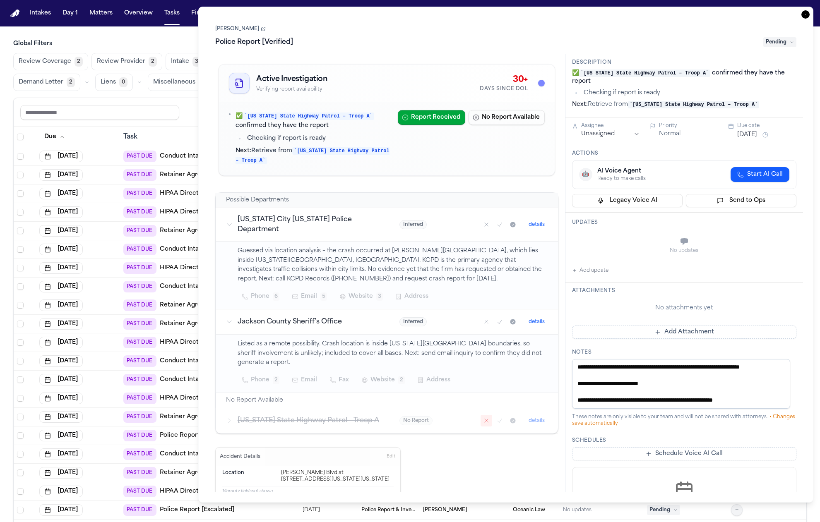
click at [350, 317] on h3 "Jackson County Sheriff’s Office" at bounding box center [309, 322] width 142 height 10
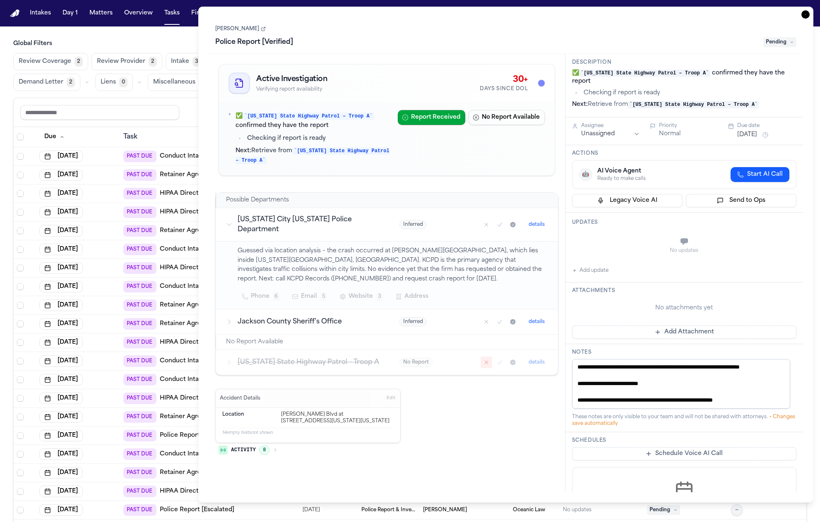
click at [360, 217] on h3 "[US_STATE] City [US_STATE] Police Department" at bounding box center [309, 225] width 142 height 20
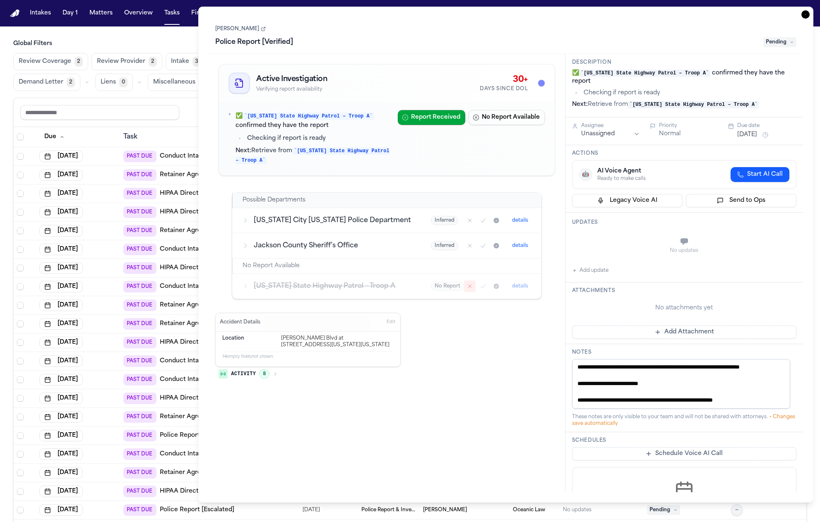
click at [356, 221] on h3 "[US_STATE] City [US_STATE] Police Department" at bounding box center [332, 221] width 157 height 10
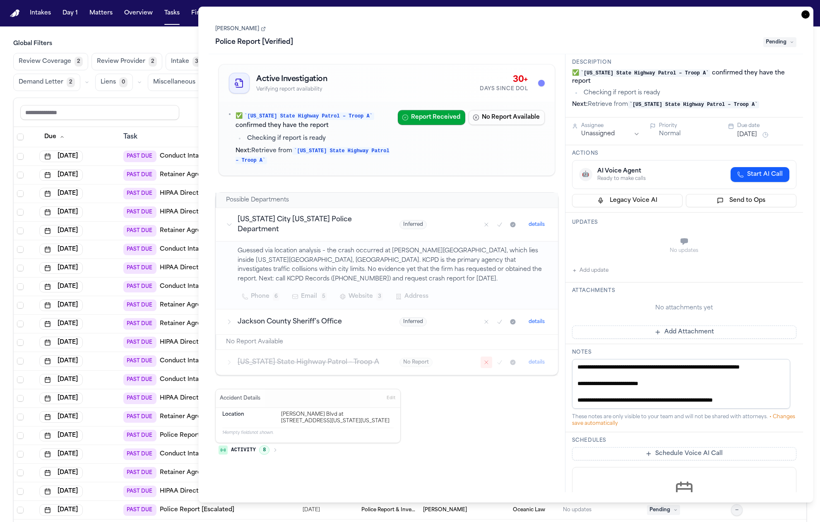
click at [355, 222] on h3 "[US_STATE] City [US_STATE] Police Department" at bounding box center [309, 225] width 142 height 20
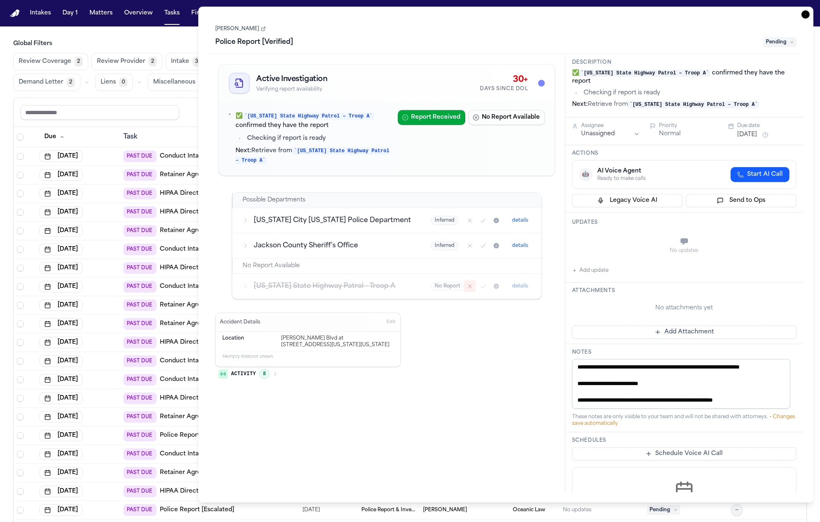
click at [354, 226] on h3 "[US_STATE] City [US_STATE] Police Department" at bounding box center [332, 221] width 157 height 10
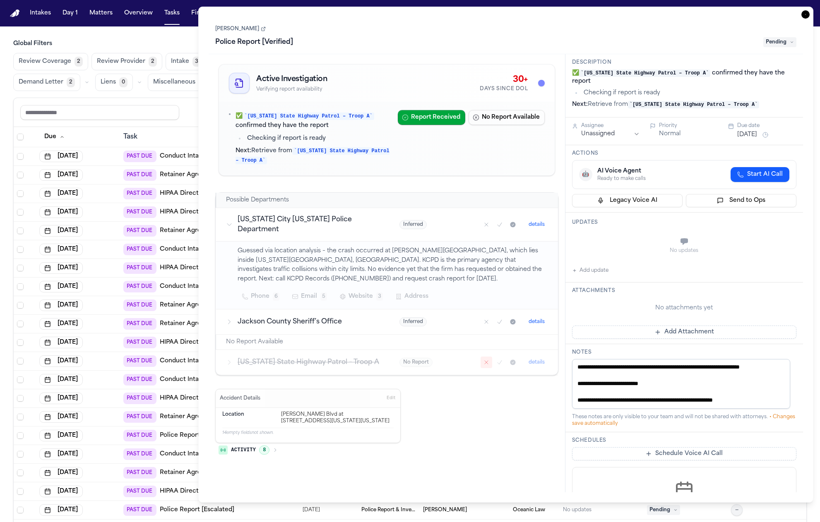
click at [349, 317] on h3 "Jackson County Sheriff’s Office" at bounding box center [309, 322] width 142 height 10
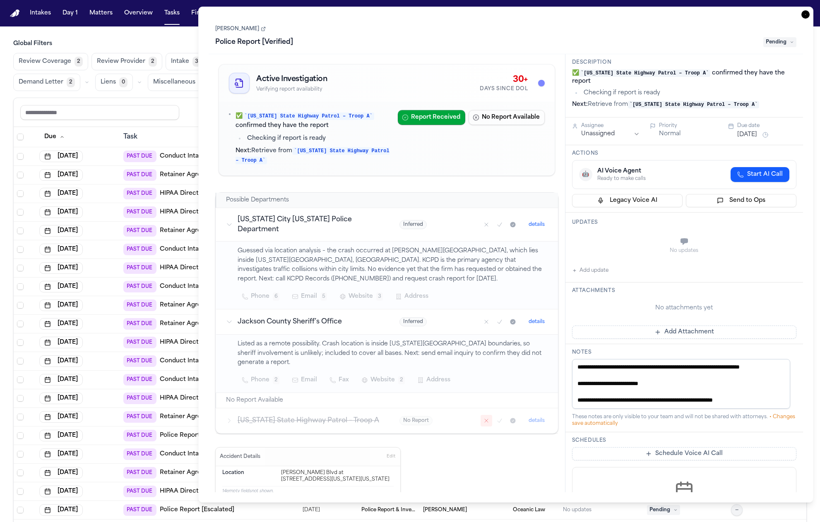
click at [349, 317] on h3 "Jackson County Sheriff’s Office" at bounding box center [309, 322] width 142 height 10
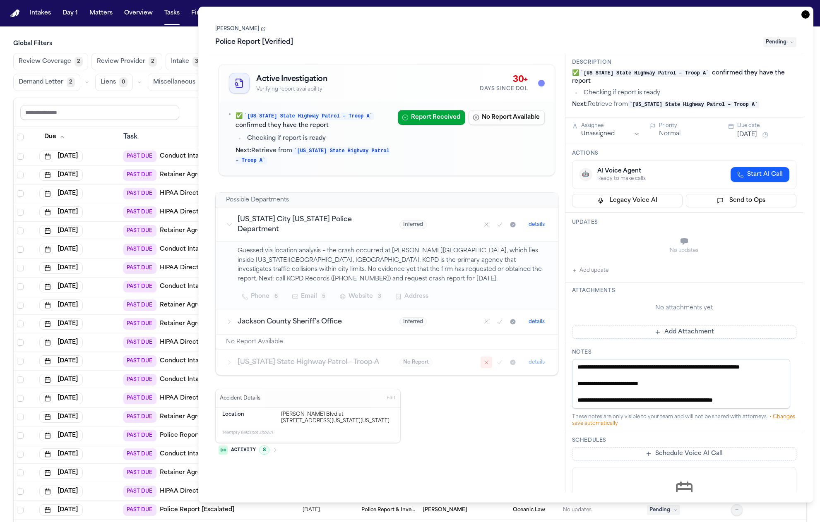
click at [487, 359] on icon "Mark as no report" at bounding box center [486, 362] width 7 height 7
click at [487, 361] on icon "Mark as no report" at bounding box center [486, 362] width 3 height 3
click at [487, 359] on icon "Mark as no report" at bounding box center [486, 362] width 7 height 7
click at [499, 359] on icon "Mark as confirmed" at bounding box center [499, 362] width 7 height 7
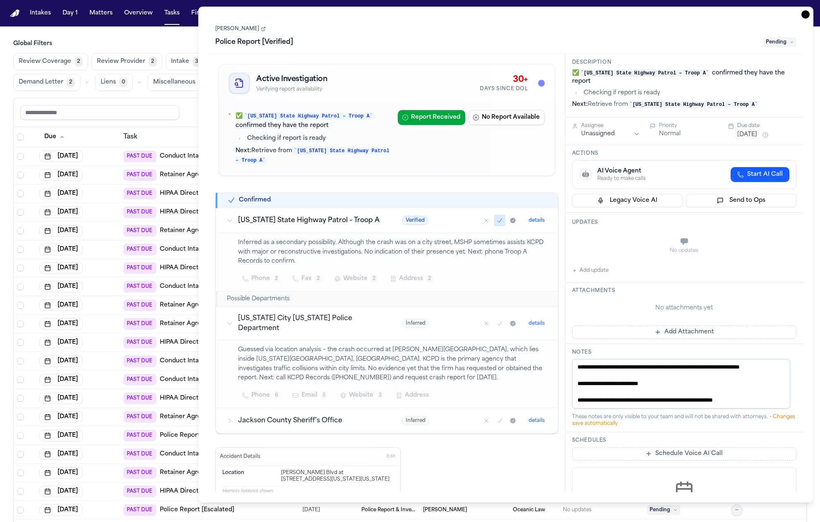
click at [483, 222] on icon "Mark as no report" at bounding box center [486, 220] width 7 height 7
click at [483, 219] on icon "Mark as no report" at bounding box center [486, 220] width 7 height 7
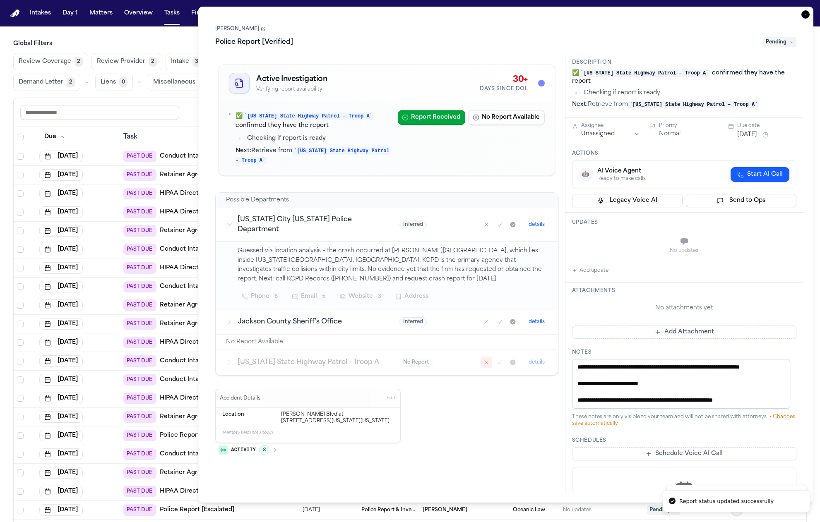
click at [399, 228] on td "Inferred details" at bounding box center [474, 225] width 169 height 34
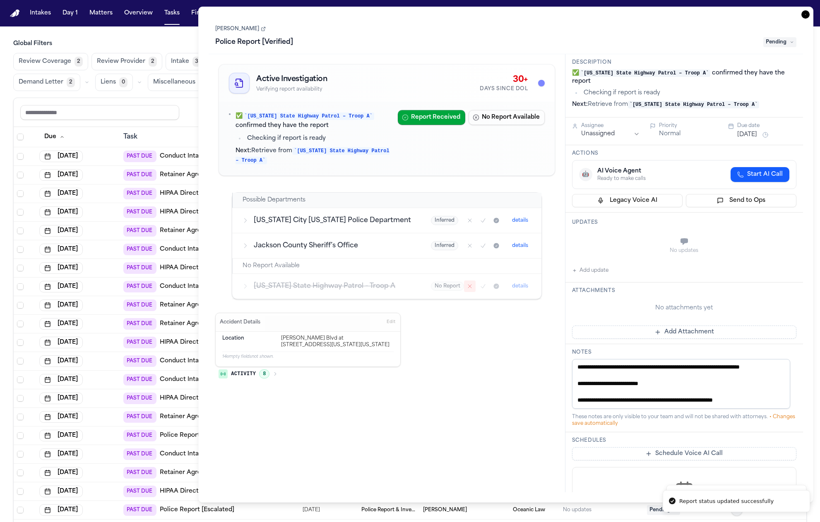
click at [402, 226] on td "[US_STATE] City [US_STATE] Police Department" at bounding box center [326, 220] width 189 height 25
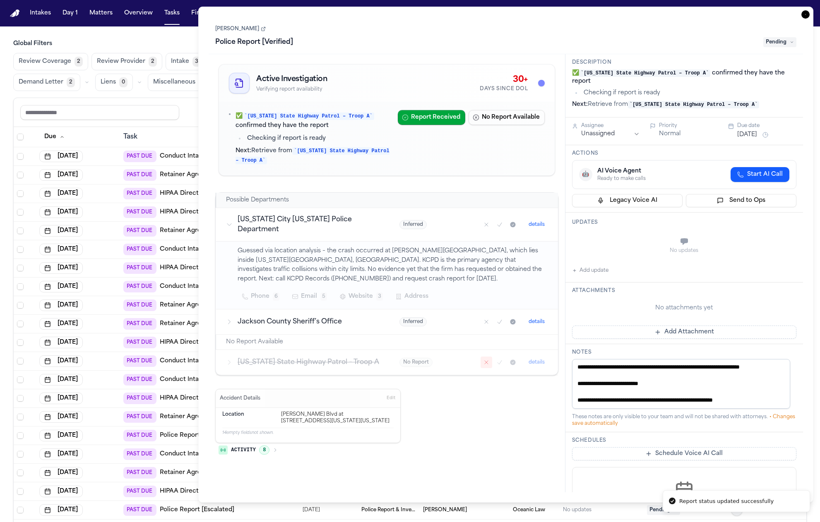
click at [482, 357] on button "Mark as no report" at bounding box center [487, 363] width 12 height 12
click at [485, 359] on icon "Mark as no report" at bounding box center [486, 362] width 7 height 7
click at [500, 319] on icon "Mark as confirmed" at bounding box center [499, 322] width 7 height 7
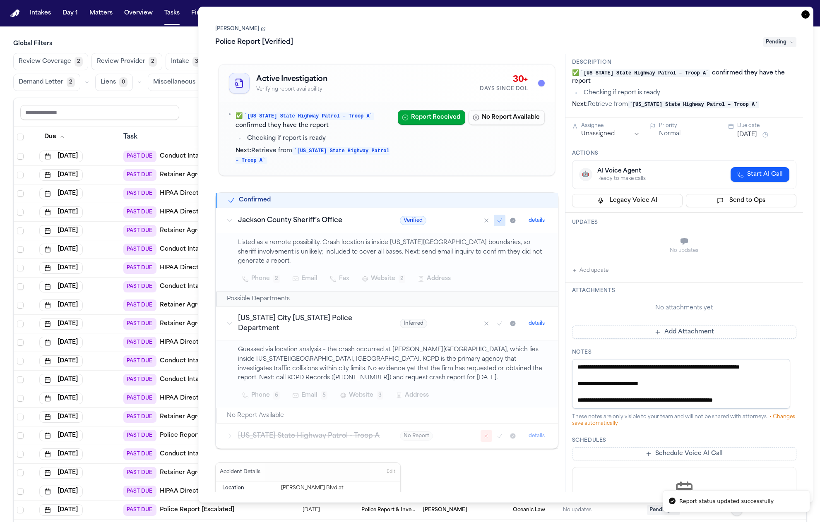
click at [496, 219] on icon "Mark as confirmed" at bounding box center [499, 220] width 7 height 7
click at [496, 220] on icon "Mark as confirmed" at bounding box center [499, 220] width 7 height 7
click at [502, 157] on div "✅ [US_STATE] State Highway Patrol – Troop A confirmed they have the report Chec…" at bounding box center [386, 138] width 315 height 57
click at [324, 120] on code "[US_STATE] State Highway Patrol – Troop A" at bounding box center [309, 116] width 132 height 7
click at [252, 31] on link "[PERSON_NAME]" at bounding box center [240, 29] width 51 height 7
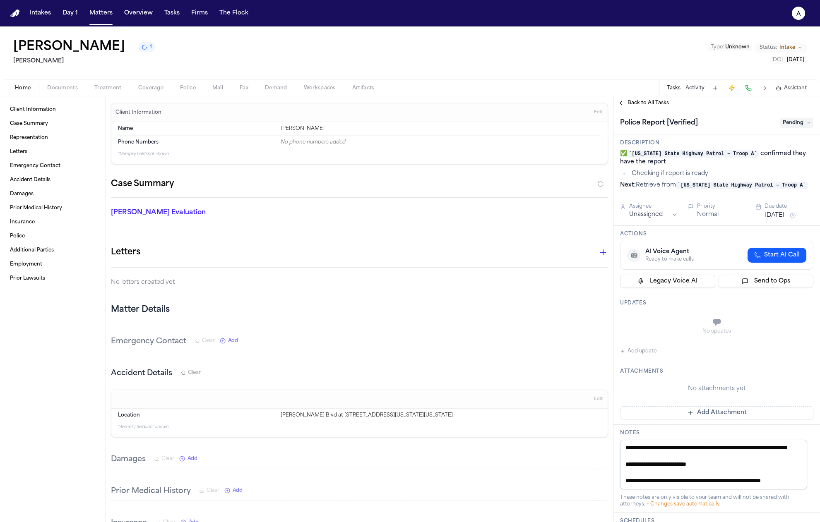
click at [174, 89] on button "Police" at bounding box center [188, 88] width 32 height 10
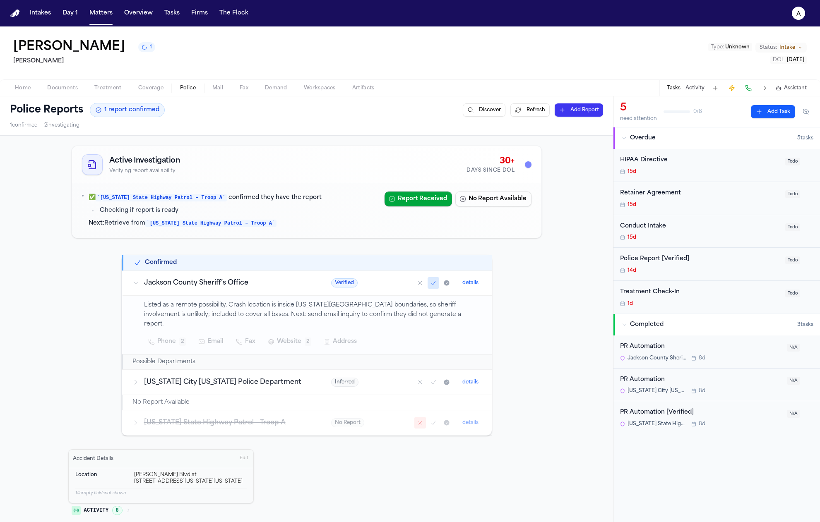
click at [525, 106] on button "Refresh" at bounding box center [529, 110] width 39 height 13
click at [579, 255] on div "Active Investigation Verifying report availability 30+ Days Since DOL ✅ [US_STA…" at bounding box center [306, 377] width 613 height 483
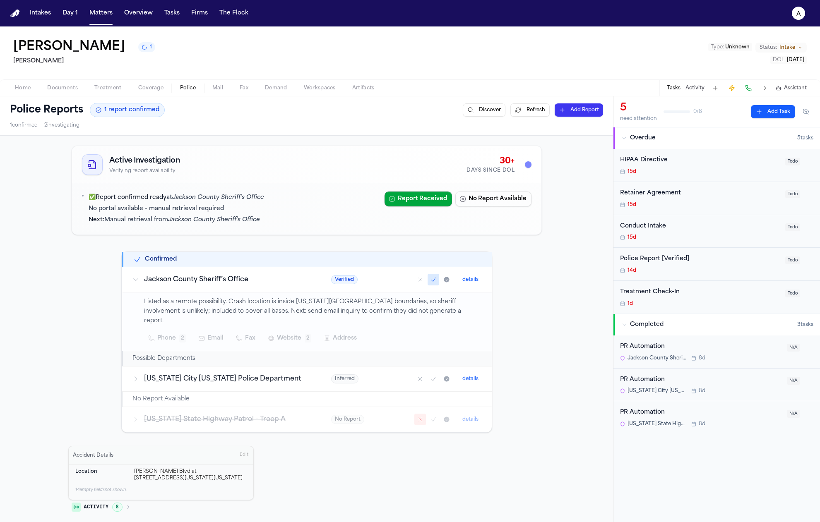
click at [243, 204] on div "✅ Report confirmed ready at Jackson County Sheriff’s Office No portal available…" at bounding box center [177, 209] width 176 height 35
click at [242, 222] on em "Jackson County Sheriff’s Office" at bounding box center [214, 220] width 92 height 6
drag, startPoint x: 258, startPoint y: 207, endPoint x: 79, endPoint y: 199, distance: 179.5
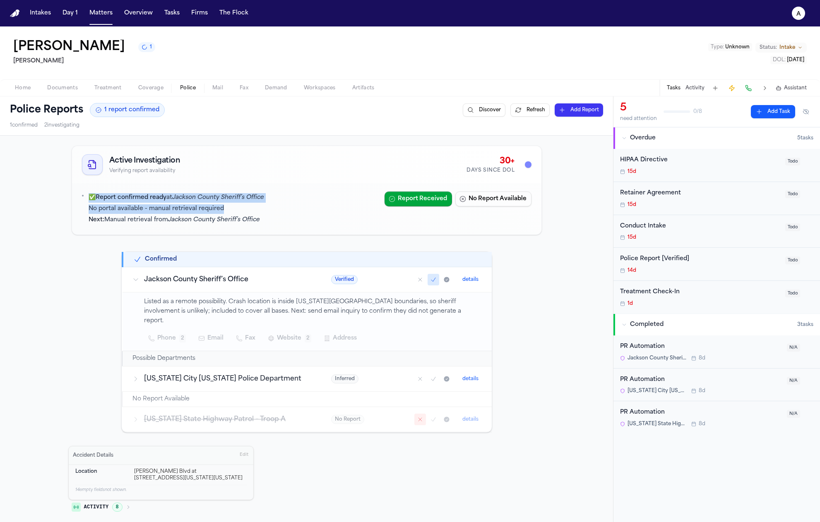
click at [89, 200] on div "✅ Report confirmed ready at Jackson County Sheriff’s Office No portal available…" at bounding box center [177, 209] width 176 height 35
click at [82, 199] on div "✅ Report confirmed ready at Jackson County Sheriff’s Office No portal available…" at bounding box center [230, 209] width 296 height 35
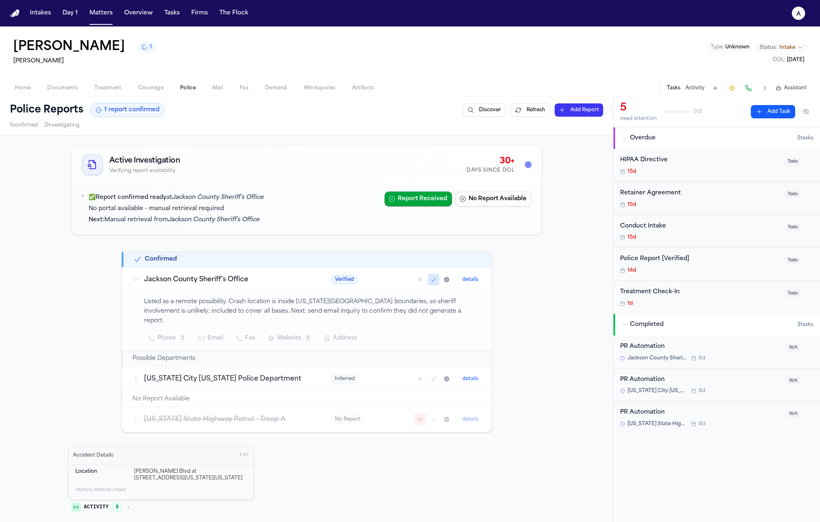
click at [279, 206] on div "✅ Report confirmed ready at Jackson County Sheriff’s Office No portal available…" at bounding box center [230, 209] width 296 height 35
click at [421, 280] on button "Mark as no report" at bounding box center [420, 280] width 12 height 12
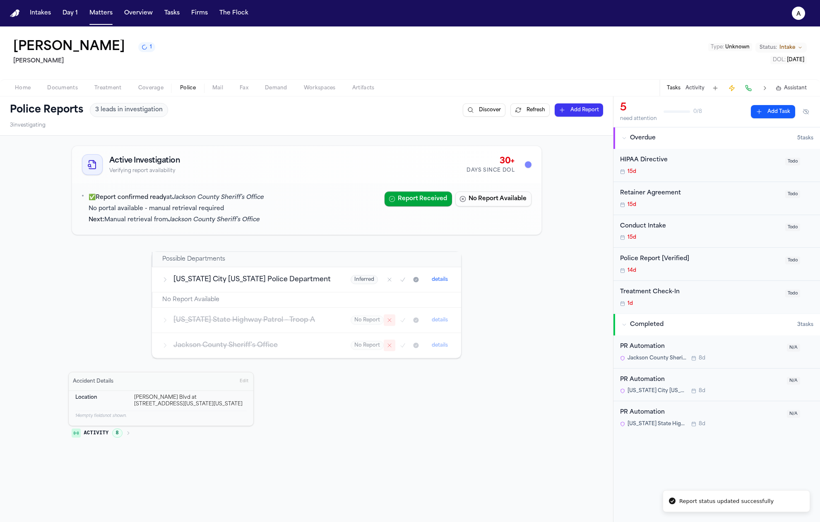
click at [517, 266] on div "Active Investigation Verifying report availability 30+ Days Since DOL ✅ Report …" at bounding box center [306, 292] width 477 height 301
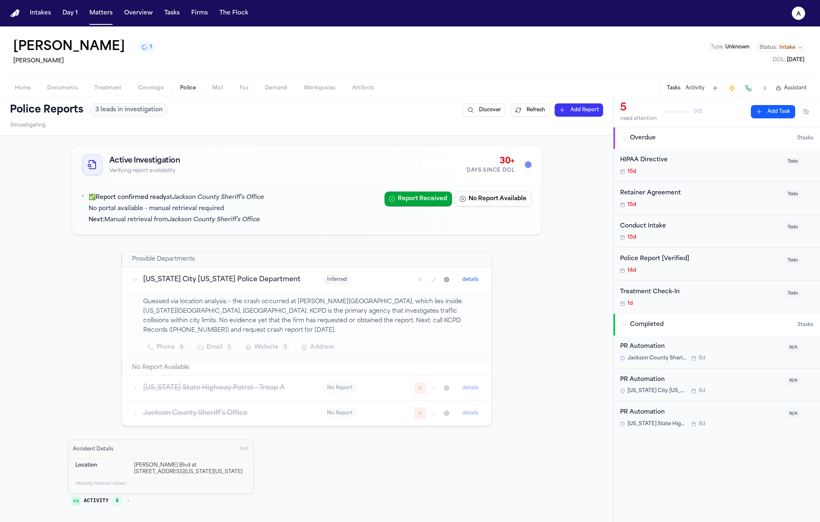
click at [417, 385] on icon "Mark as no report" at bounding box center [420, 388] width 7 height 7
click at [538, 314] on div "Active Investigation Verifying report availability 30+ Days Since DOL ✅ Report …" at bounding box center [306, 326] width 477 height 369
click at [273, 208] on div "✅ Report confirmed ready at Jackson County Sheriff’s Office No portal available…" at bounding box center [230, 209] width 296 height 35
click at [522, 111] on button "Refresh" at bounding box center [529, 110] width 39 height 13
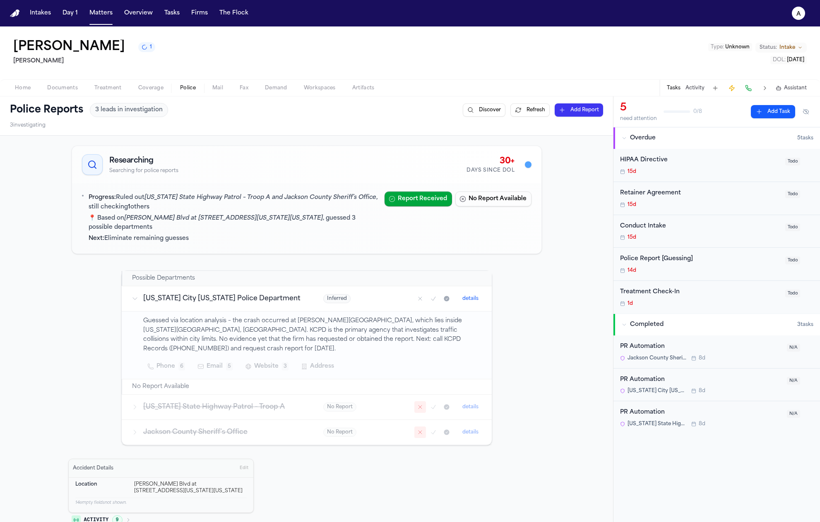
click at [140, 52] on button "1" at bounding box center [146, 47] width 17 height 10
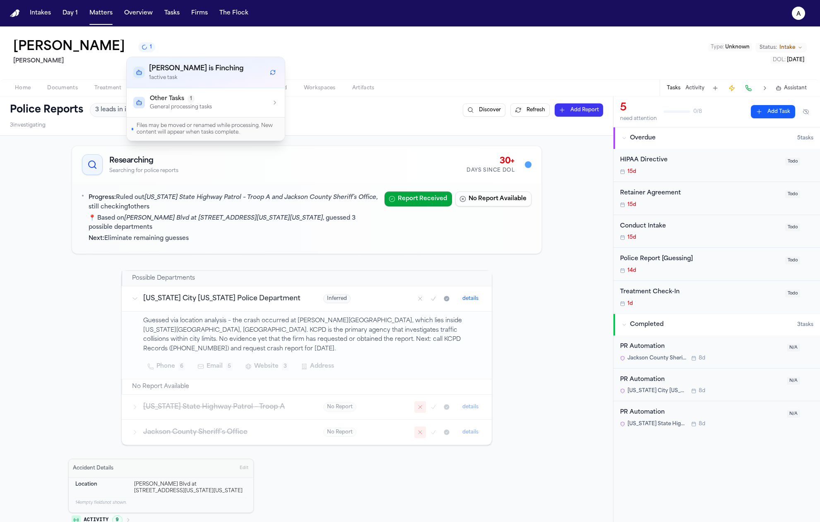
drag, startPoint x: 171, startPoint y: 108, endPoint x: 181, endPoint y: 110, distance: 9.2
click at [172, 108] on p "General processing tasks" at bounding box center [181, 107] width 62 height 7
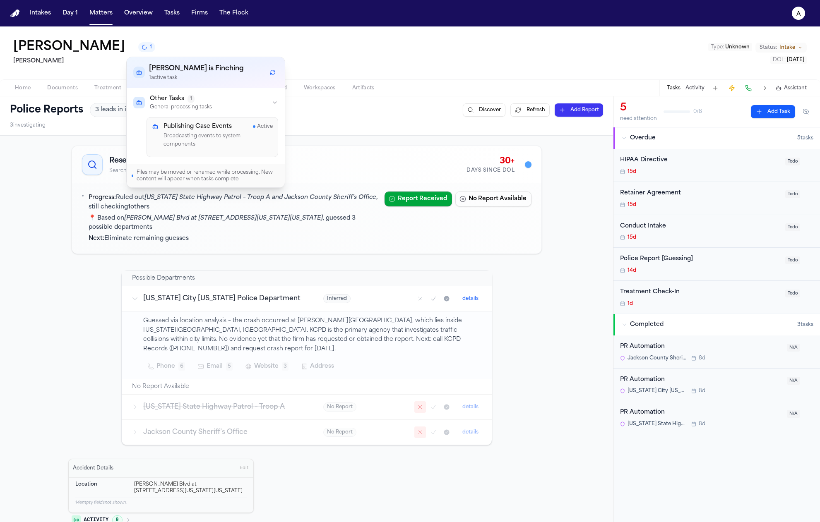
click at [74, 66] on h2 "[PERSON_NAME]" at bounding box center [84, 61] width 142 height 10
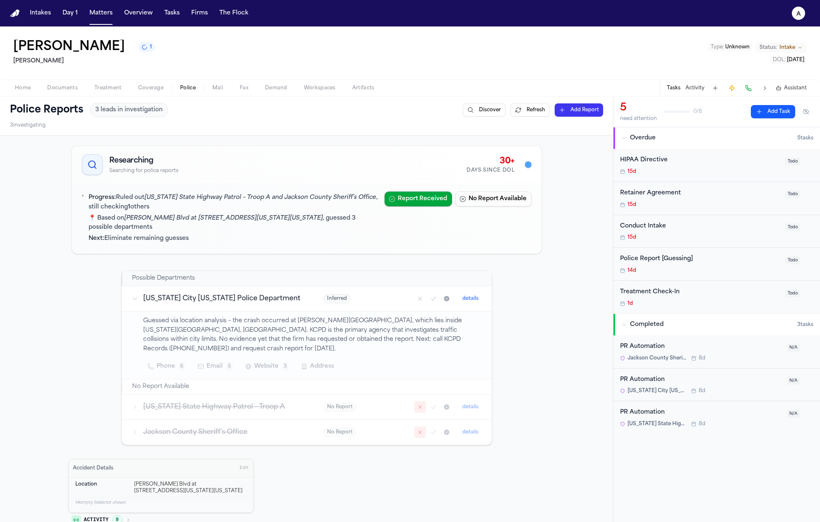
drag, startPoint x: 262, startPoint y: 240, endPoint x: 93, endPoint y: 203, distance: 173.3
click at [93, 203] on div "Progress: Ruled out Missouri State Highway Patrol – Troop A and Jackson County …" at bounding box center [307, 218] width 470 height 70
drag, startPoint x: 130, startPoint y: 223, endPoint x: 135, endPoint y: 225, distance: 5.2
click at [132, 224] on div "Progress: Ruled out Missouri State Highway Patrol – Troop A and Jackson County …" at bounding box center [233, 219] width 289 height 54
drag, startPoint x: 226, startPoint y: 228, endPoint x: 96, endPoint y: 219, distance: 130.3
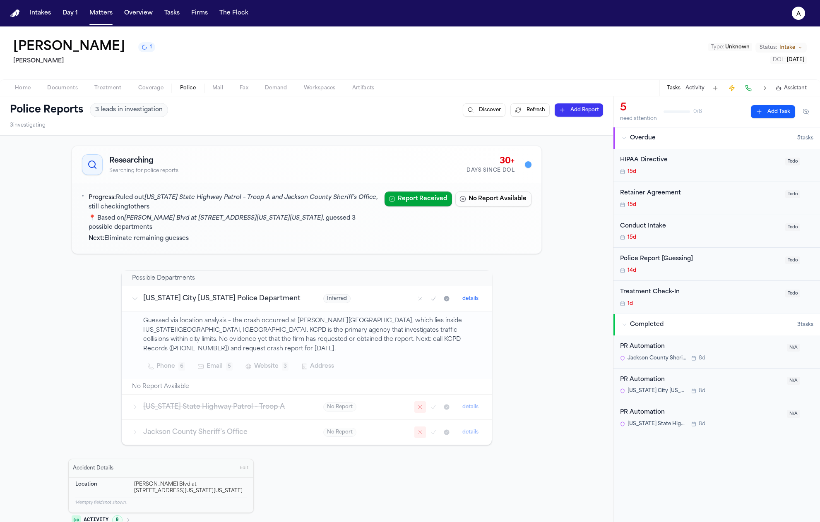
click at [96, 219] on div "Progress: Ruled out Missouri State Highway Patrol – Troop A and Jackson County …" at bounding box center [233, 219] width 289 height 54
click at [96, 219] on p "📍 Based on Van Brunt Blvd at E 20th Street, Kansas City, Missouri , guessed 3 p…" at bounding box center [233, 223] width 289 height 19
click at [236, 219] on em "[PERSON_NAME] Blvd at [STREET_ADDRESS][US_STATE][US_STATE]" at bounding box center [223, 218] width 199 height 6
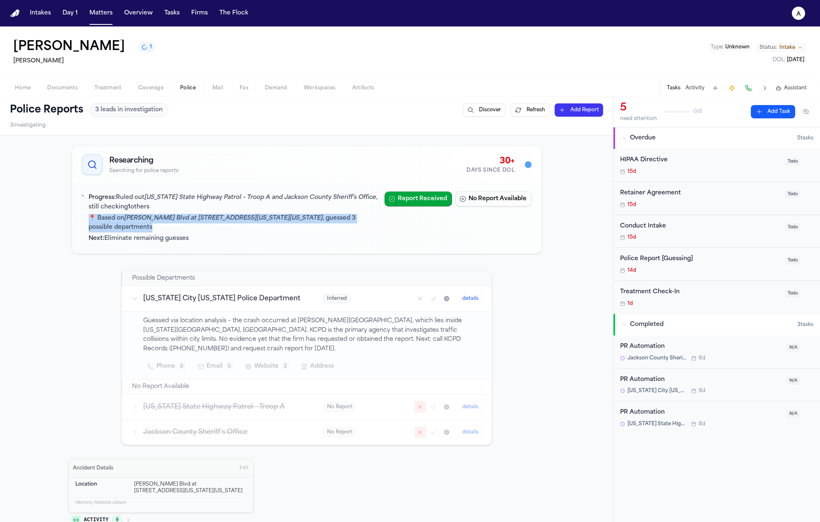
click at [235, 222] on em "[PERSON_NAME] Blvd at [STREET_ADDRESS][US_STATE][US_STATE]" at bounding box center [223, 218] width 199 height 6
drag, startPoint x: 206, startPoint y: 226, endPoint x: 101, endPoint y: 197, distance: 109.1
click at [101, 197] on div "Progress: Ruled out Missouri State Highway Patrol – Troop A and Jackson County …" at bounding box center [233, 219] width 289 height 54
click at [116, 209] on p "Progress: Ruled out Missouri State Highway Patrol – Troop A and Jackson County …" at bounding box center [233, 202] width 289 height 19
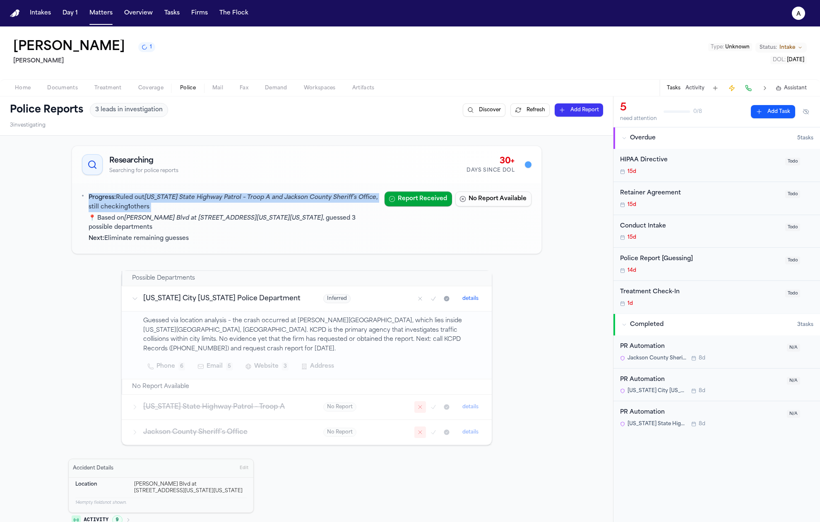
click at [116, 209] on p "Progress: Ruled out Missouri State Highway Patrol – Troop A and Jackson County …" at bounding box center [233, 202] width 289 height 19
